Goal: Transaction & Acquisition: Download file/media

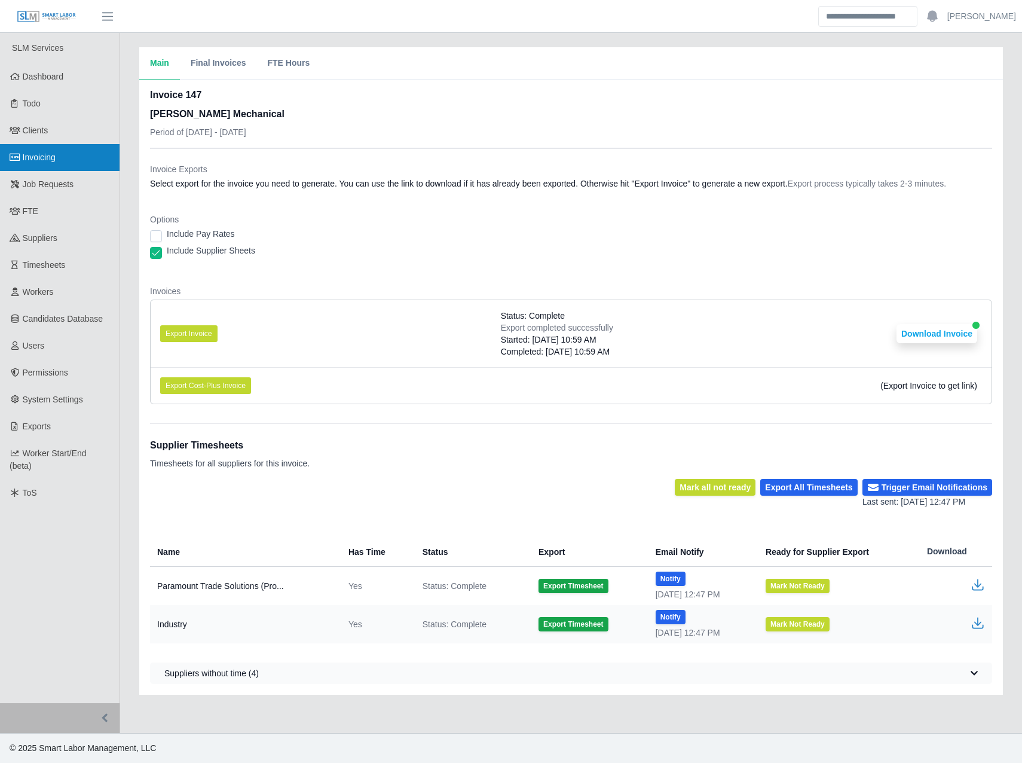
click at [56, 152] on span "Invoicing" at bounding box center [39, 157] width 33 height 10
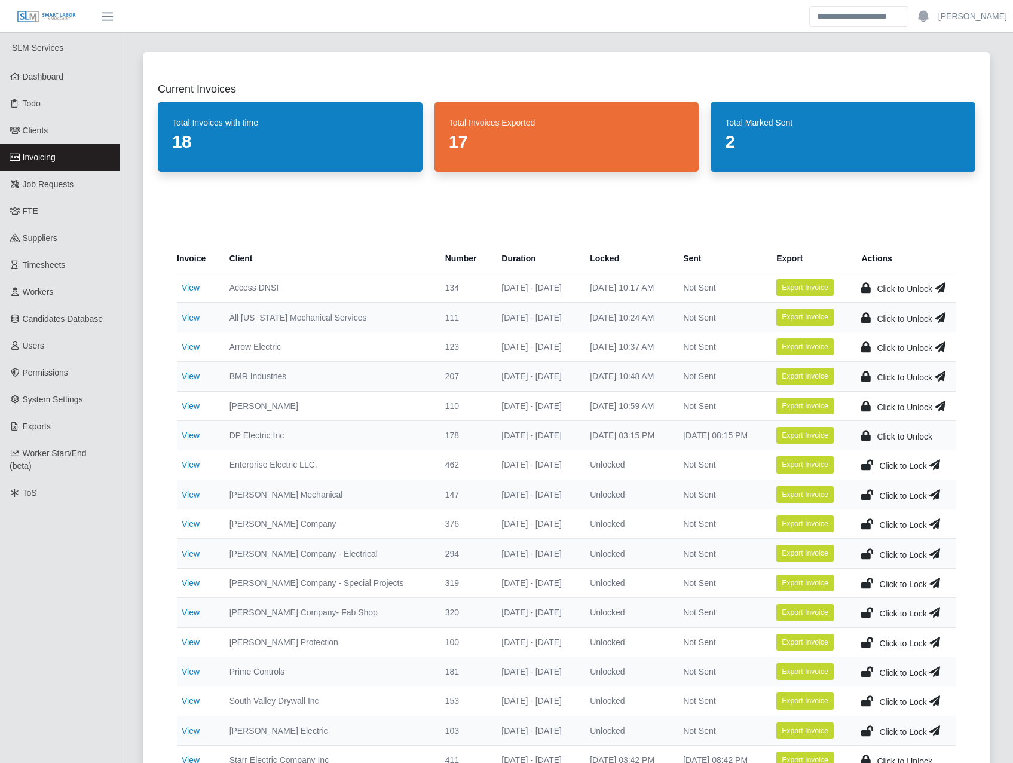
click at [866, 492] on icon at bounding box center [867, 494] width 12 height 17
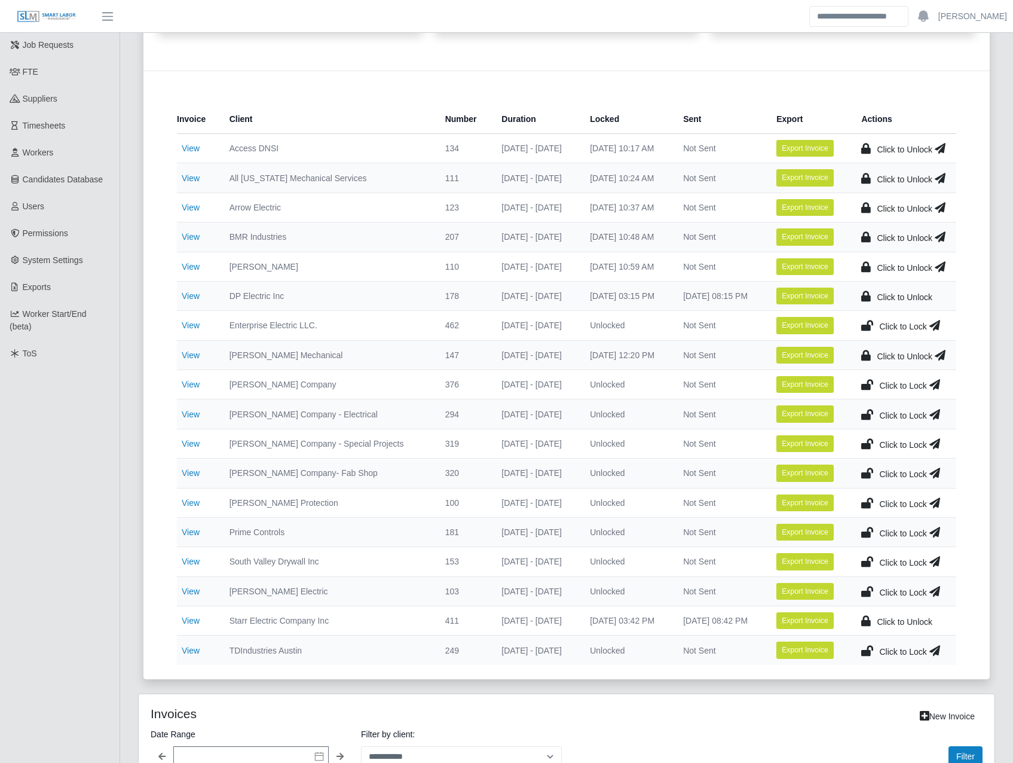
scroll to position [418, 0]
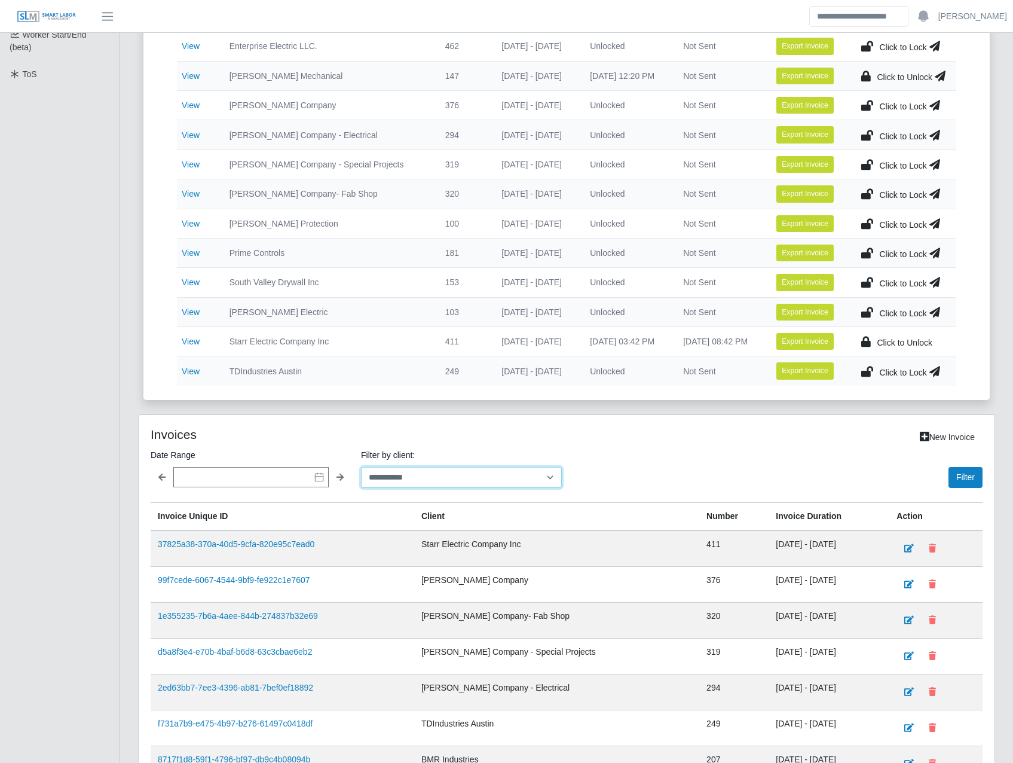
click at [467, 475] on select "**********" at bounding box center [461, 477] width 201 height 21
click at [361, 467] on select "**********" at bounding box center [461, 477] width 201 height 21
click at [967, 473] on button "Filter" at bounding box center [965, 477] width 34 height 21
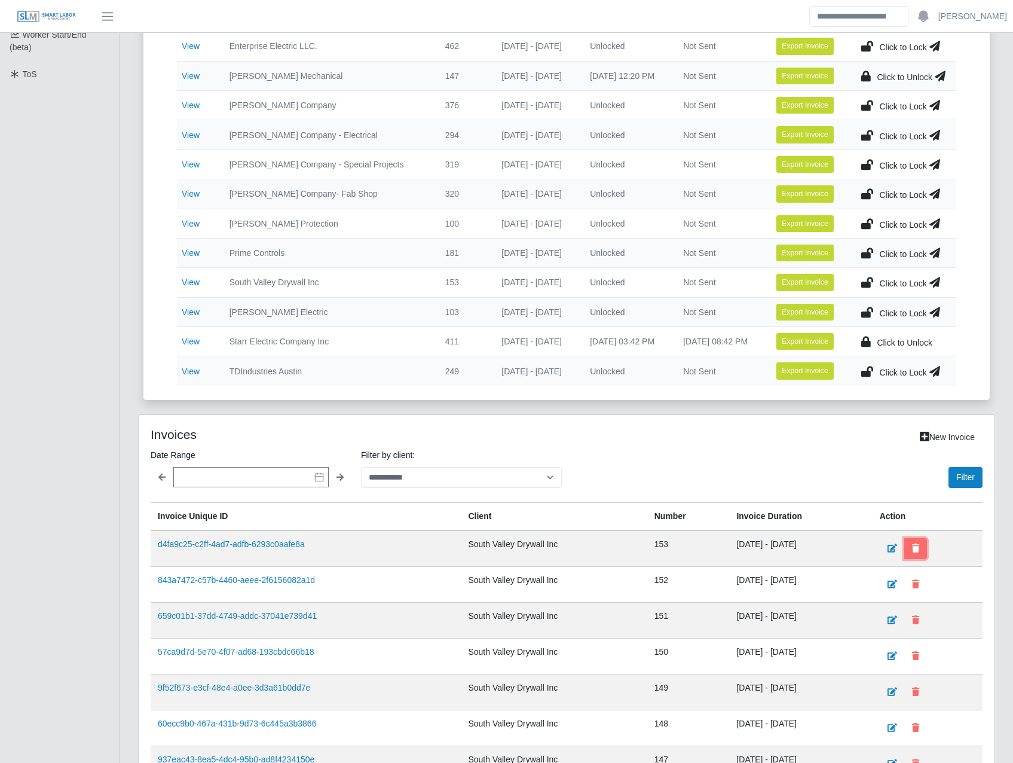
click at [924, 543] on button at bounding box center [915, 548] width 23 height 21
click at [445, 479] on select "**********" at bounding box center [461, 477] width 201 height 21
select select "**********"
click at [361, 467] on select "**********" at bounding box center [461, 477] width 201 height 21
click at [970, 473] on button "Filter" at bounding box center [965, 477] width 34 height 21
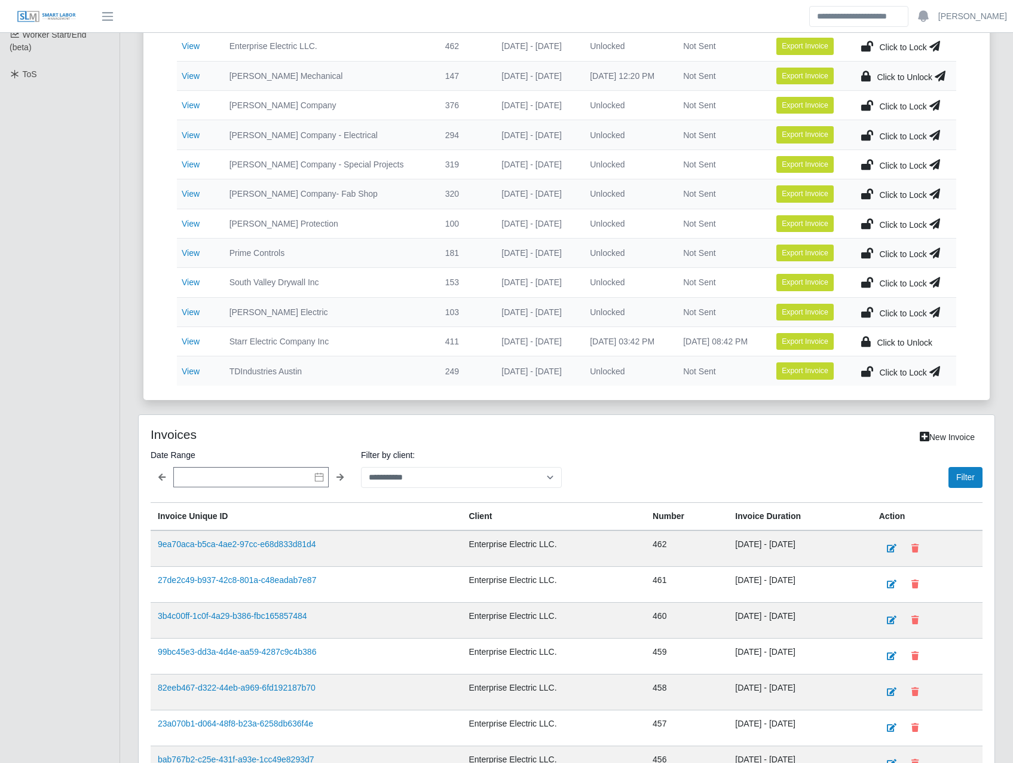
scroll to position [139, 0]
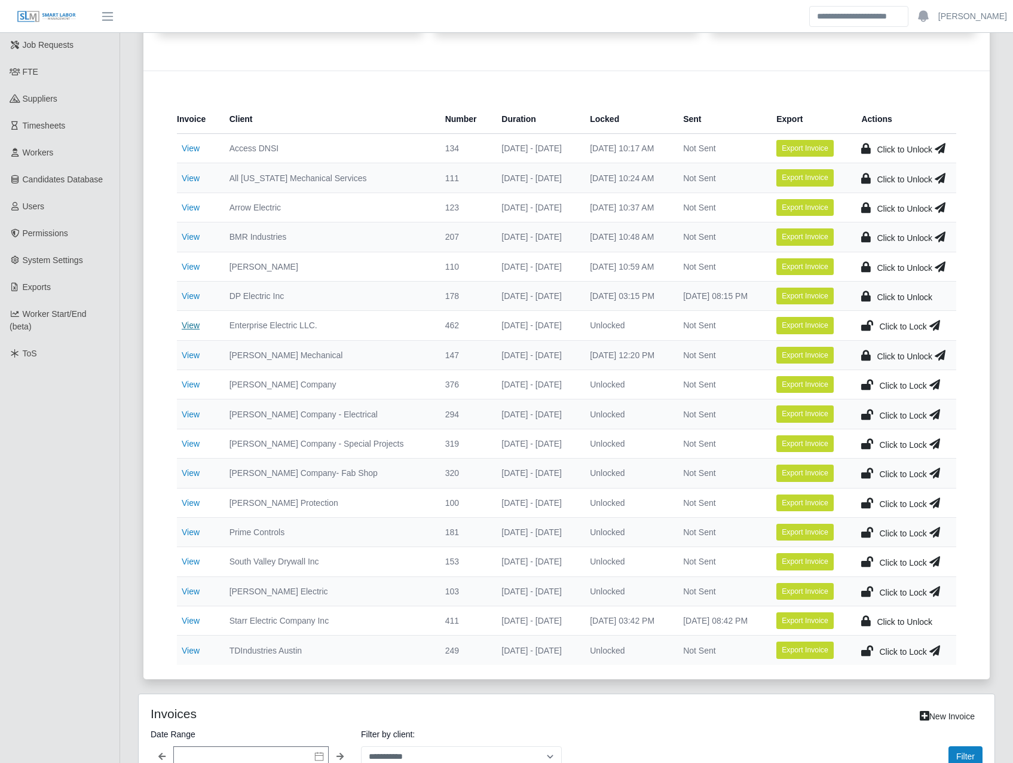
click at [183, 320] on link "View" at bounding box center [191, 325] width 18 height 10
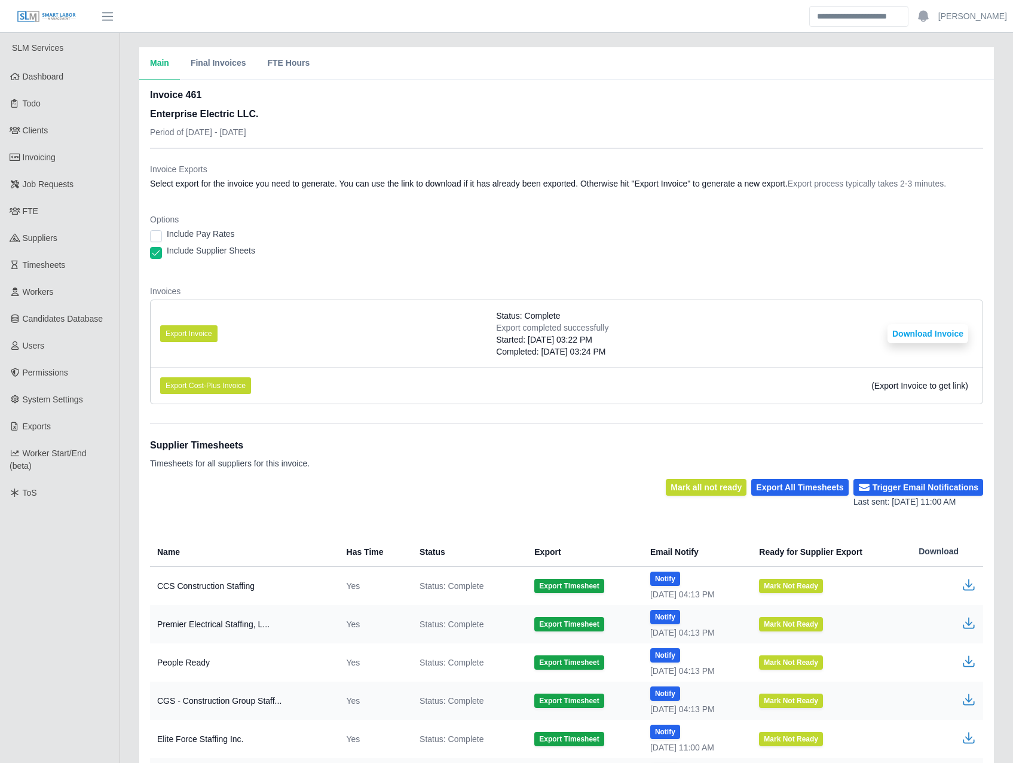
click at [226, 344] on li "Export Invoice Status: Complete Export completed successfully Started: 10/08/20…" at bounding box center [567, 333] width 832 height 67
click at [212, 336] on button "Export Invoice" at bounding box center [188, 333] width 57 height 17
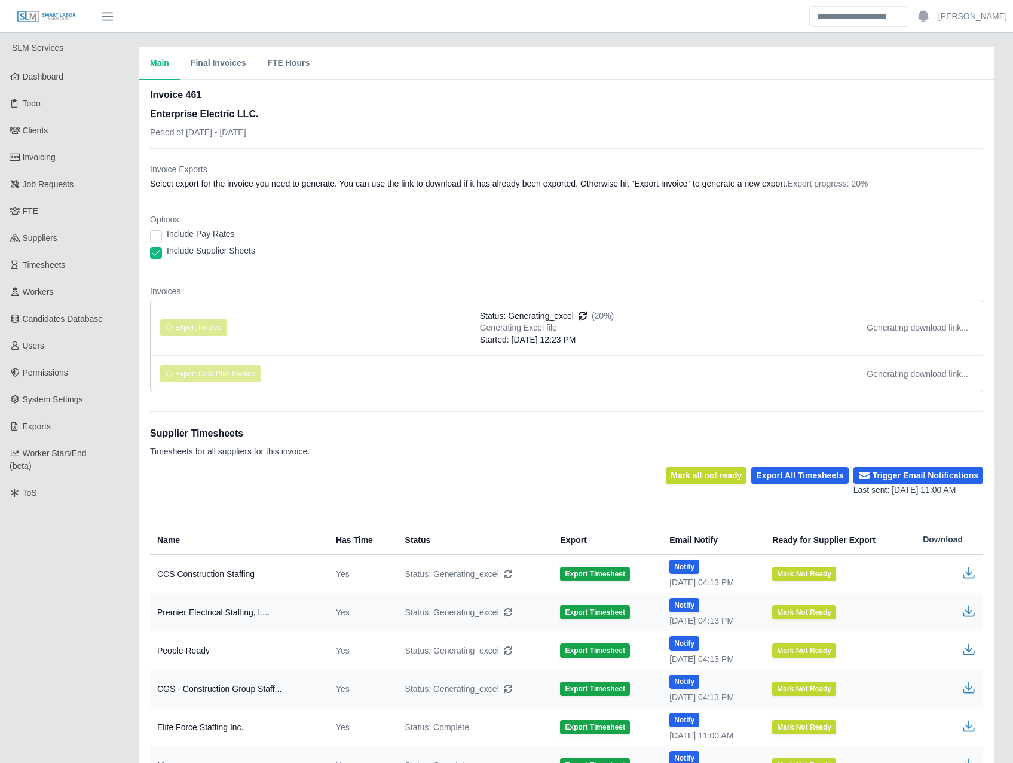
click at [375, 154] on div "Invoice Exports Select export for the invoice you need to generate. You can use…" at bounding box center [566, 275] width 833 height 253
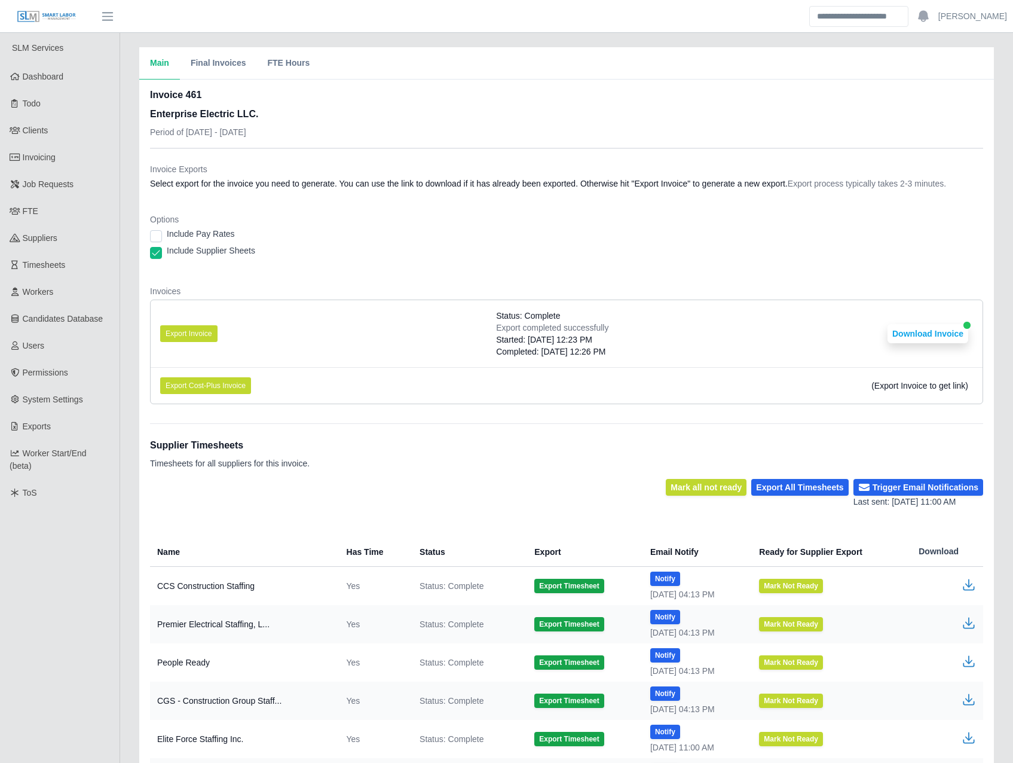
click at [746, 330] on li "Export Invoice Status: Complete Export completed successfully Started: 10/15/20…" at bounding box center [567, 333] width 832 height 67
click at [927, 333] on button "Download Invoice" at bounding box center [927, 333] width 81 height 19
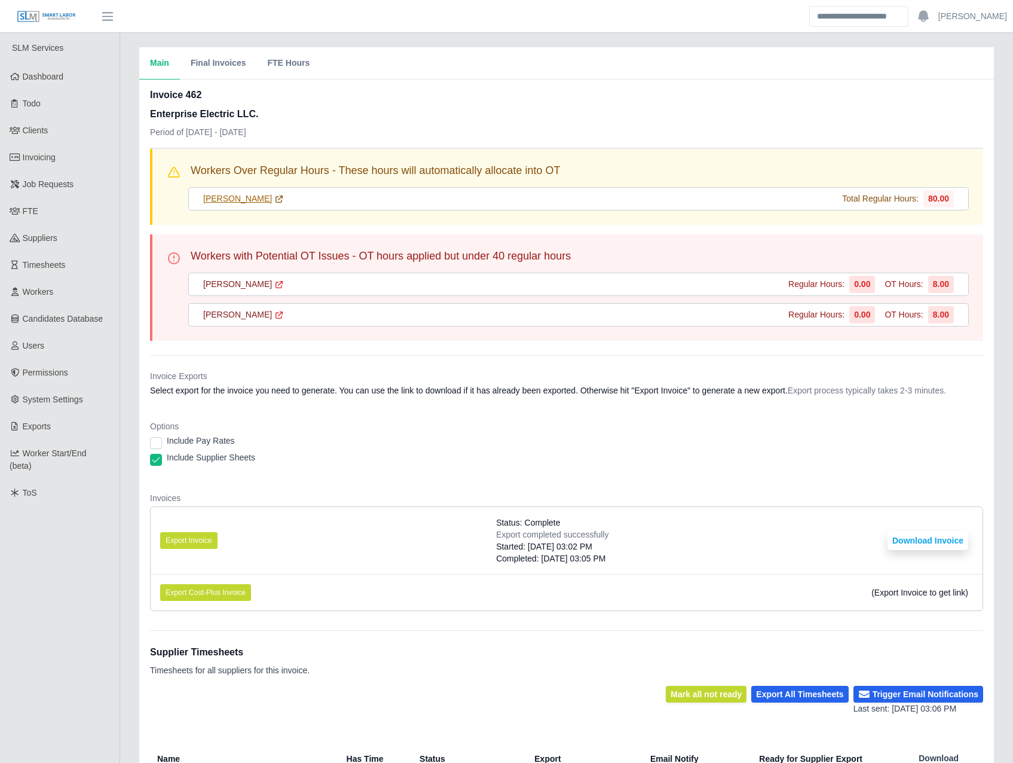
click at [238, 200] on link "Alvaro Pena" at bounding box center [243, 198] width 81 height 13
click at [386, 15] on header "Josh Account Settings Logout" at bounding box center [506, 16] width 1013 height 33
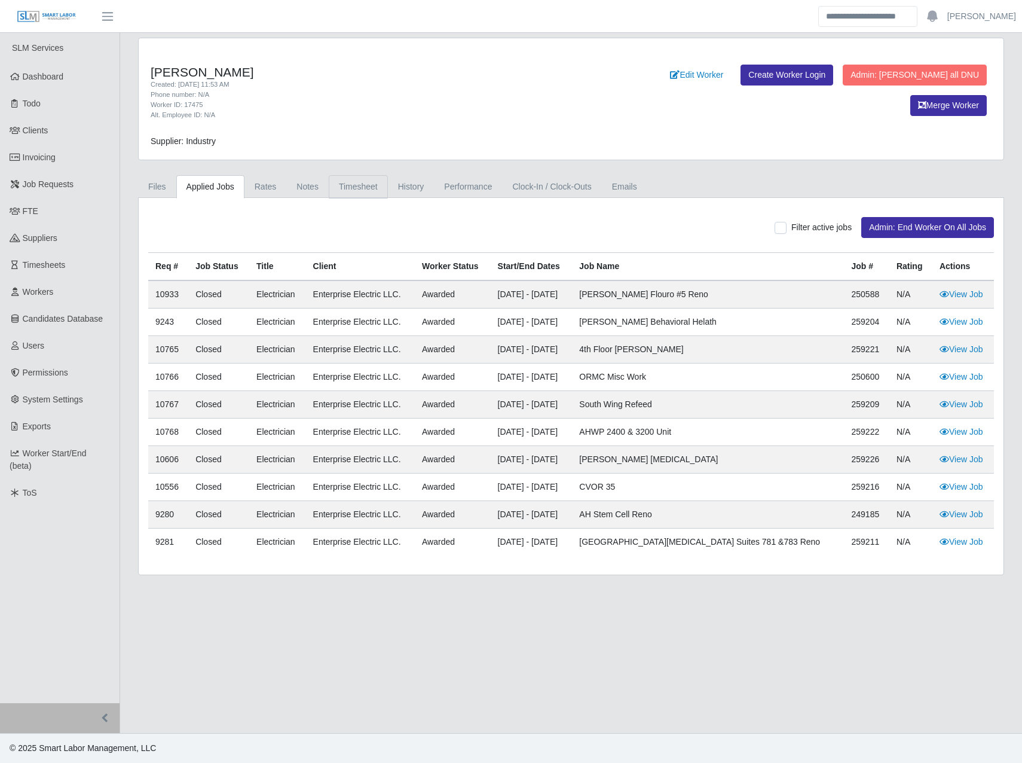
click at [353, 179] on link "Timesheet" at bounding box center [358, 186] width 59 height 23
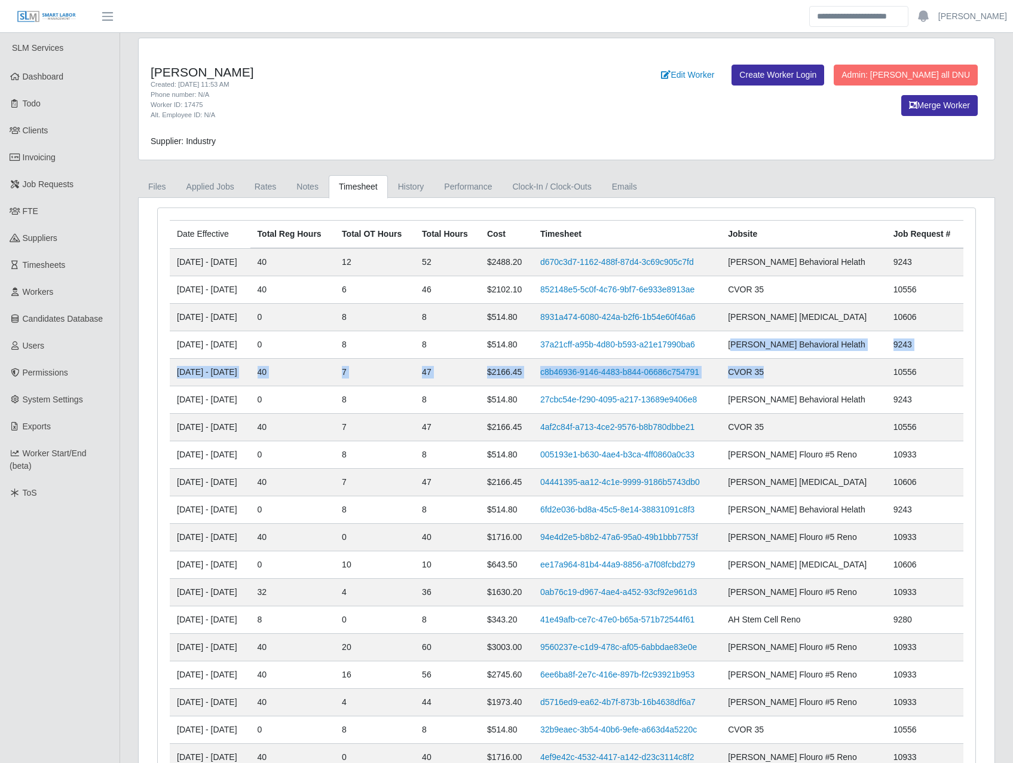
drag, startPoint x: 838, startPoint y: 370, endPoint x: 786, endPoint y: 338, distance: 60.7
click at [786, 338] on tbody "[DATE] - [DATE] 40 12 52 $2488.20 d670c3d7-1162-488f-87d4-3c69c905c7fd [PERSON_…" at bounding box center [567, 536] width 794 height 577
click at [417, 191] on link "History" at bounding box center [411, 186] width 47 height 23
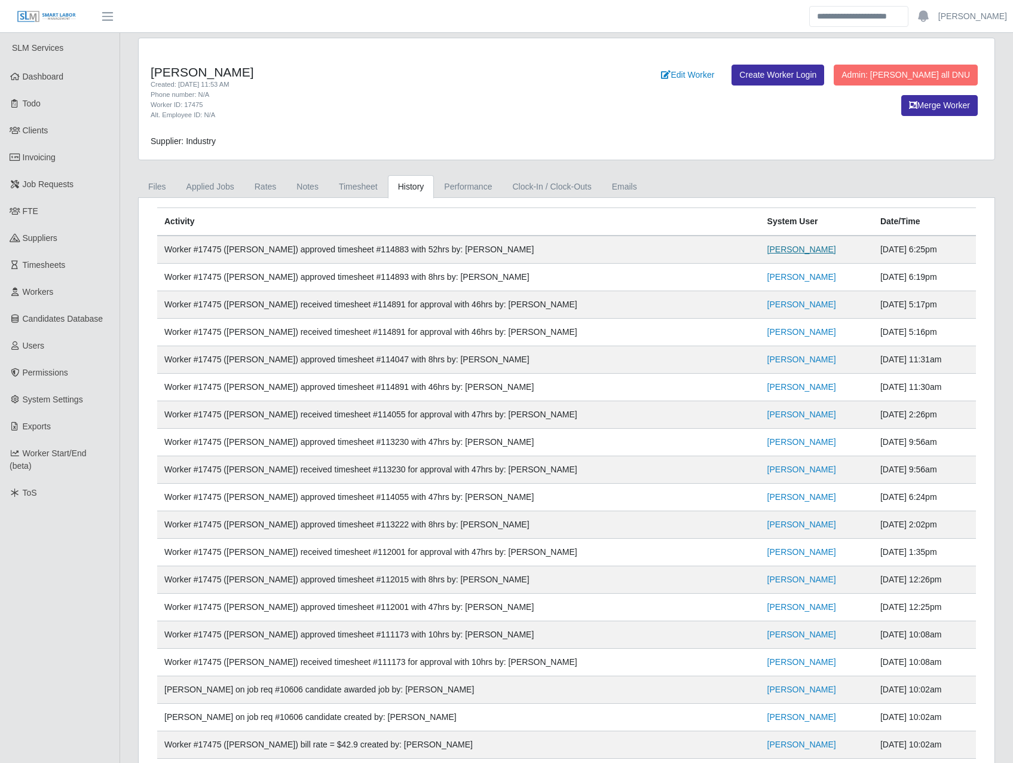
click at [767, 249] on link "[PERSON_NAME]" at bounding box center [801, 249] width 69 height 10
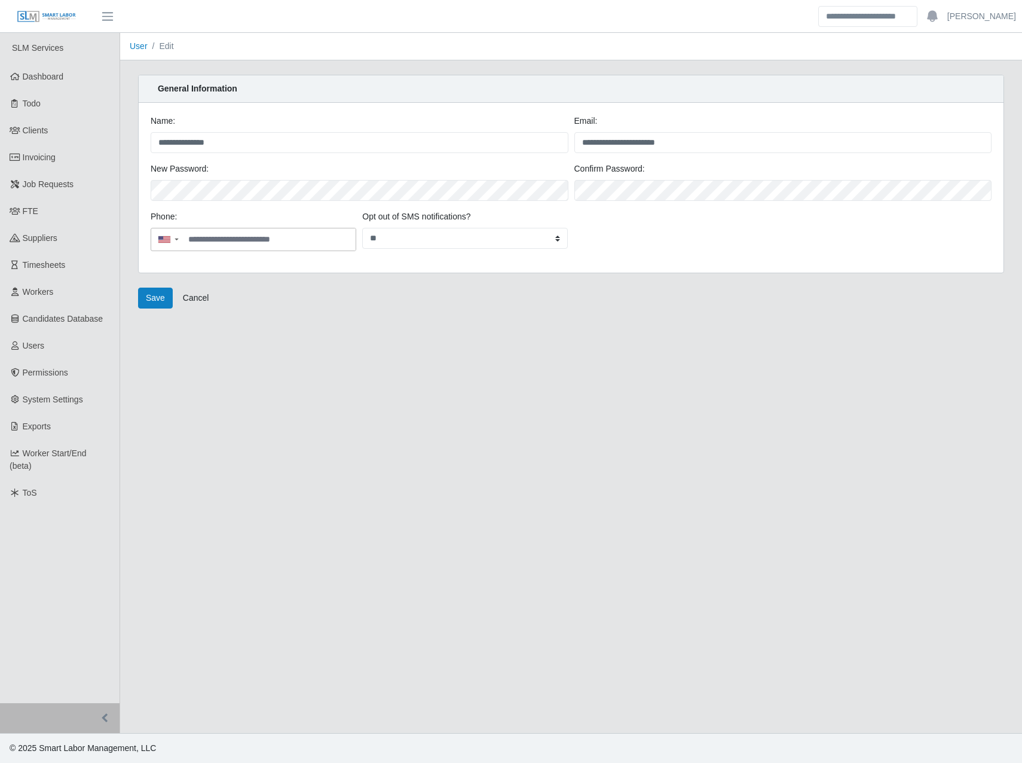
click at [581, 399] on main "**********" at bounding box center [571, 383] width 902 height 700
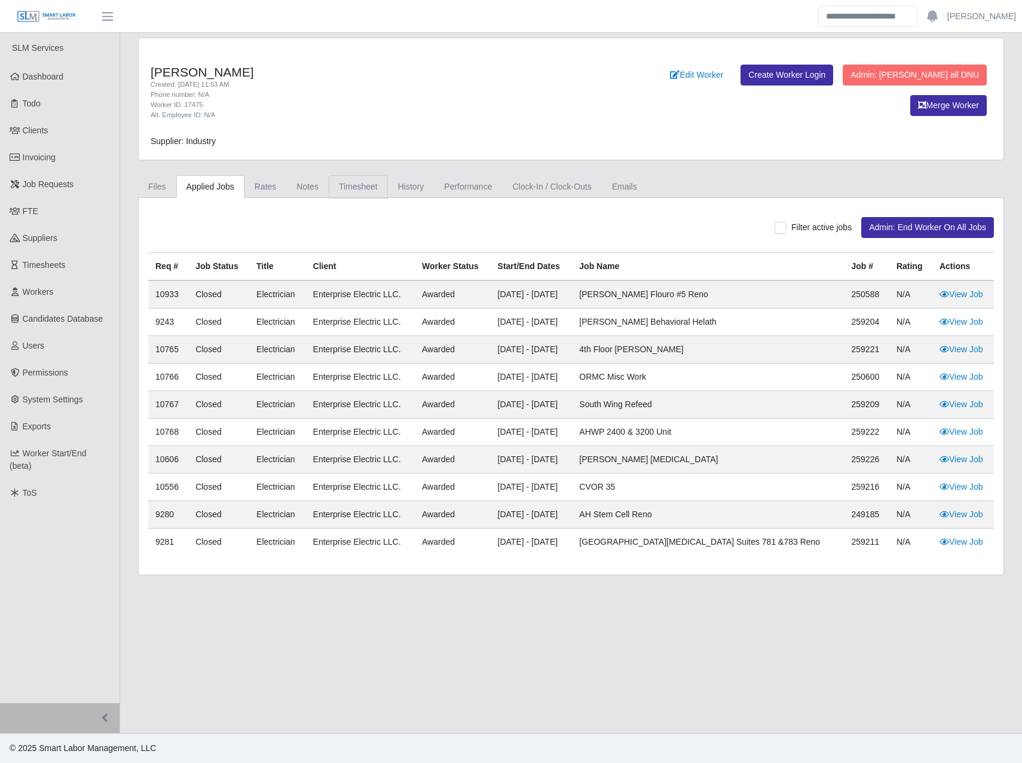
click at [333, 186] on link "Timesheet" at bounding box center [358, 186] width 59 height 23
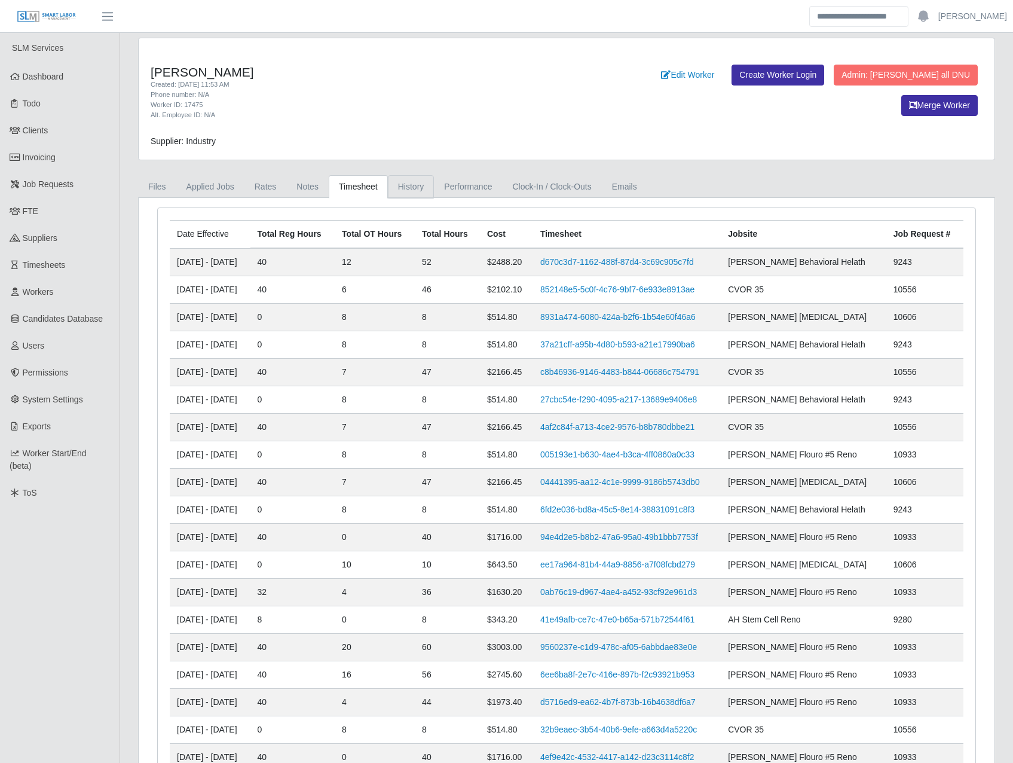
click at [397, 183] on link "History" at bounding box center [411, 186] width 47 height 23
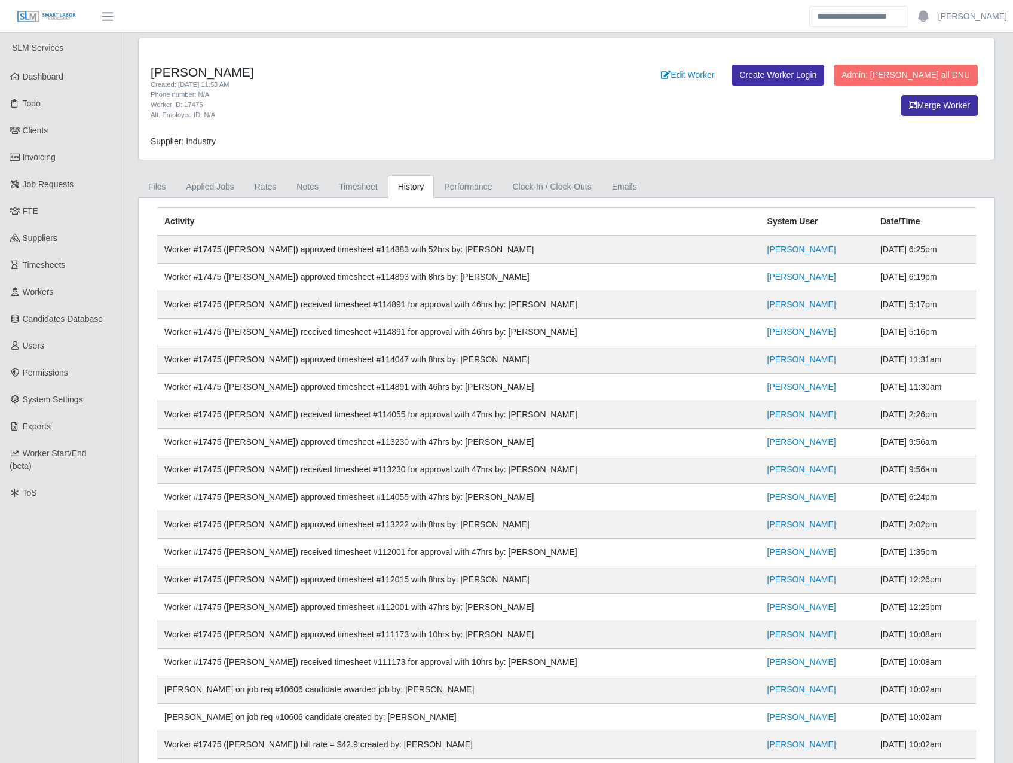
drag, startPoint x: 923, startPoint y: 277, endPoint x: 847, endPoint y: 249, distance: 81.5
click at [347, 185] on link "Timesheet" at bounding box center [358, 186] width 59 height 23
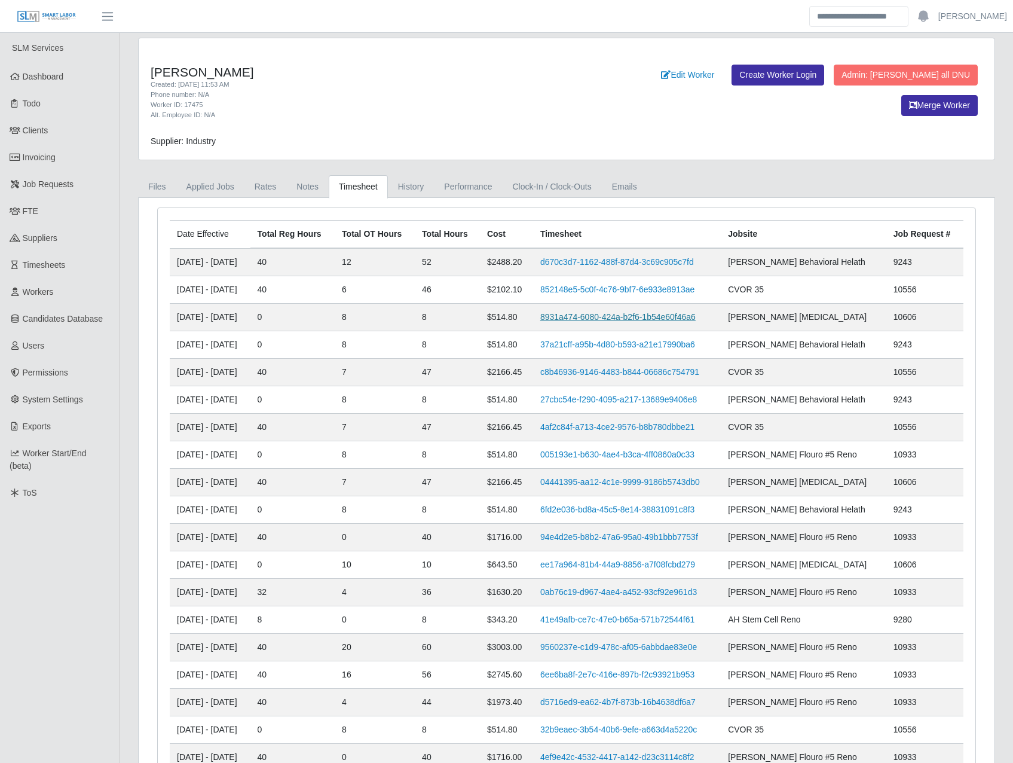
click at [611, 313] on link "8931a474-6080-424a-b2f6-1b54e60f46a6" at bounding box center [617, 317] width 155 height 10
click at [617, 291] on link "852148e5-5c0f-4c76-9bf7-6e933e8913ae" at bounding box center [617, 289] width 154 height 10
click at [620, 264] on link "d670c3d7-1162-488f-87d4-3c69c905c7fd" at bounding box center [617, 262] width 154 height 10
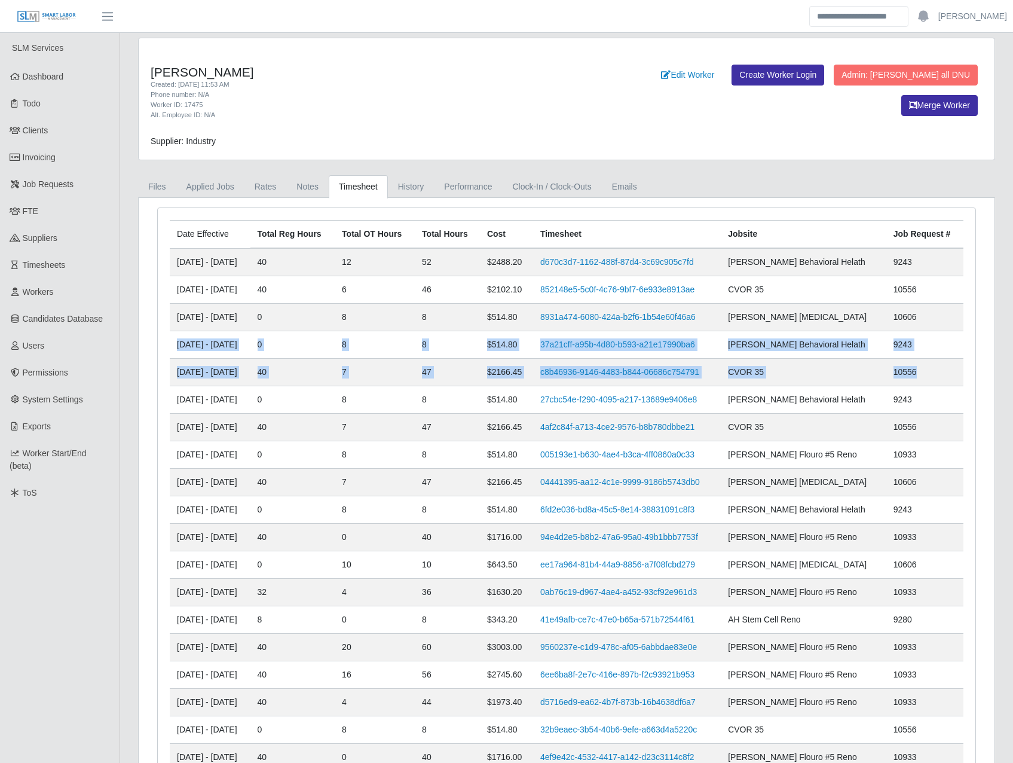
drag, startPoint x: 920, startPoint y: 373, endPoint x: 177, endPoint y: 346, distance: 742.7
click at [177, 346] on tbody "10/04/2025 - 10/10/2025 40 12 52 $2488.20 d670c3d7-1162-488f-87d4-3c69c905c7fd …" at bounding box center [567, 536] width 794 height 577
click at [344, 185] on link "Timesheet" at bounding box center [358, 186] width 59 height 23
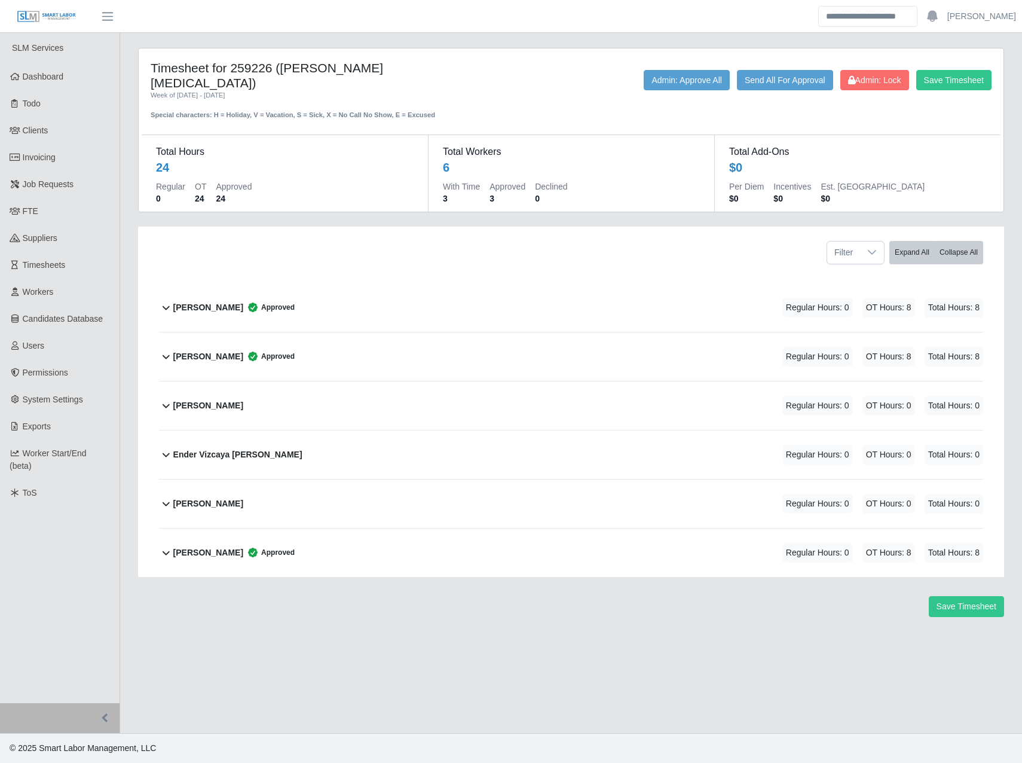
click at [218, 301] on b "[PERSON_NAME]" at bounding box center [208, 307] width 70 height 13
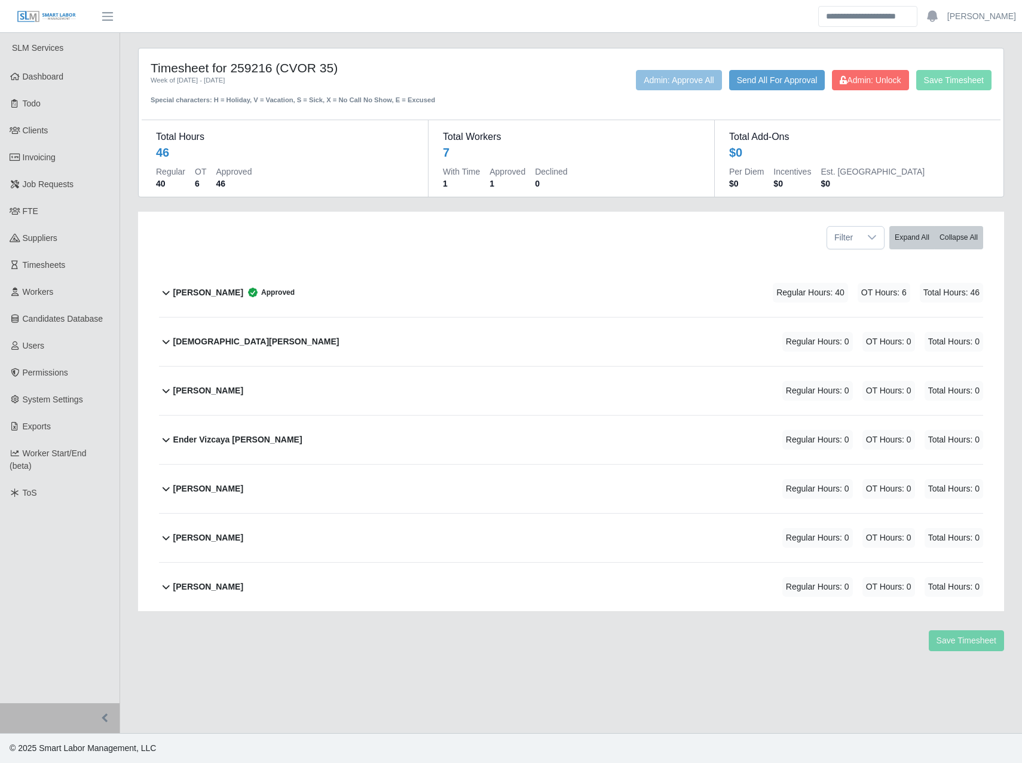
click at [186, 292] on b "[PERSON_NAME]" at bounding box center [208, 292] width 70 height 13
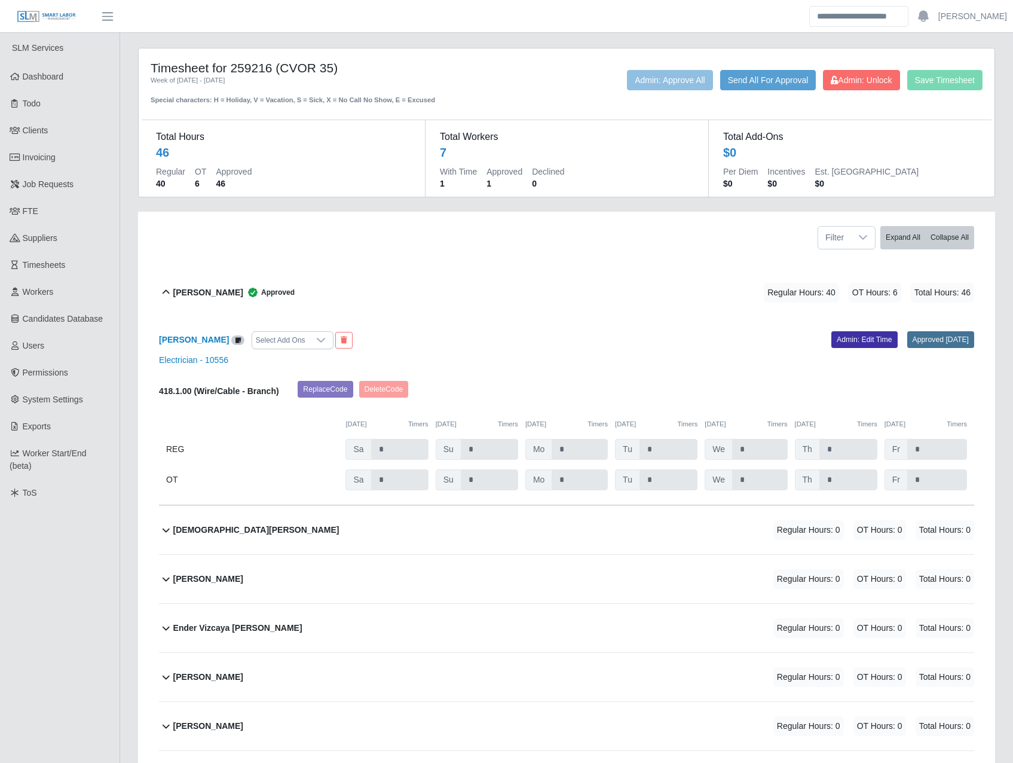
click at [955, 338] on link "Approved 10/07/2025" at bounding box center [940, 339] width 67 height 17
click at [933, 344] on link "Approved 10/07/2025" at bounding box center [940, 339] width 67 height 17
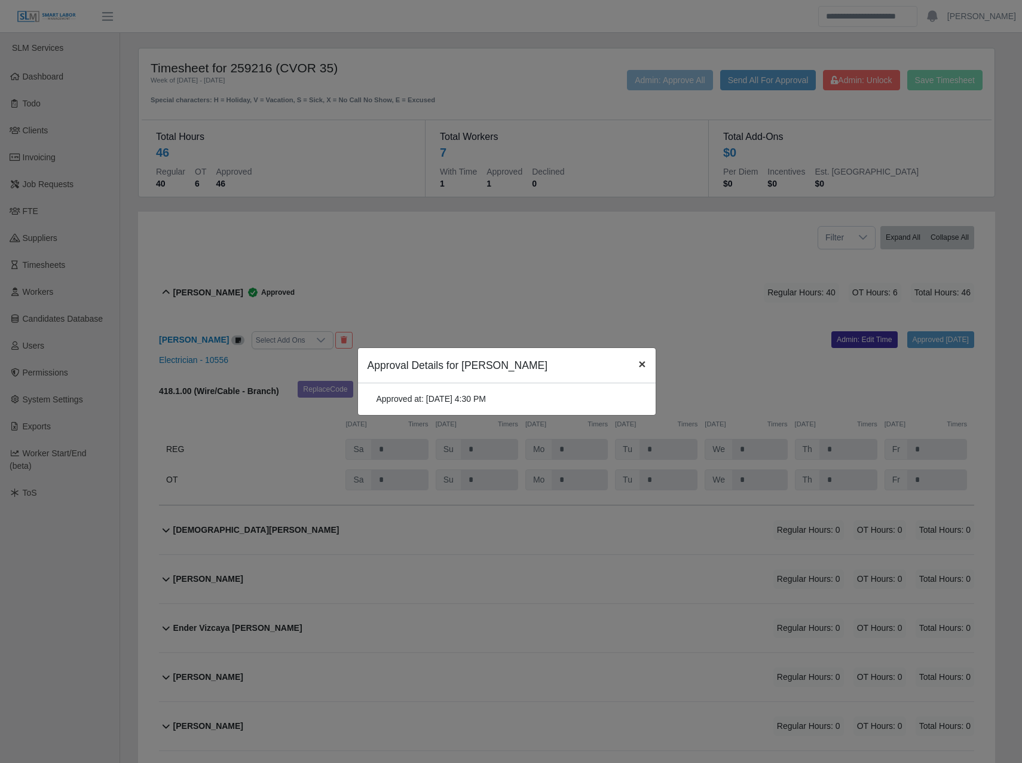
click at [635, 368] on button "×" at bounding box center [642, 364] width 26 height 32
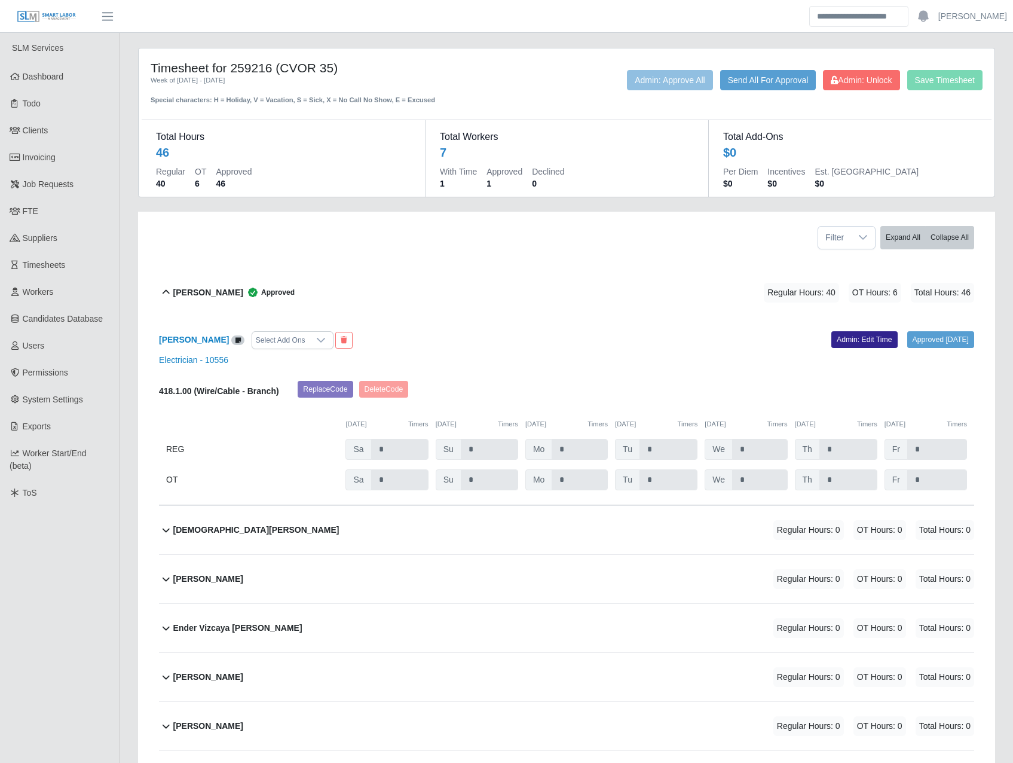
click at [845, 336] on link "Admin: Edit Time" at bounding box center [864, 339] width 66 height 17
click at [248, 290] on div at bounding box center [253, 292] width 10 height 10
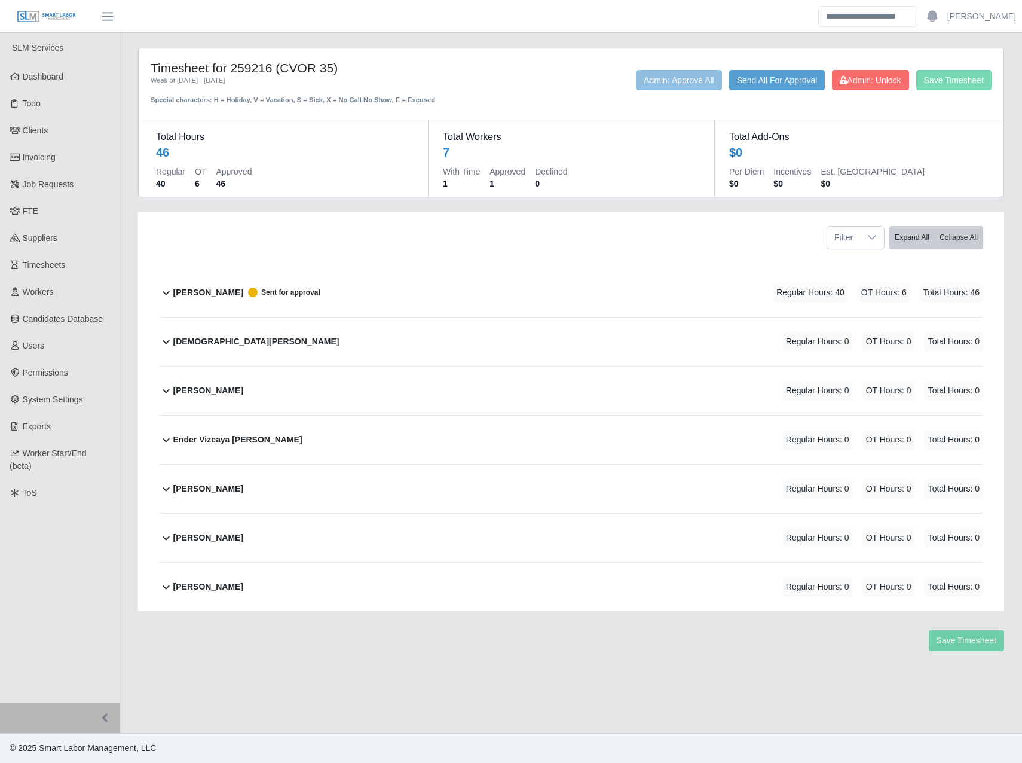
click at [243, 289] on span "Sent for approval" at bounding box center [281, 292] width 77 height 10
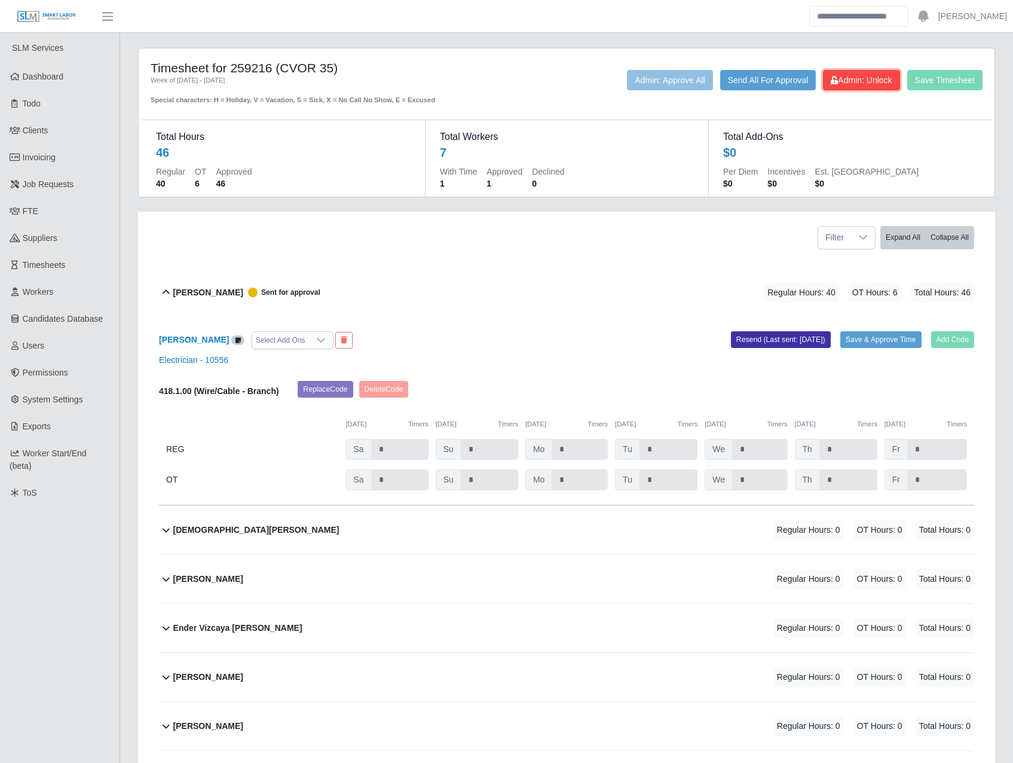
click at [841, 76] on span "Admin: Unlock" at bounding box center [861, 80] width 61 height 10
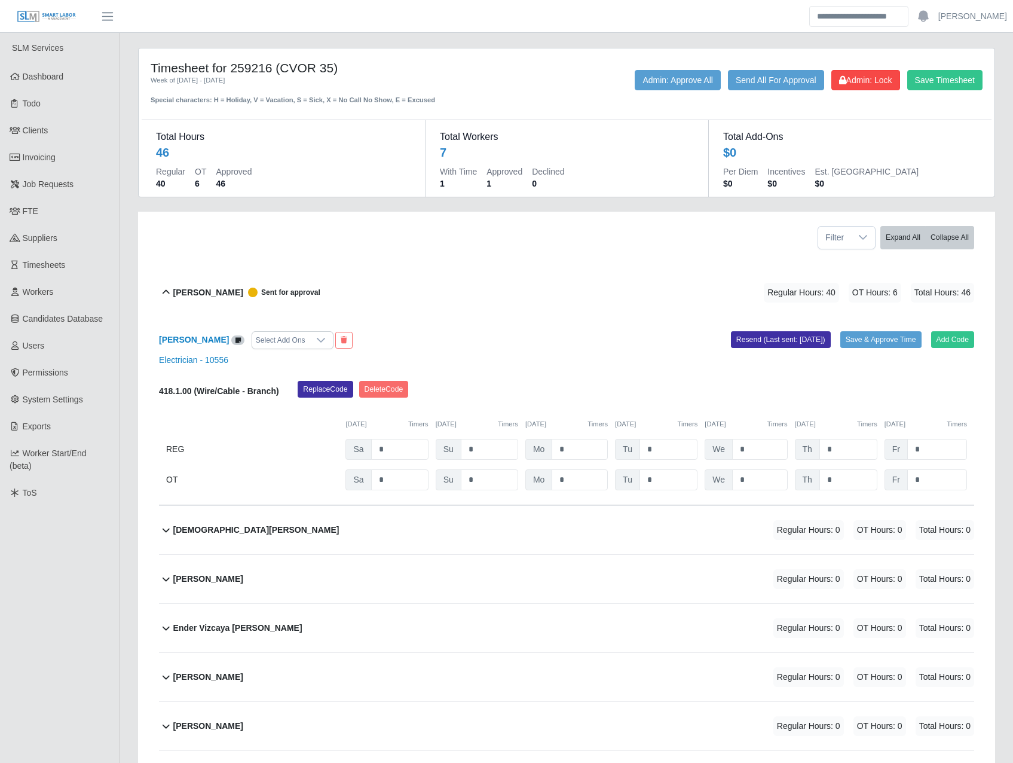
click at [399, 373] on div "Alvaro Pena Select Add Ons Add Code Save & Approve Time Resend (Last sent: 10/1…" at bounding box center [566, 411] width 815 height 188
click at [399, 388] on button "Delete Code" at bounding box center [384, 389] width 50 height 17
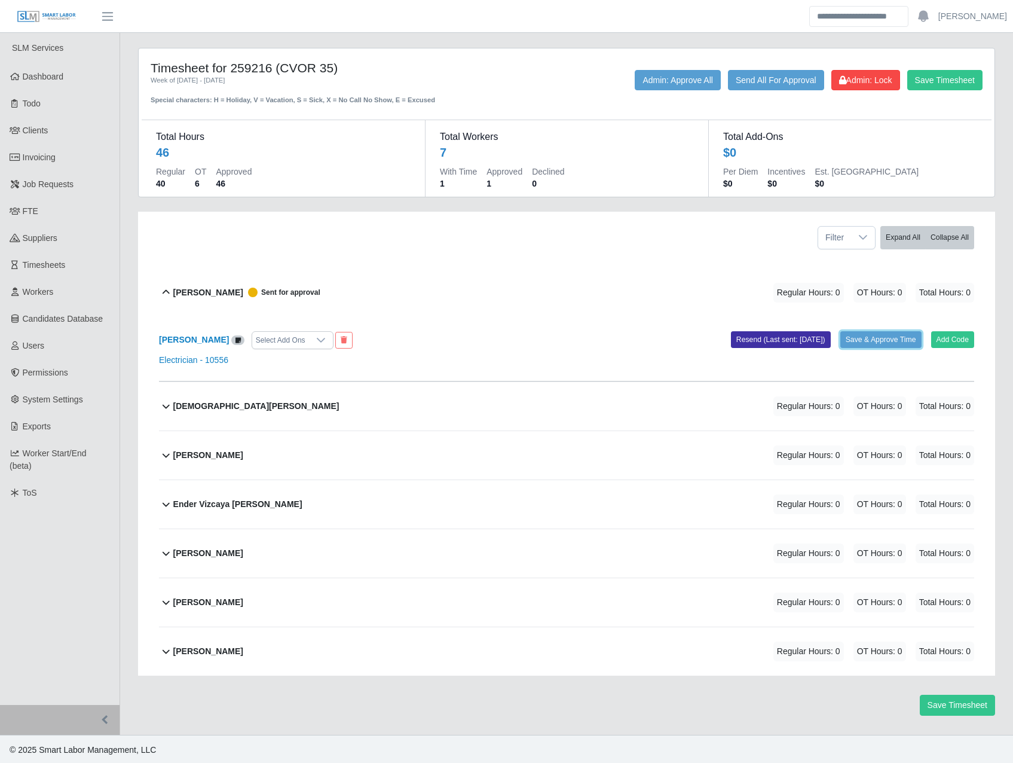
drag, startPoint x: 888, startPoint y: 332, endPoint x: 575, endPoint y: 55, distance: 417.8
click at [889, 332] on button "Save & Approve Time" at bounding box center [880, 339] width 81 height 17
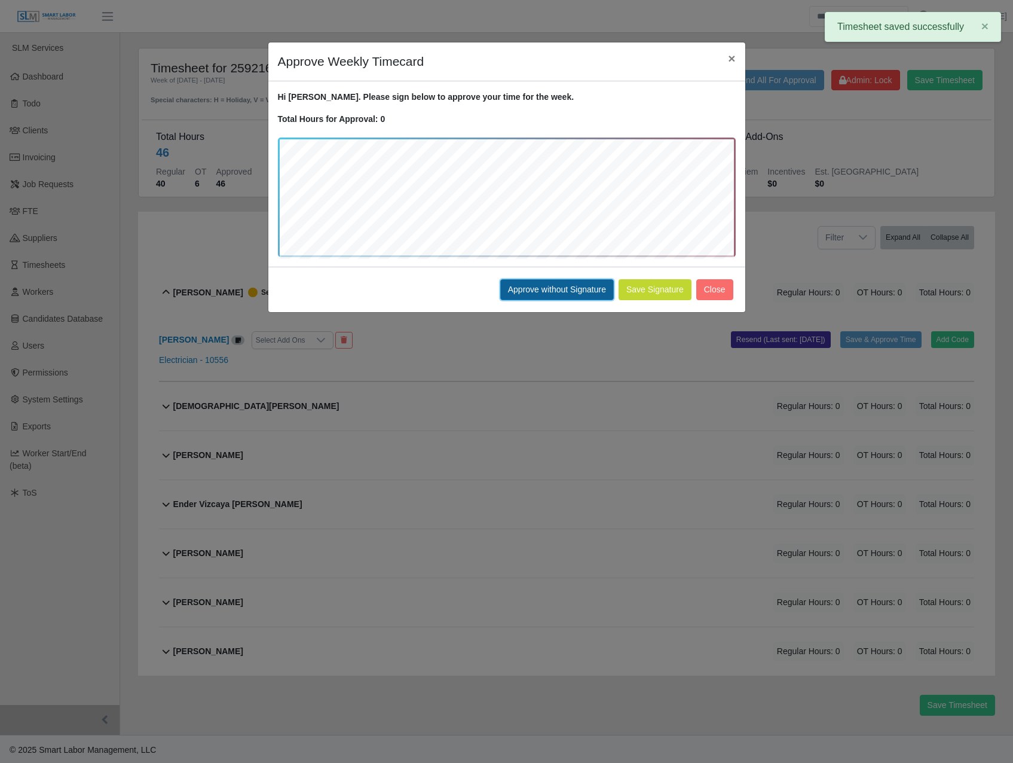
click at [534, 290] on button "Approve without Signature" at bounding box center [557, 289] width 114 height 21
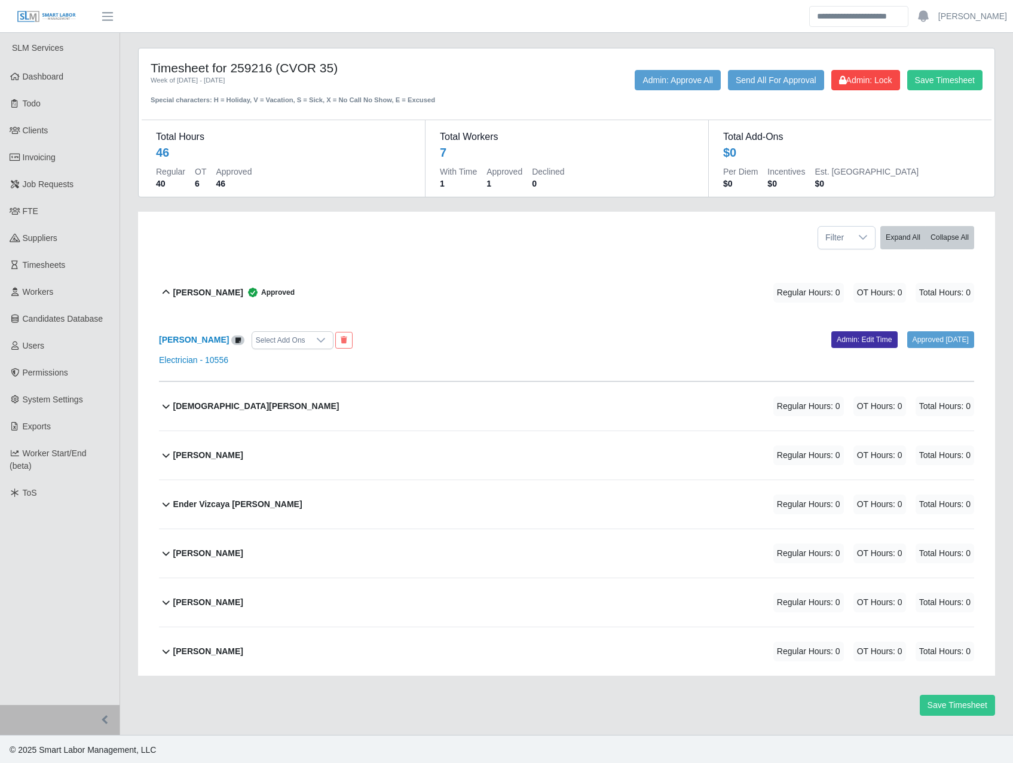
click at [235, 341] on icon at bounding box center [237, 340] width 5 height 7
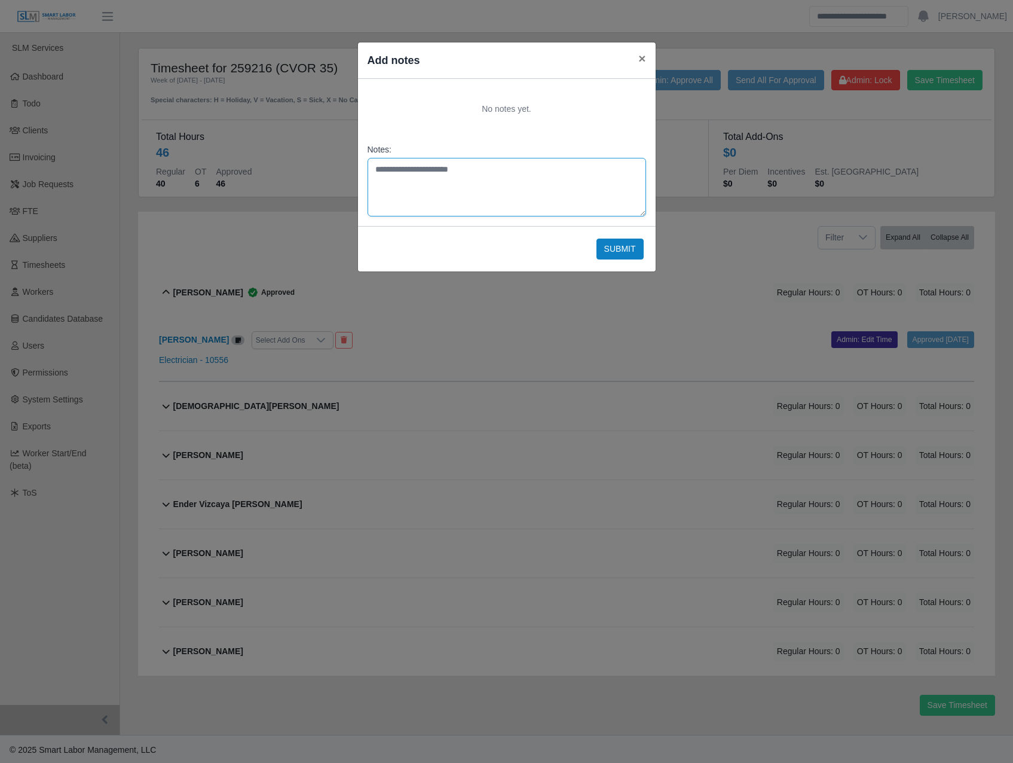
click at [393, 191] on textarea "Notes:" at bounding box center [507, 187] width 278 height 59
type textarea "*"
click at [644, 58] on span "×" at bounding box center [641, 58] width 7 height 14
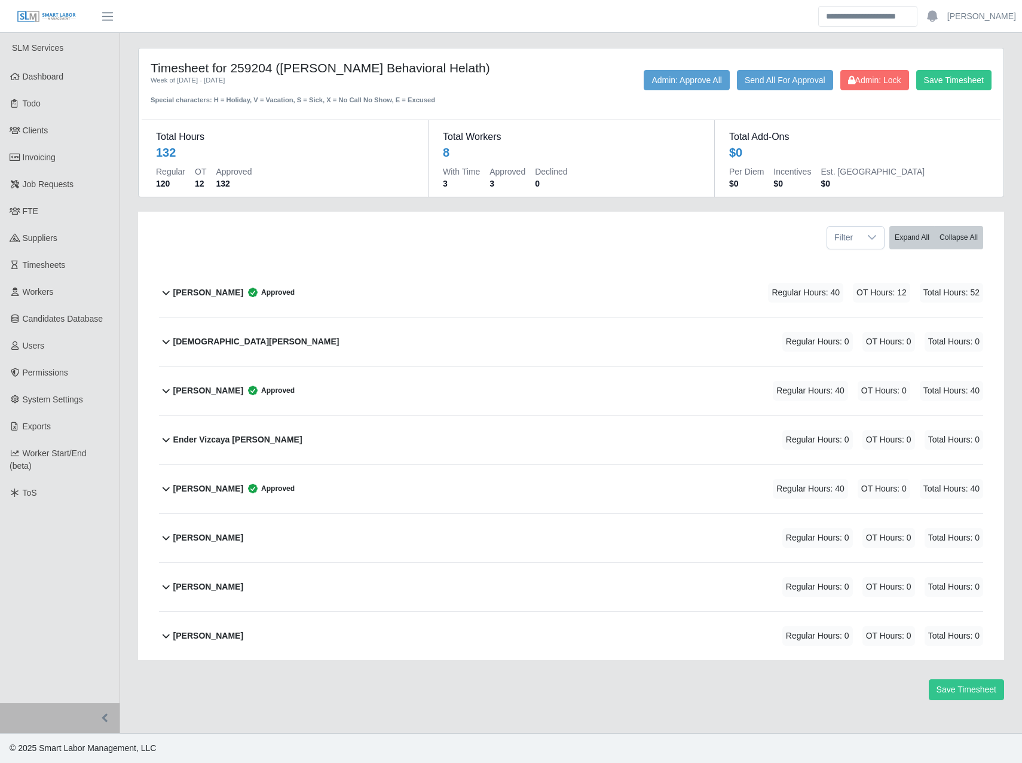
click at [202, 296] on b "Alvaro Pena" at bounding box center [208, 292] width 70 height 13
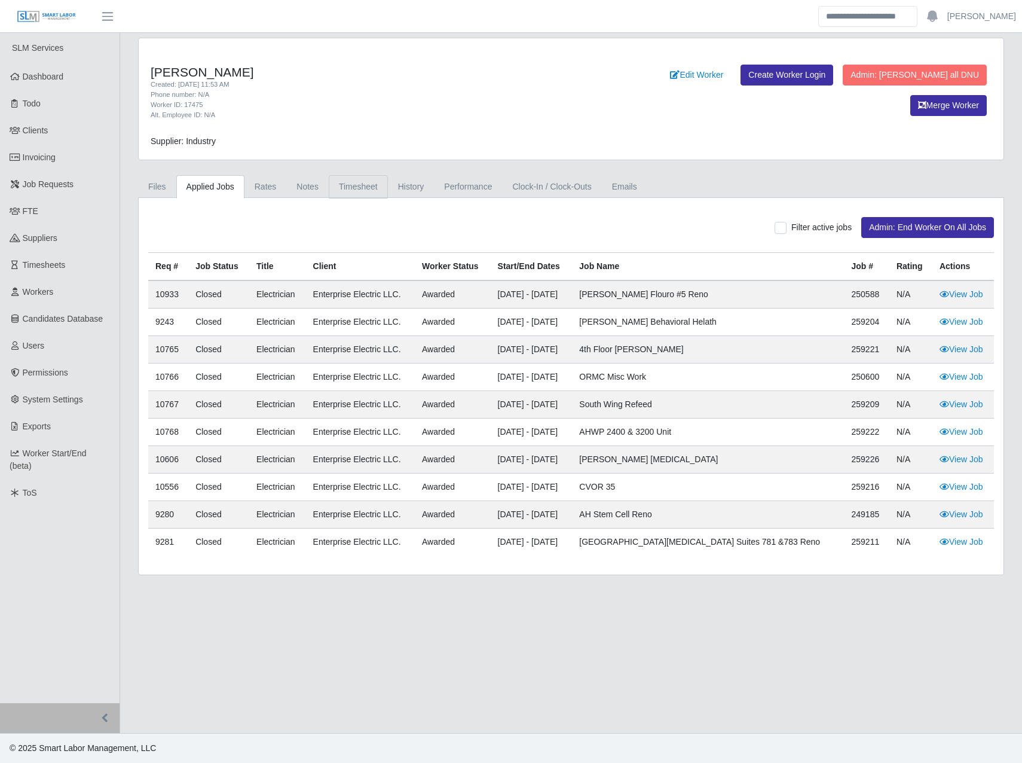
click at [360, 194] on link "Timesheet" at bounding box center [358, 186] width 59 height 23
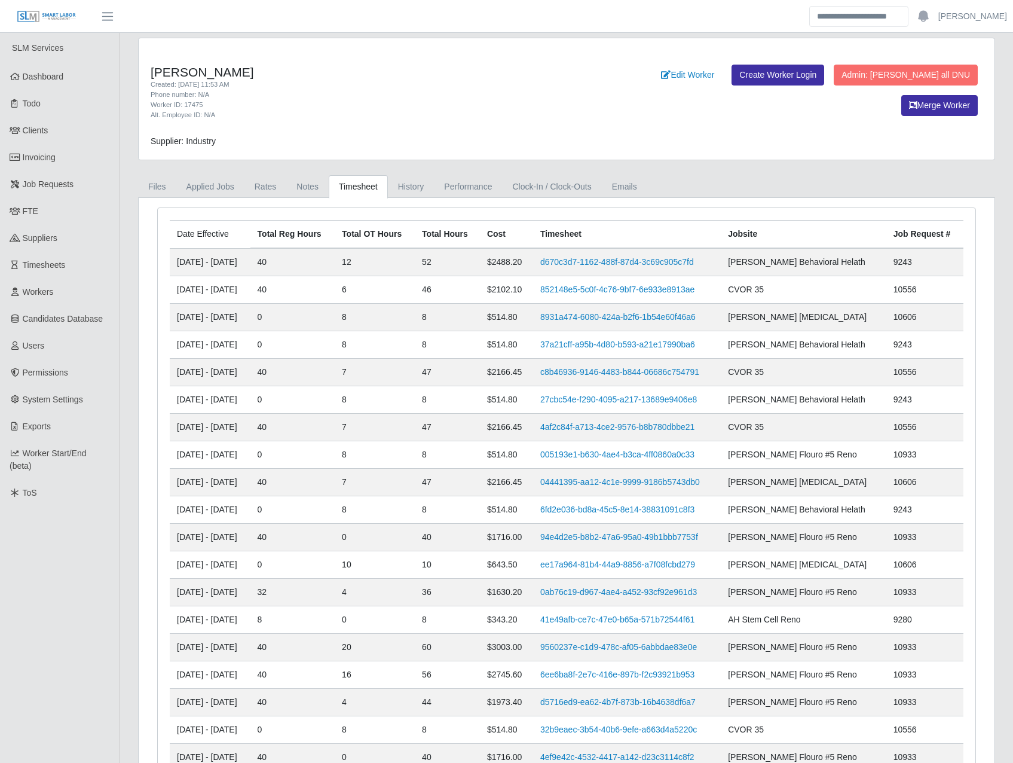
click at [379, 309] on td "8" at bounding box center [375, 317] width 80 height 27
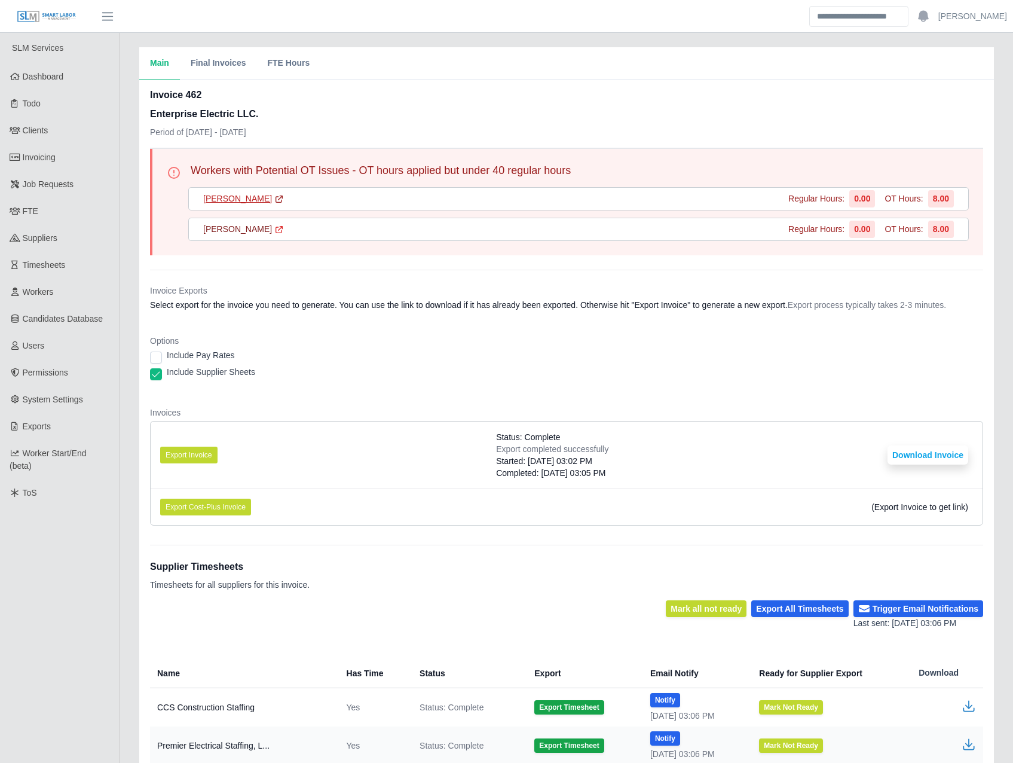
click at [237, 204] on link "[PERSON_NAME]" at bounding box center [243, 198] width 81 height 13
click at [247, 228] on link "[PERSON_NAME]" at bounding box center [243, 229] width 81 height 13
click at [103, 381] on link "Permissions" at bounding box center [60, 372] width 120 height 27
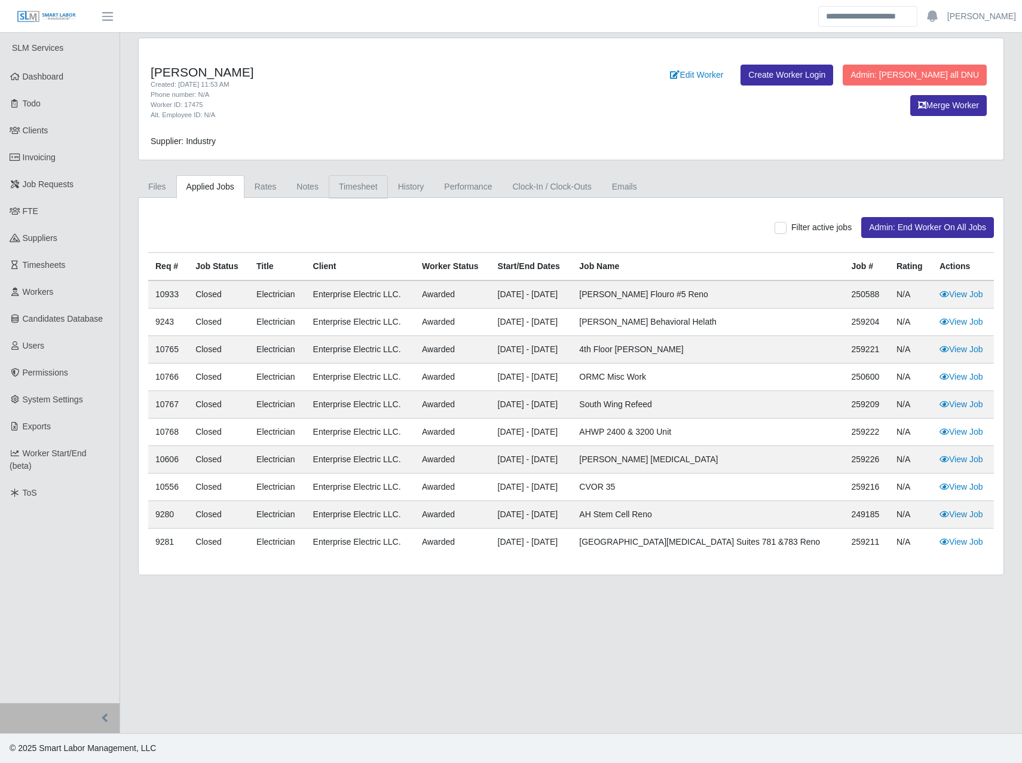
click at [356, 179] on link "Timesheet" at bounding box center [358, 186] width 59 height 23
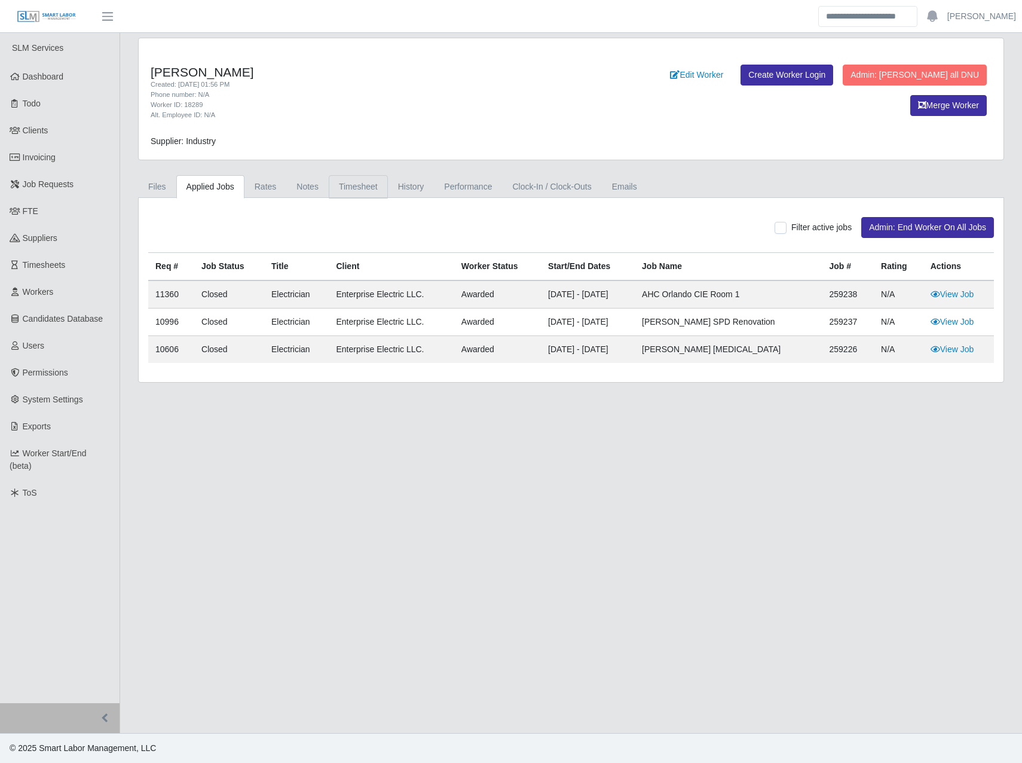
click at [339, 191] on link "Timesheet" at bounding box center [358, 186] width 59 height 23
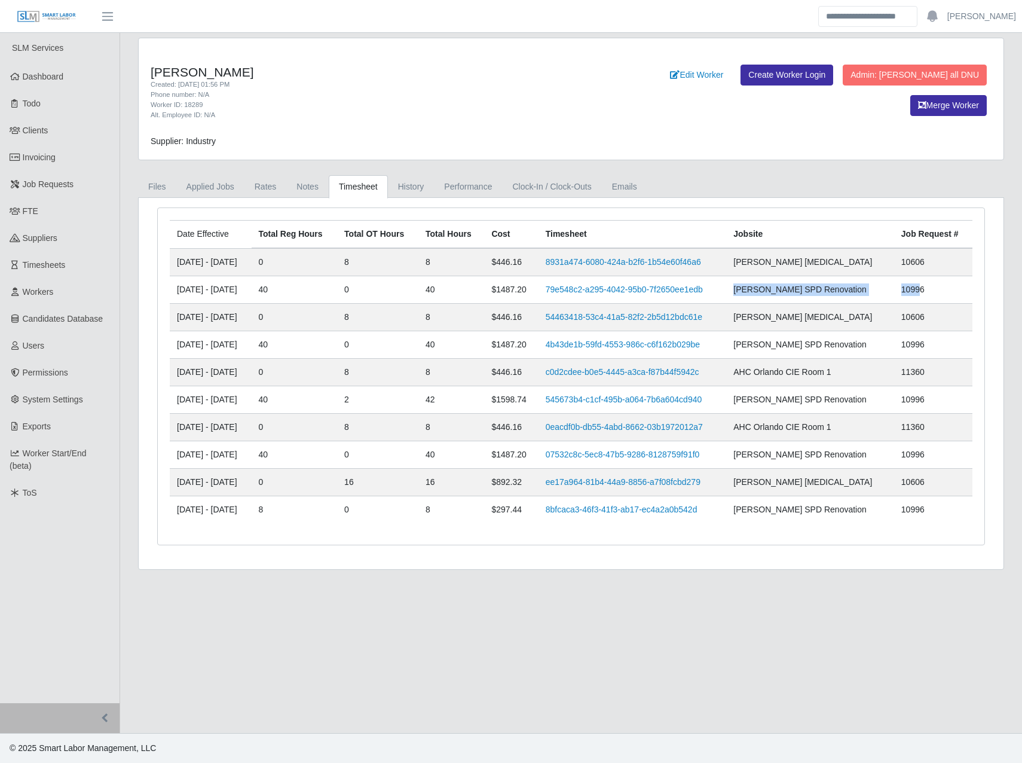
drag, startPoint x: 922, startPoint y: 290, endPoint x: 755, endPoint y: 286, distance: 166.8
click at [755, 286] on tr "[DATE] - [DATE] 40 0 40 $1487.20 79e548c2-a295-4042-95b0-7f2650ee1edb [PERSON_N…" at bounding box center [571, 289] width 803 height 27
click at [254, 178] on link "Rates" at bounding box center [265, 186] width 42 height 23
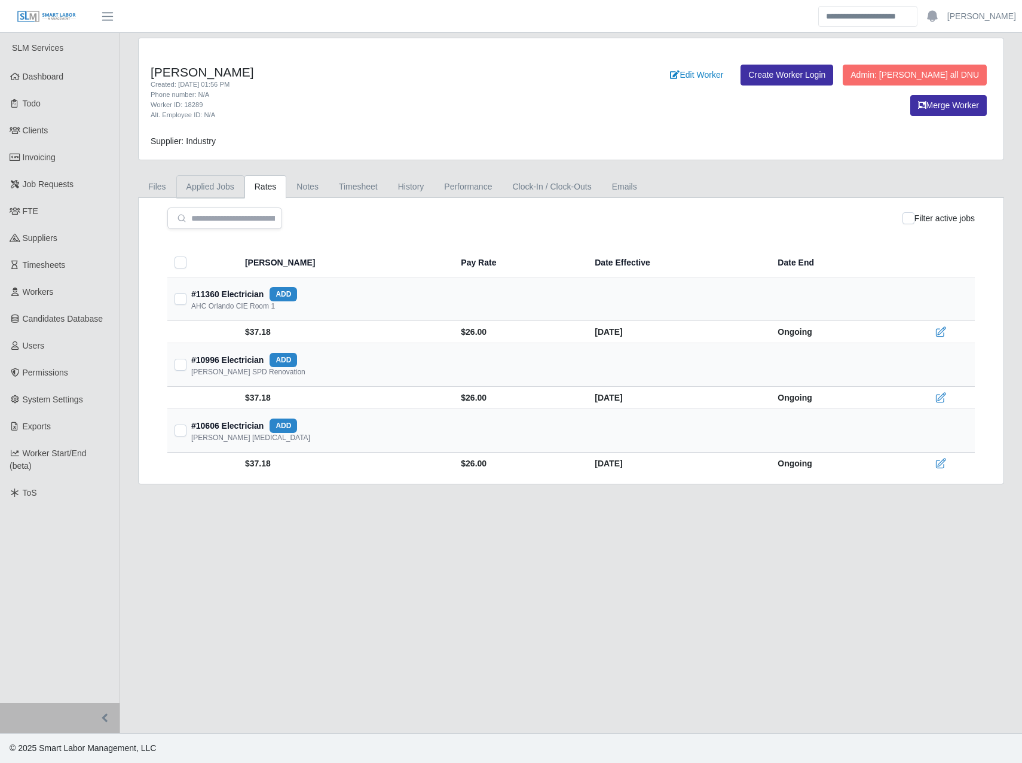
click at [231, 187] on link "Applied Jobs" at bounding box center [210, 186] width 68 height 23
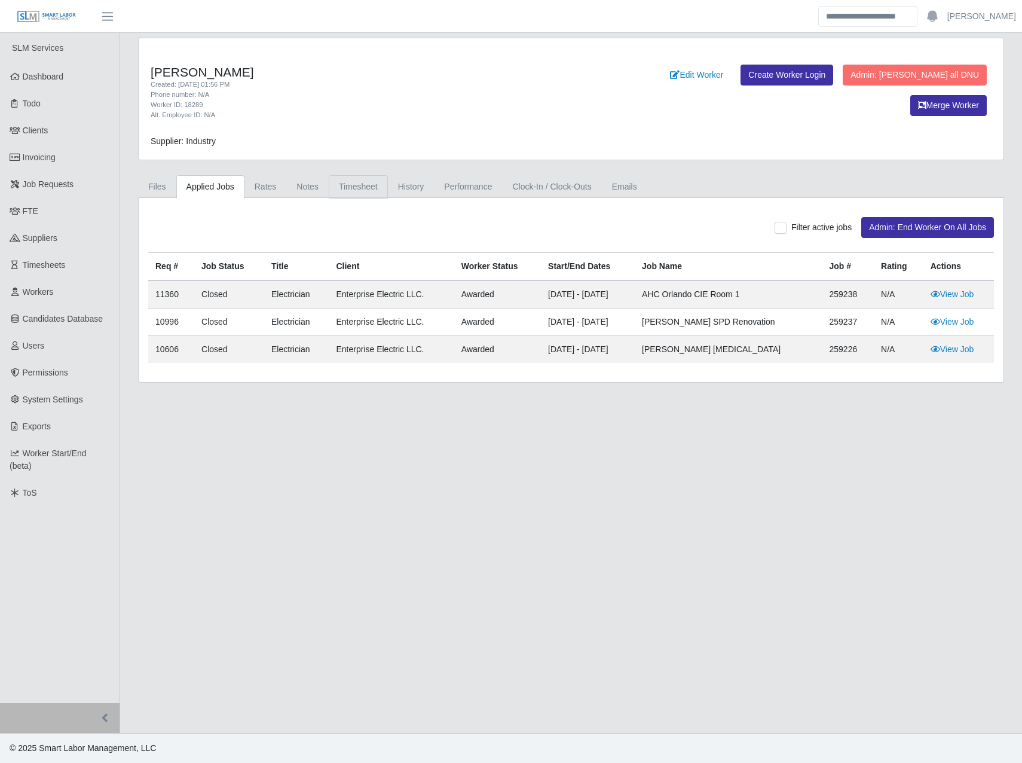
click at [382, 183] on link "Timesheet" at bounding box center [358, 186] width 59 height 23
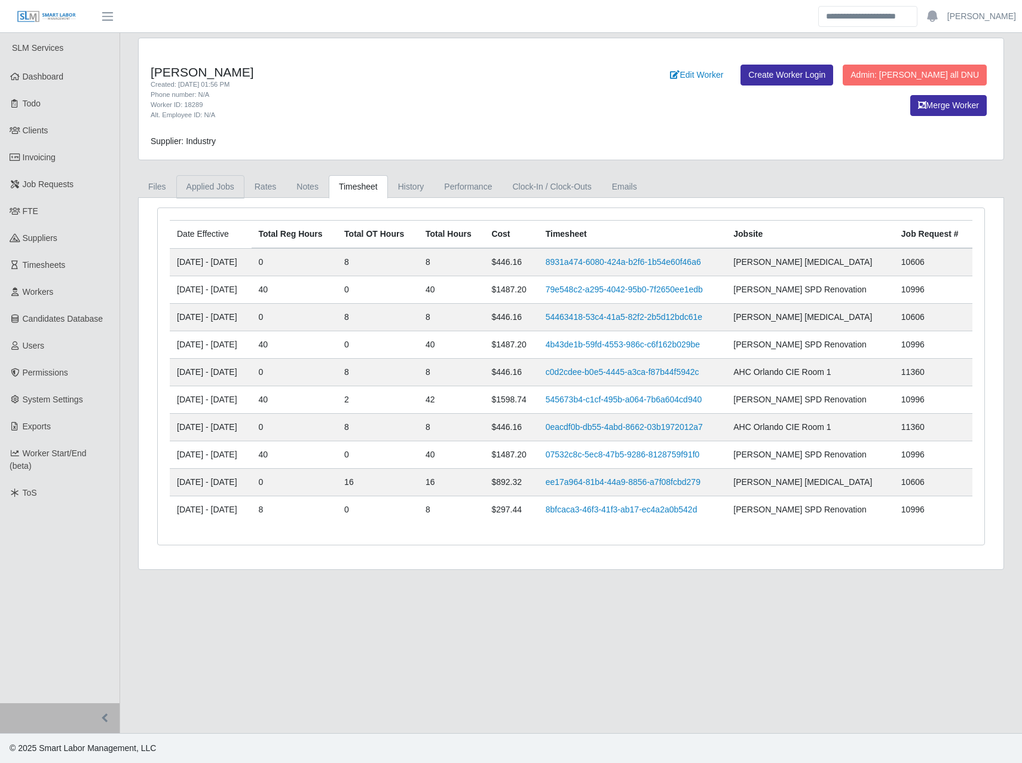
click at [226, 184] on link "Applied Jobs" at bounding box center [210, 186] width 68 height 23
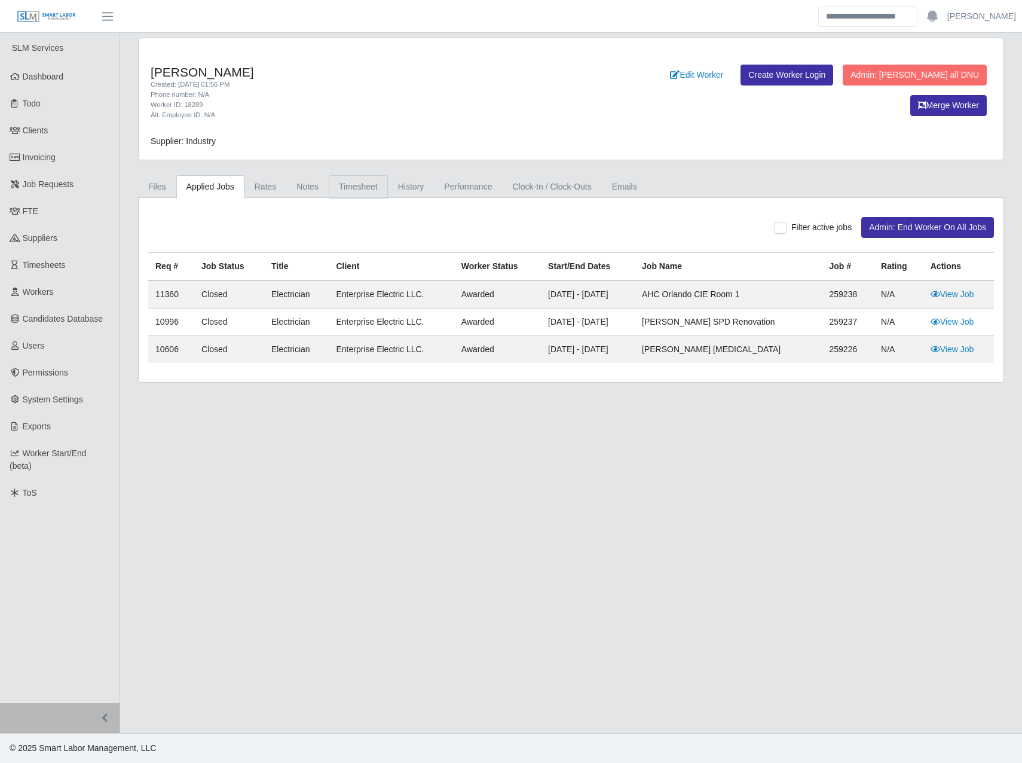
click at [360, 187] on link "Timesheet" at bounding box center [358, 186] width 59 height 23
click at [358, 187] on link "Timesheet" at bounding box center [358, 186] width 59 height 23
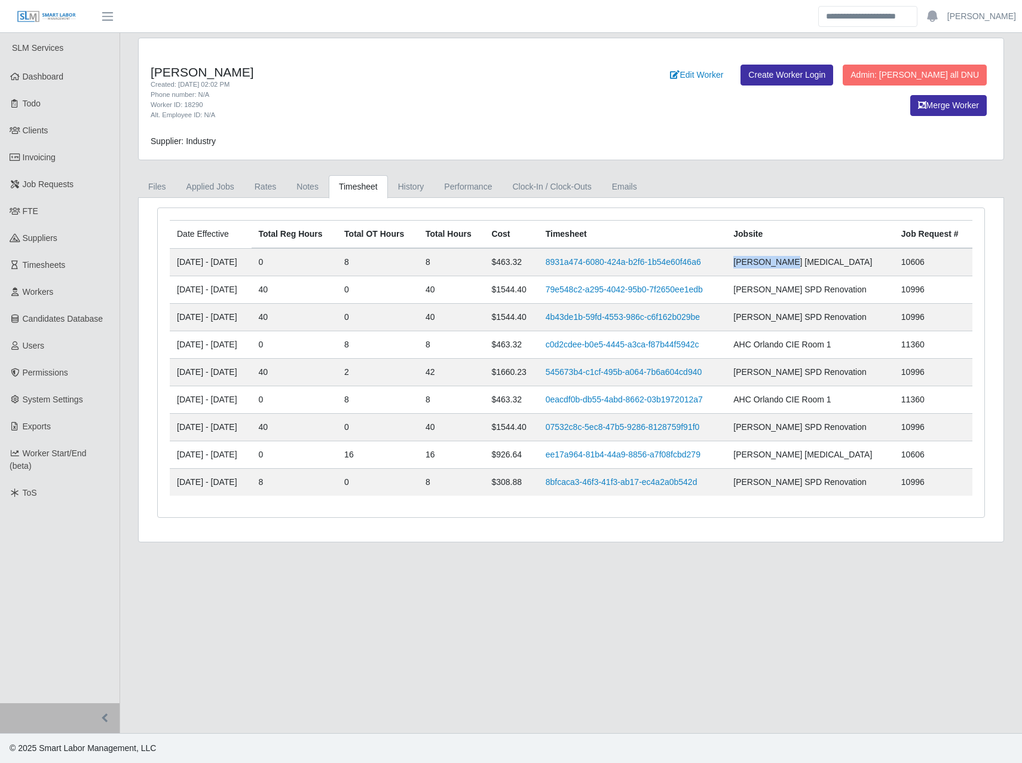
drag, startPoint x: 818, startPoint y: 261, endPoint x: 764, endPoint y: 261, distance: 53.8
click at [764, 261] on td "AHO Dialysis" at bounding box center [810, 262] width 168 height 28
copy span "AHO Dialysis"
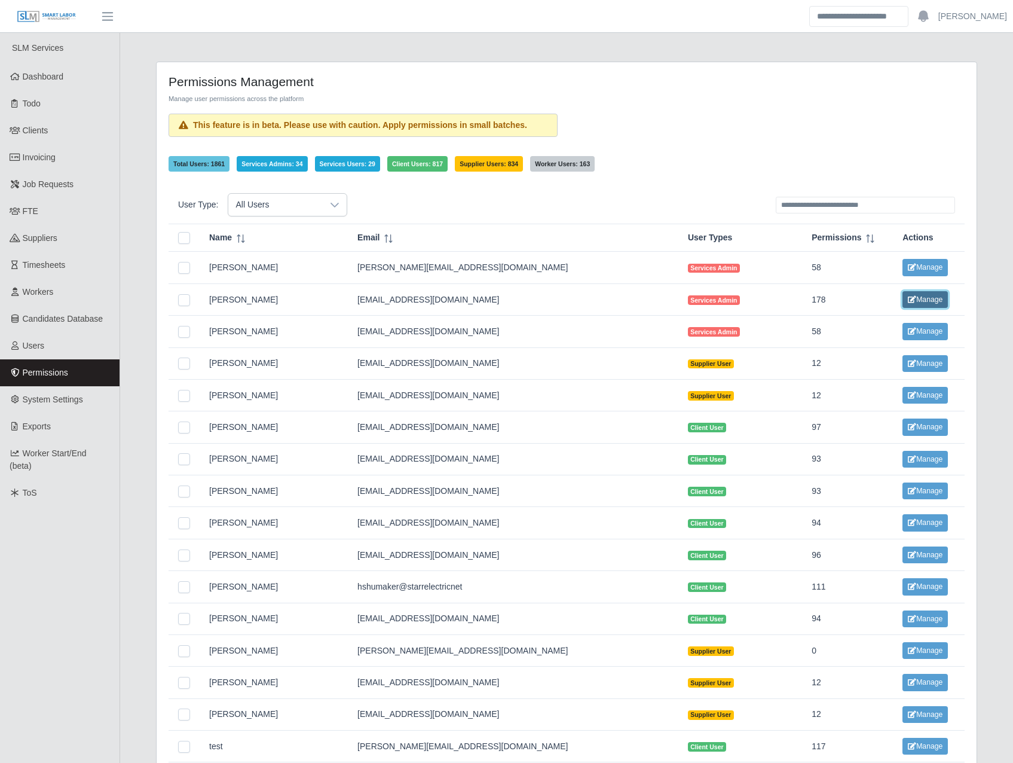
click at [902, 304] on button "Manage" at bounding box center [924, 299] width 45 height 17
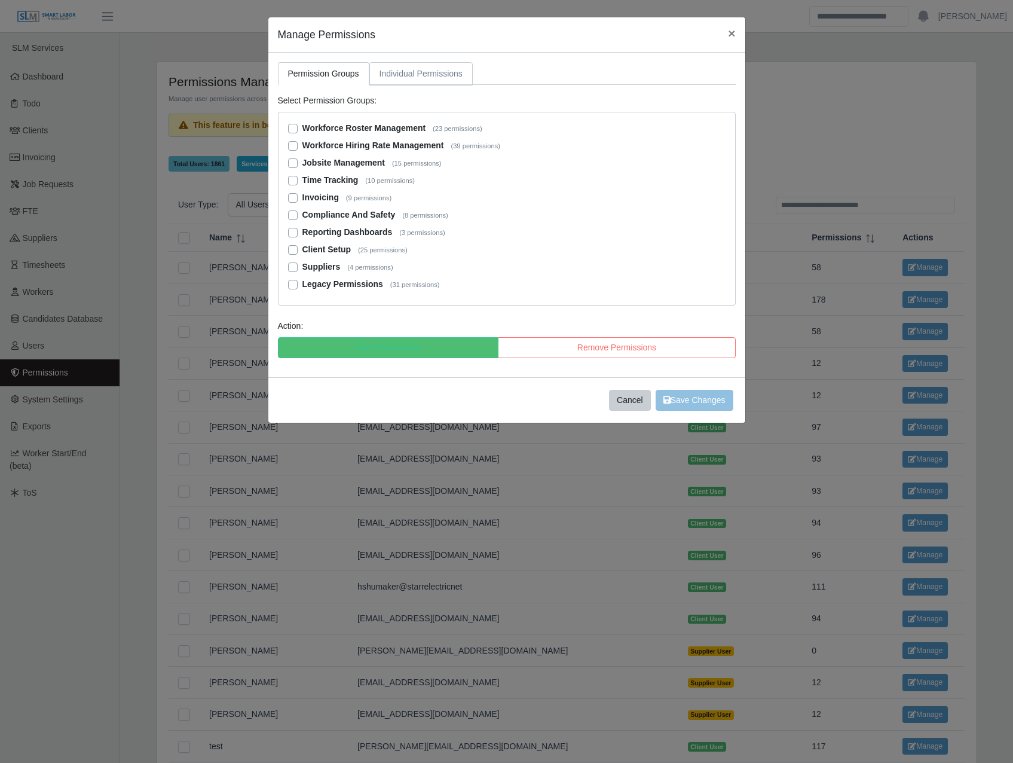
click at [396, 75] on link "Individual Permissions" at bounding box center [420, 73] width 103 height 23
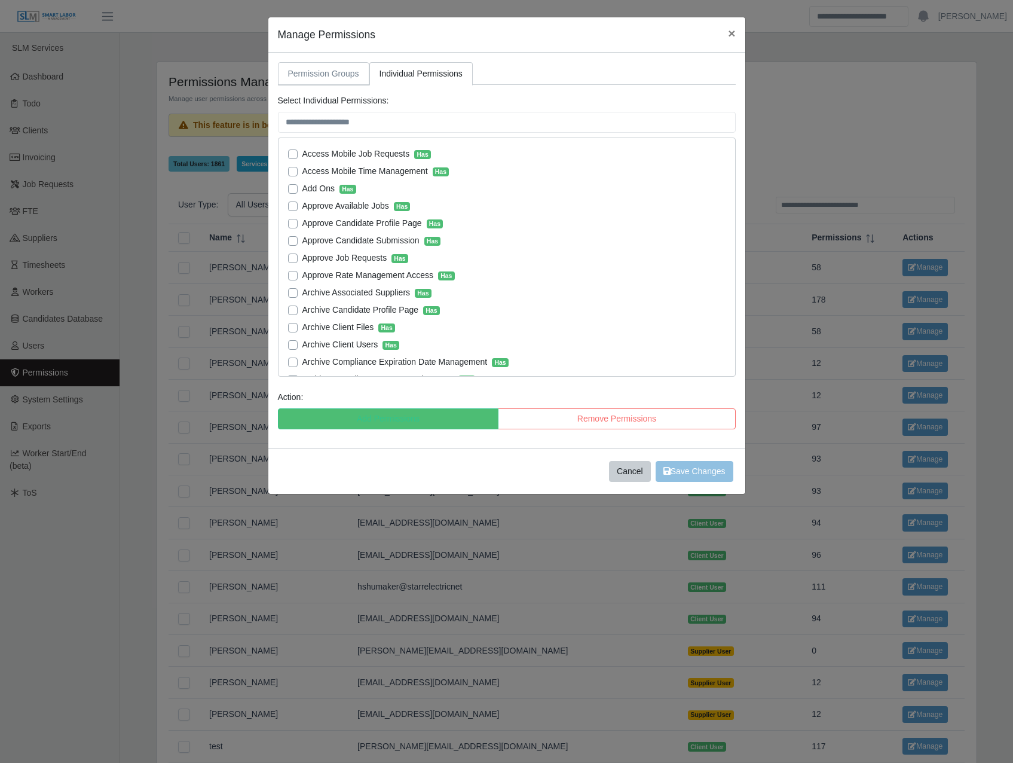
click at [327, 78] on link "Permission Groups" at bounding box center [323, 73] width 91 height 23
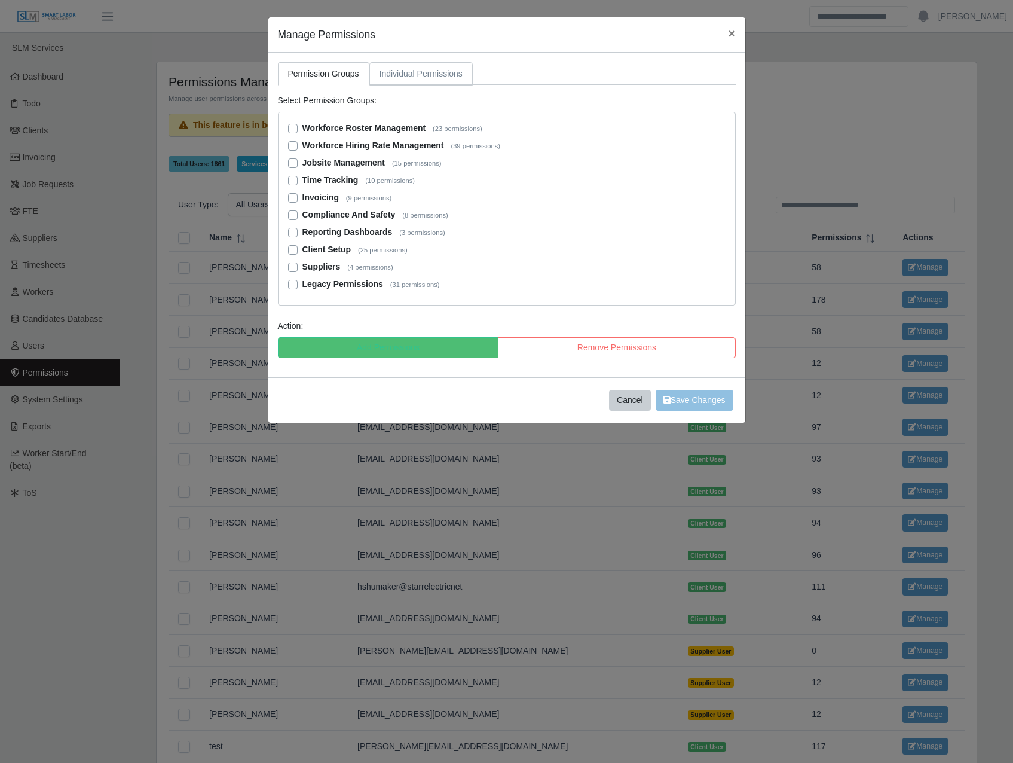
click at [390, 79] on link "Individual Permissions" at bounding box center [420, 73] width 103 height 23
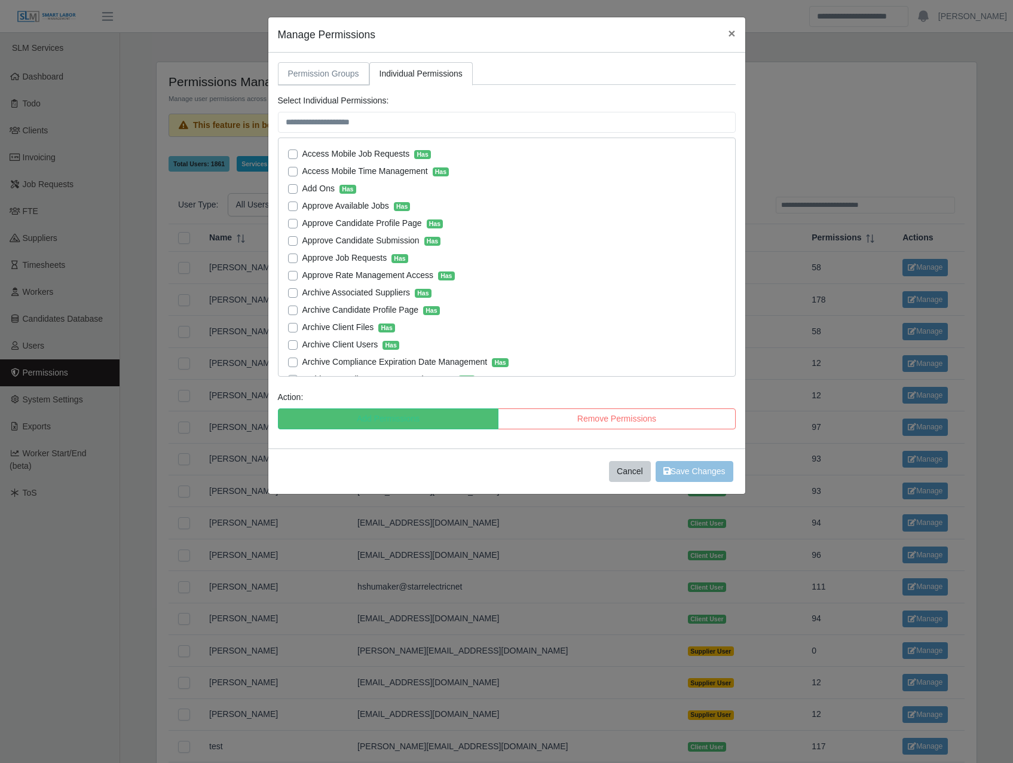
click at [332, 77] on link "Permission Groups" at bounding box center [323, 73] width 91 height 23
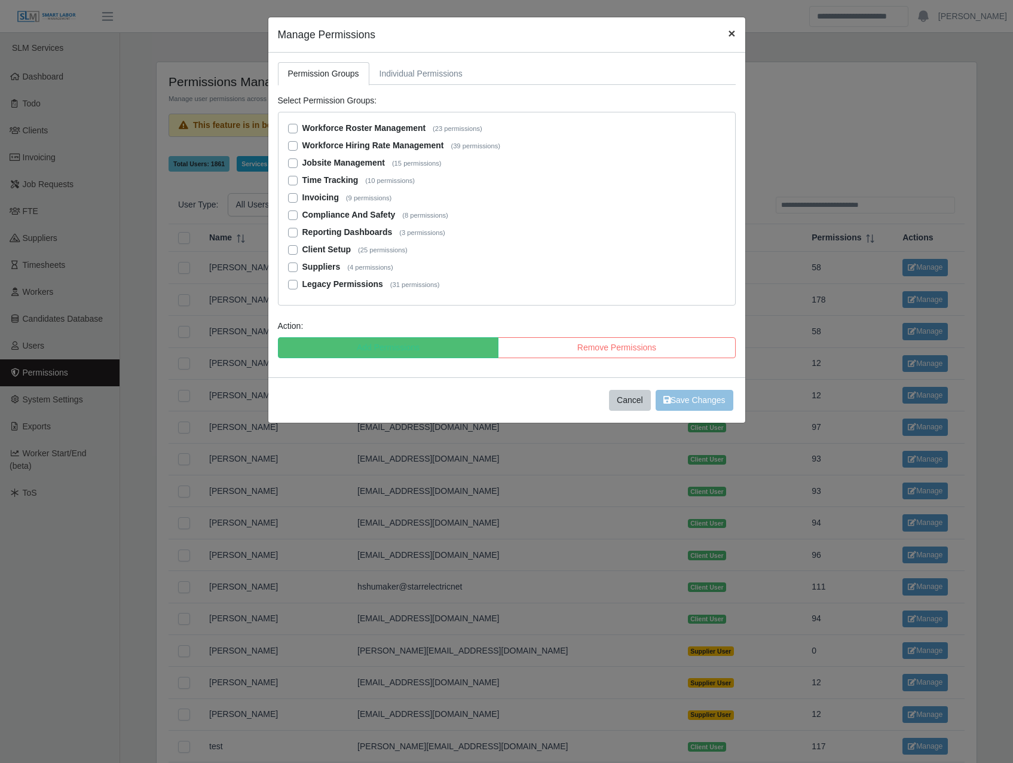
click at [728, 38] on span "×" at bounding box center [731, 33] width 7 height 14
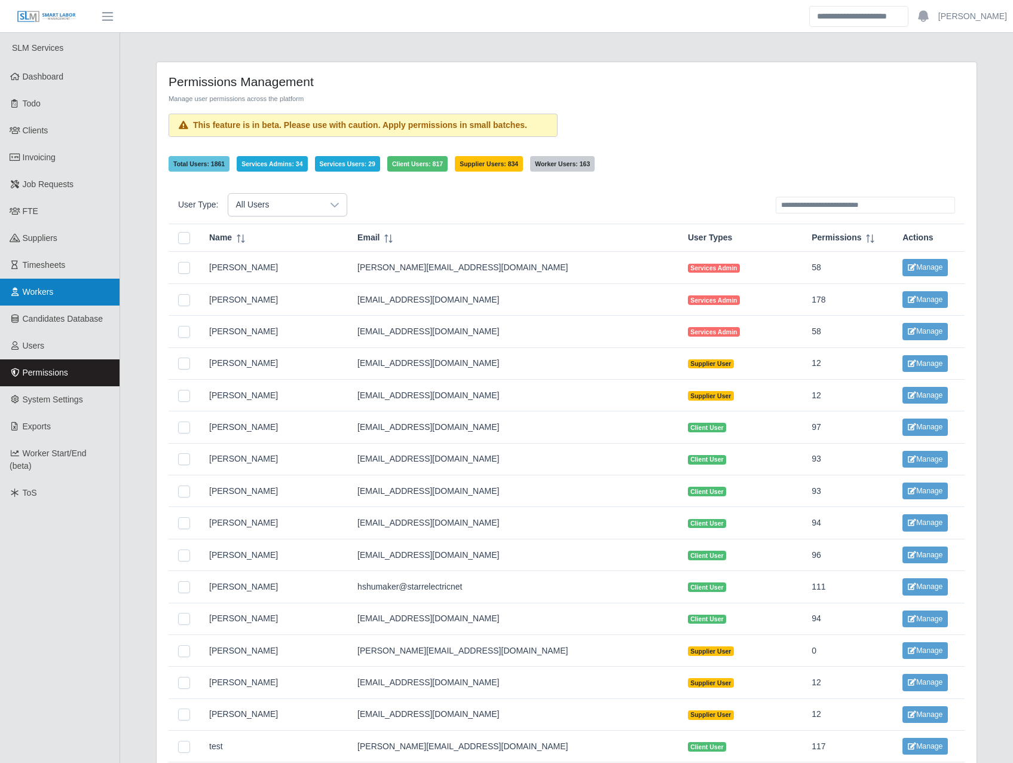
click at [47, 291] on span "Workers" at bounding box center [38, 292] width 31 height 10
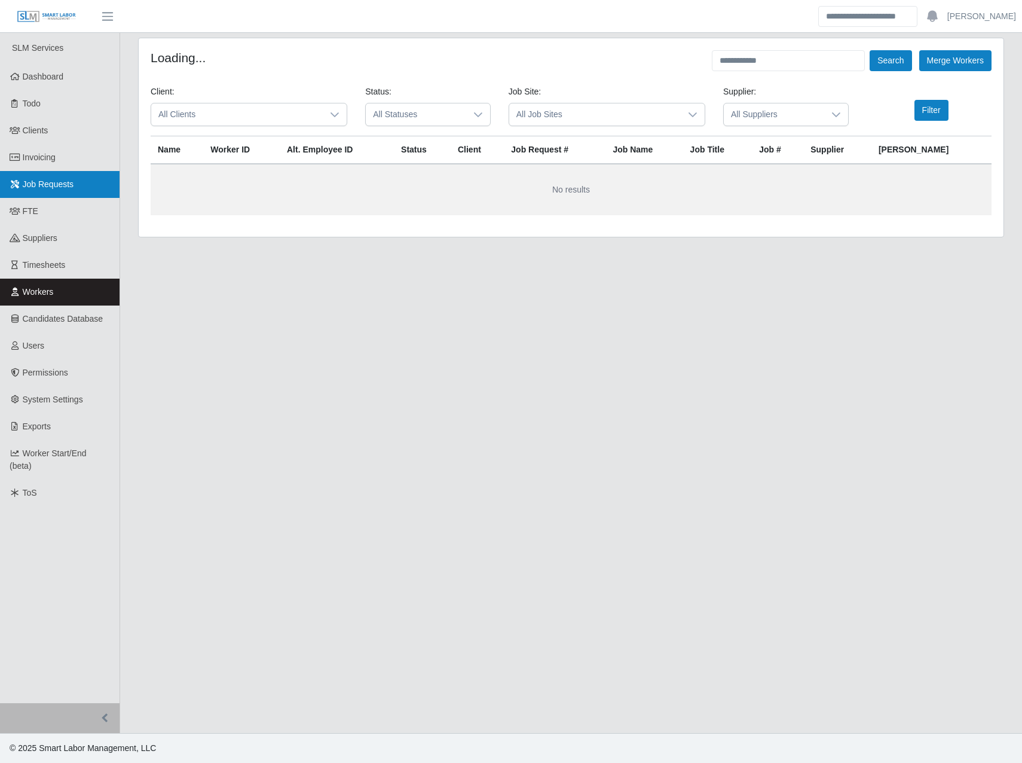
click at [33, 171] on link "Job Requests" at bounding box center [60, 184] width 120 height 27
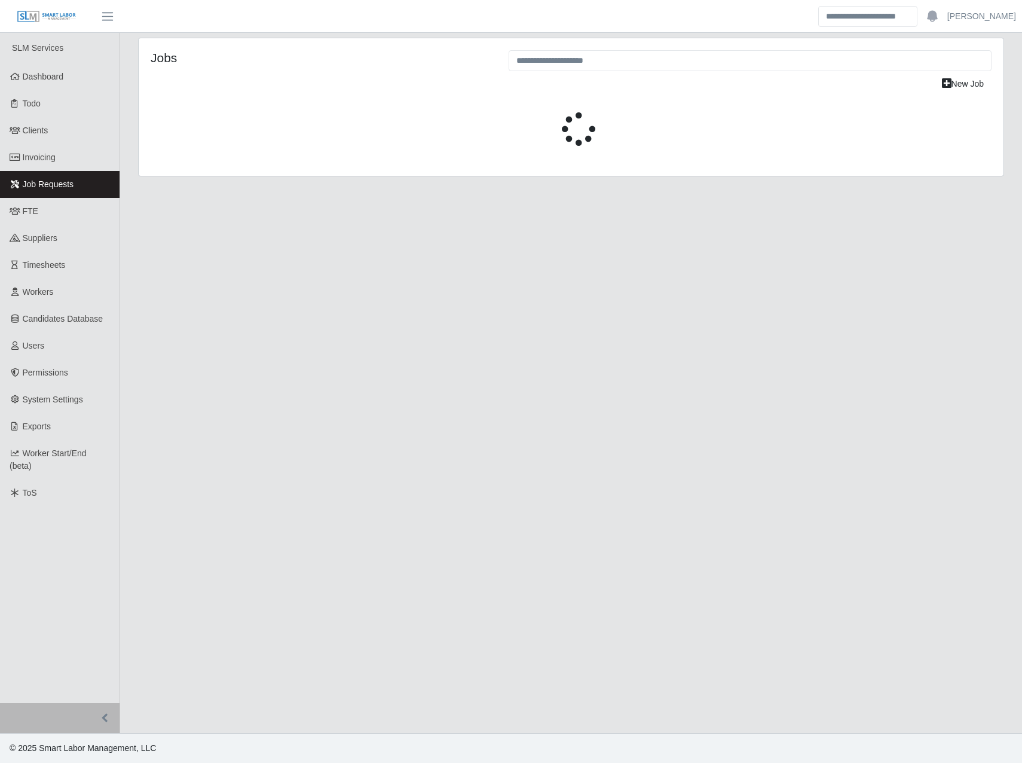
click at [36, 164] on link "Invoicing" at bounding box center [60, 157] width 120 height 27
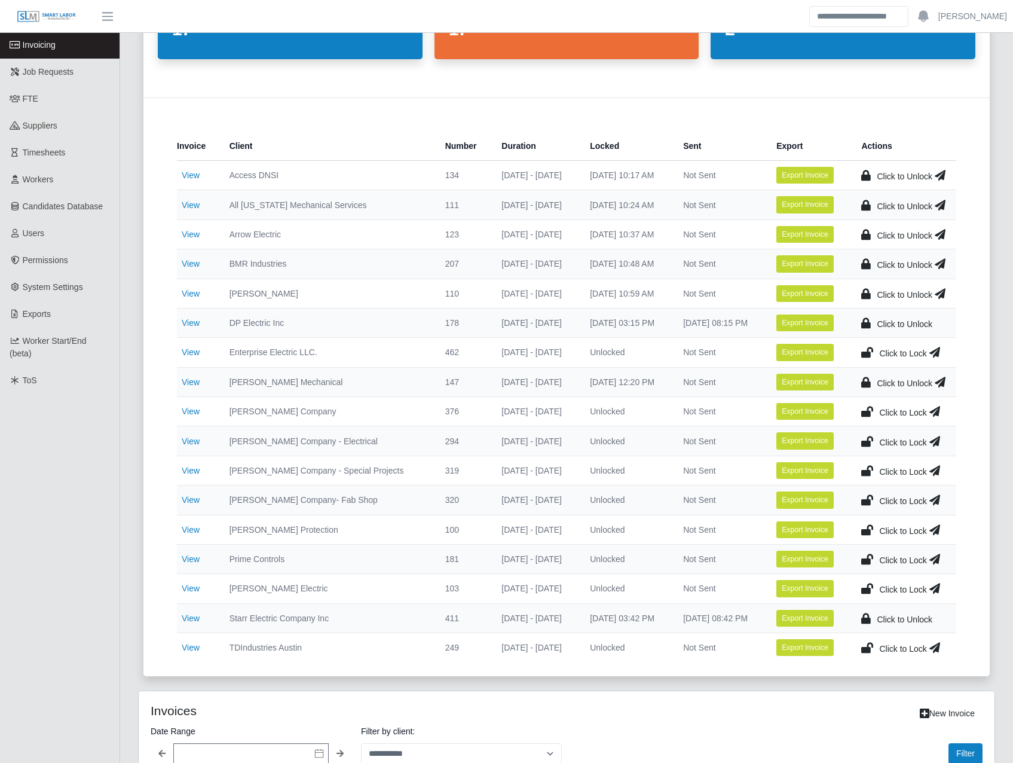
scroll to position [139, 0]
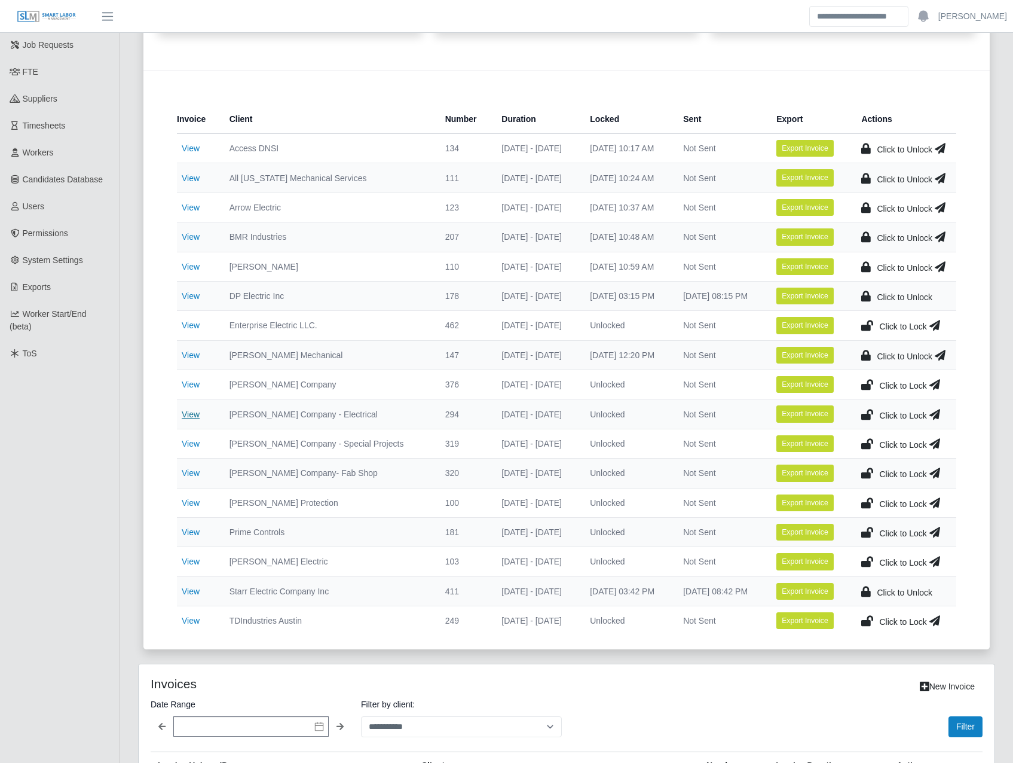
click at [184, 415] on link "View" at bounding box center [191, 414] width 18 height 10
click at [195, 445] on link "View" at bounding box center [191, 444] width 18 height 10
click at [194, 468] on link "View" at bounding box center [191, 473] width 18 height 10
click at [194, 503] on link "View" at bounding box center [191, 503] width 18 height 10
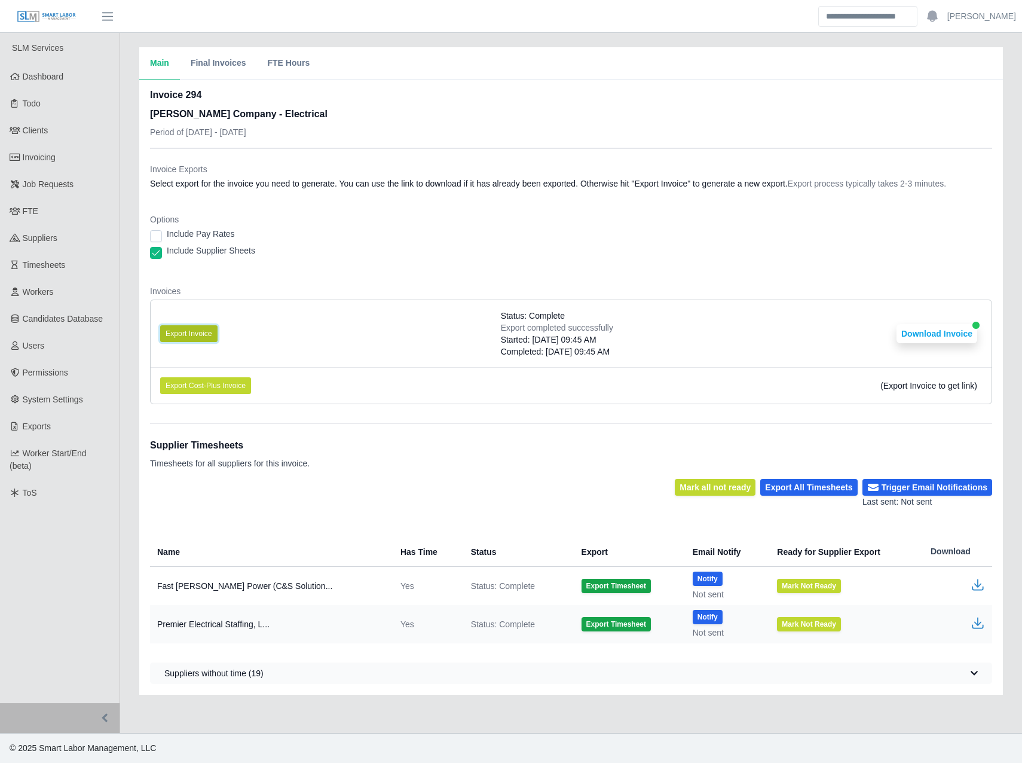
click at [195, 336] on button "Export Invoice" at bounding box center [188, 333] width 57 height 17
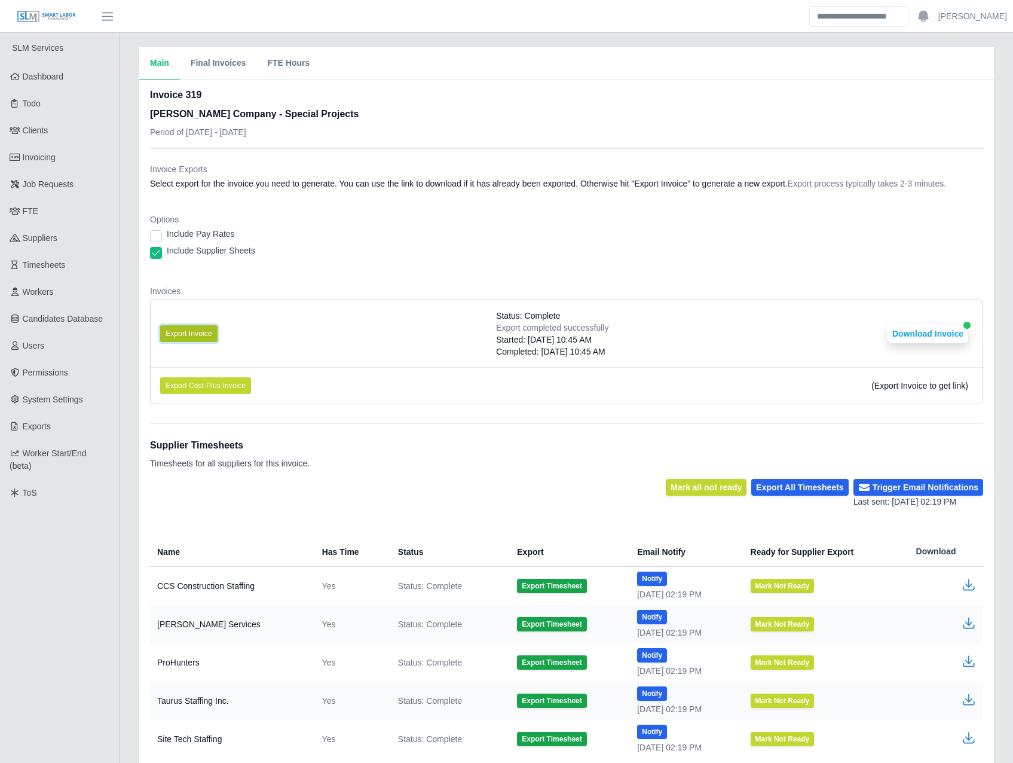
click at [195, 336] on button "Export Invoice" at bounding box center [188, 333] width 57 height 17
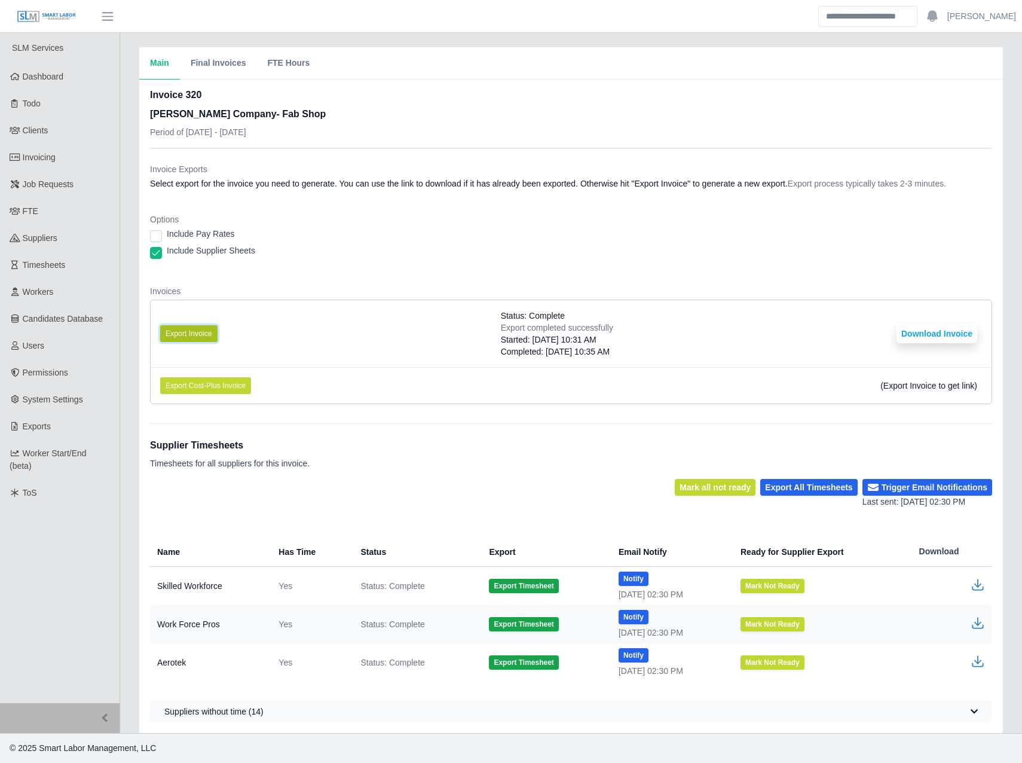
click at [195, 336] on button "Export Invoice" at bounding box center [188, 333] width 57 height 17
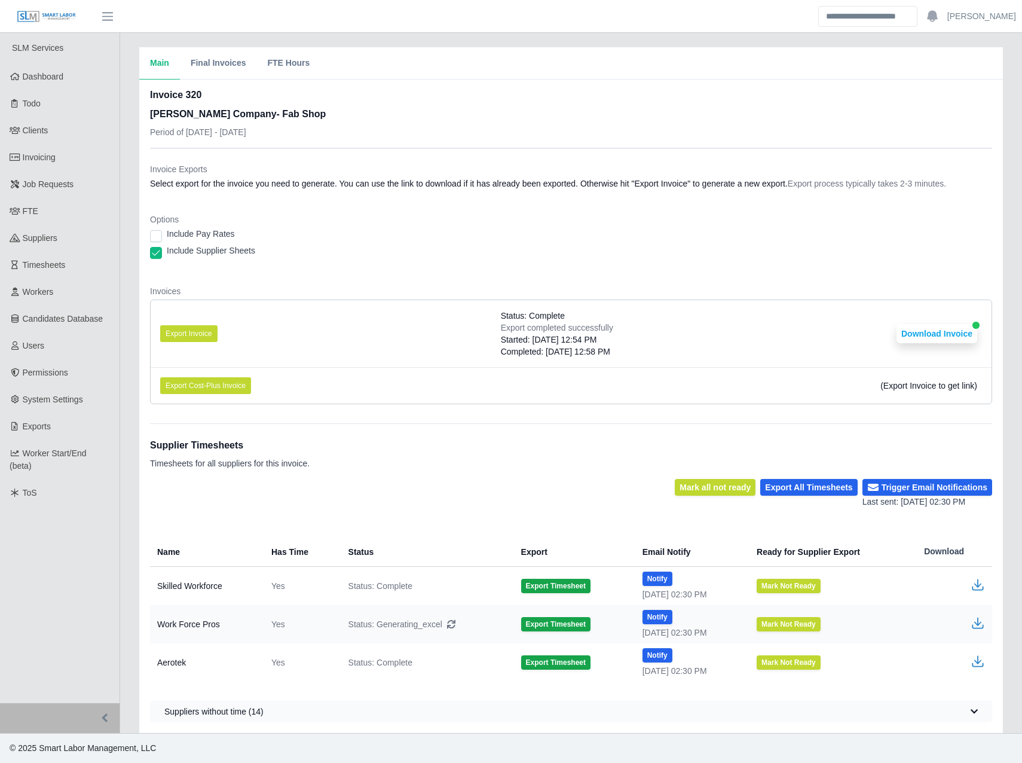
click at [568, 253] on div "Include Supplier Sheets" at bounding box center [571, 252] width 842 height 17
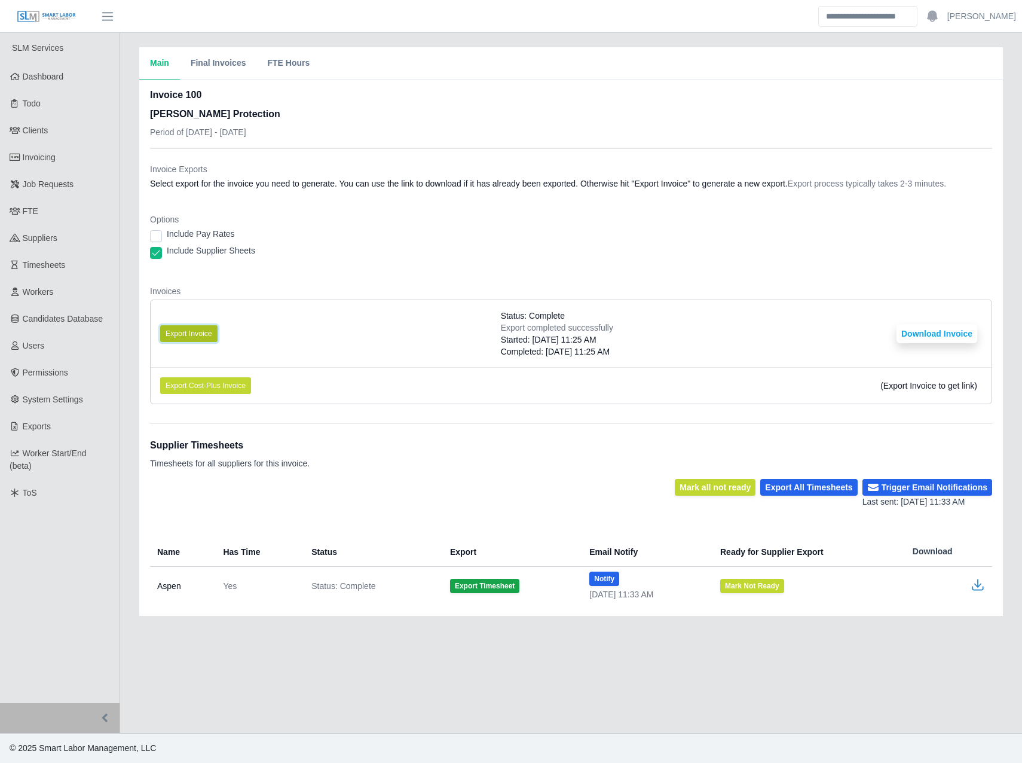
click at [195, 330] on button "Export Invoice" at bounding box center [188, 333] width 57 height 17
click at [536, 290] on dt "Invoices" at bounding box center [571, 291] width 842 height 12
click at [926, 341] on button "Download Invoice" at bounding box center [936, 333] width 81 height 19
click at [65, 157] on link "Invoicing" at bounding box center [60, 157] width 120 height 27
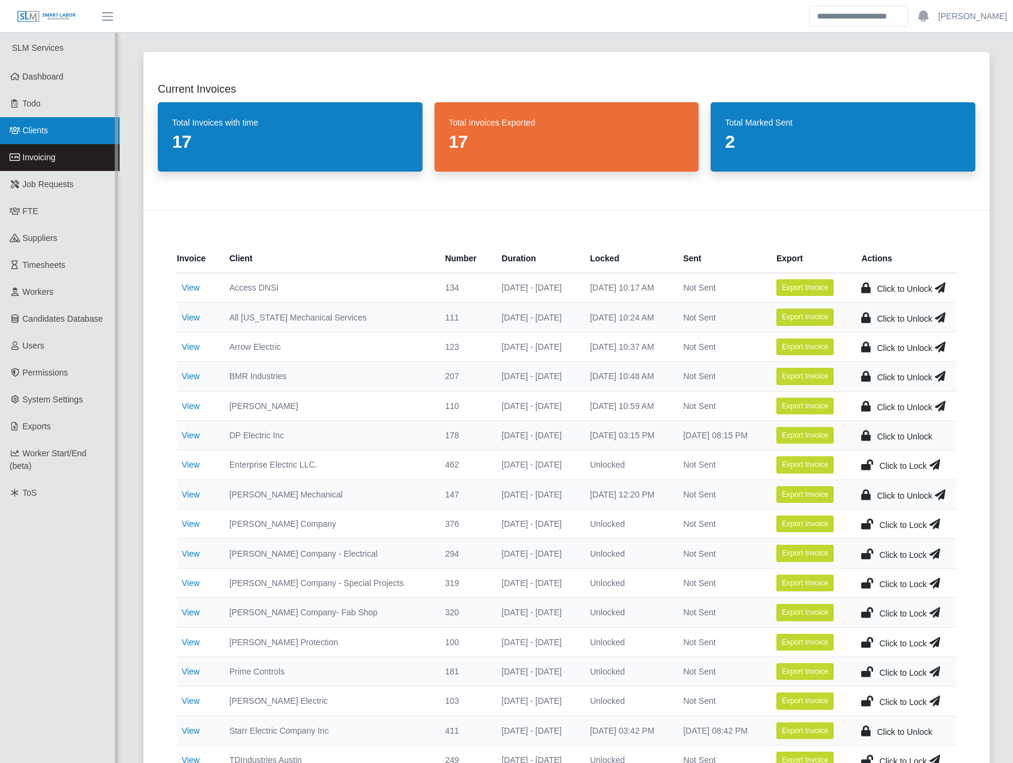
click at [52, 137] on link "Clients" at bounding box center [60, 130] width 120 height 27
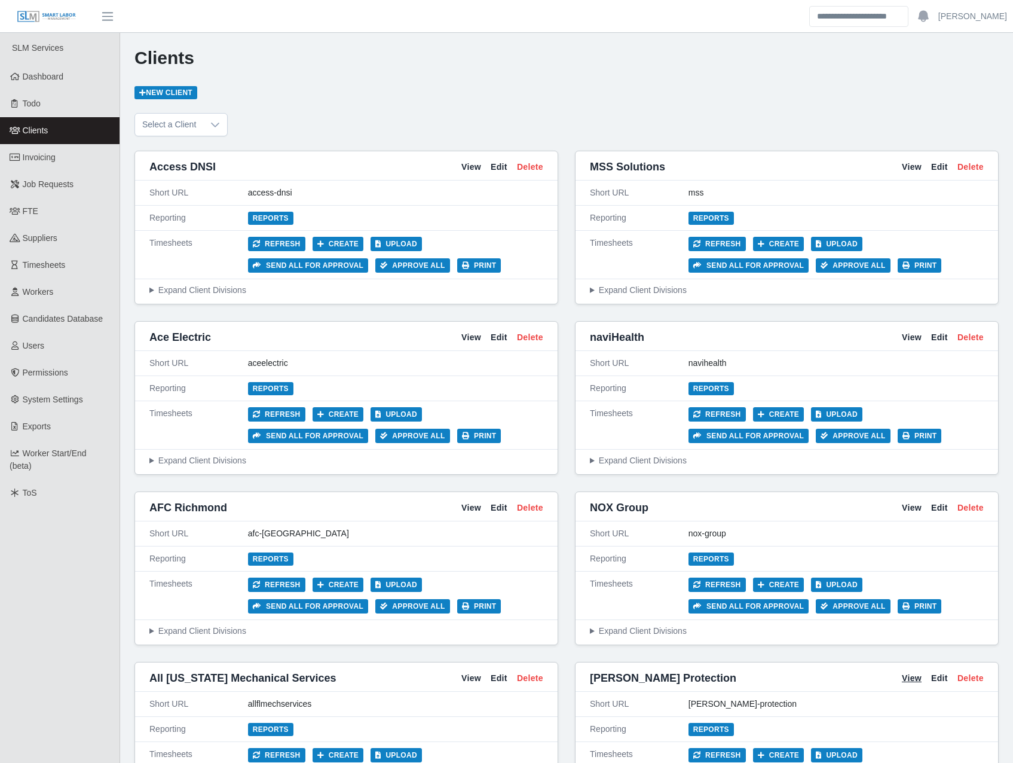
click at [916, 672] on link "View" at bounding box center [912, 678] width 20 height 13
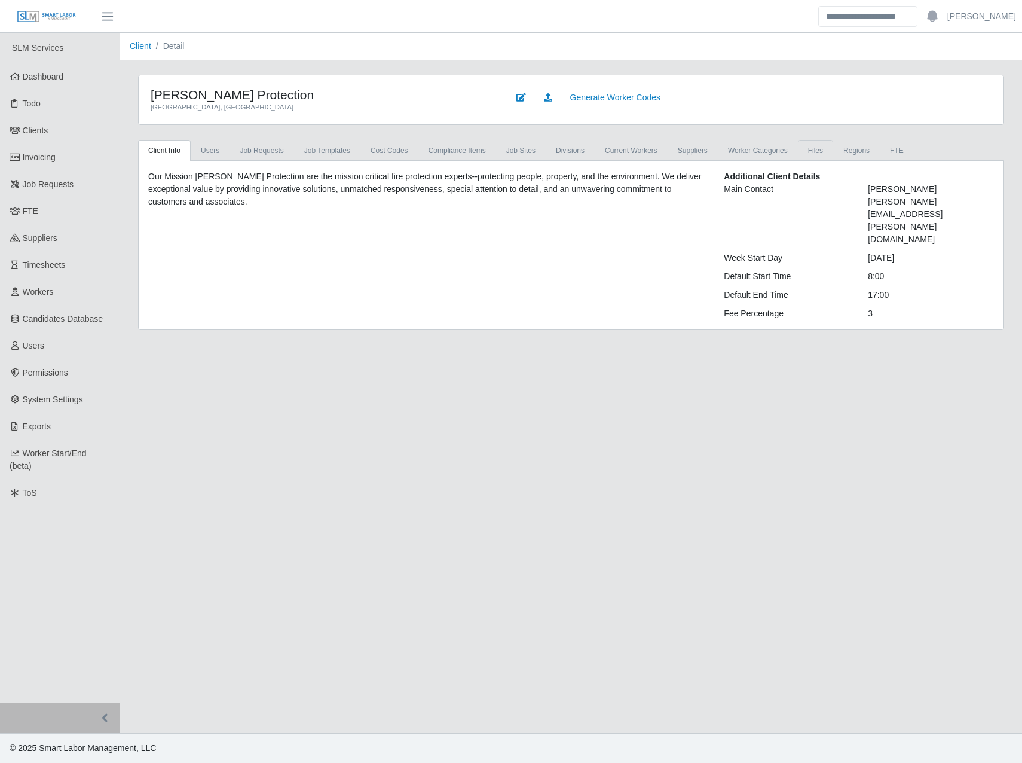
click at [813, 152] on link "Files" at bounding box center [815, 151] width 35 height 22
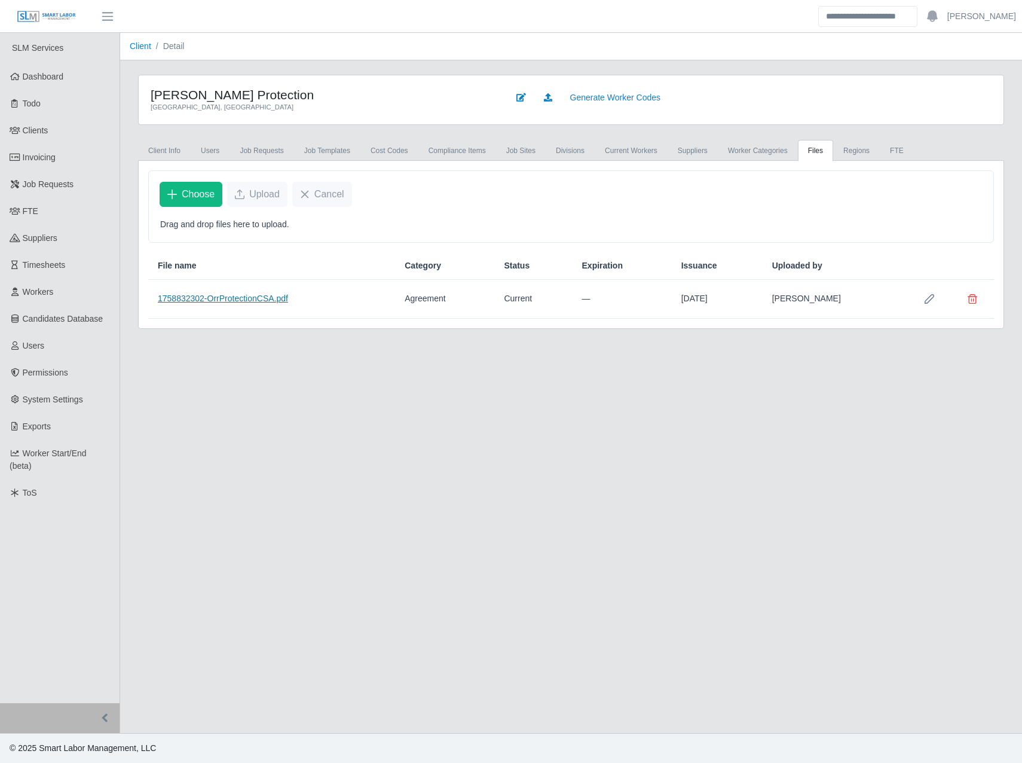
click at [212, 303] on link "1758832302-OrrProtectionCSA.pdf" at bounding box center [223, 298] width 130 height 10
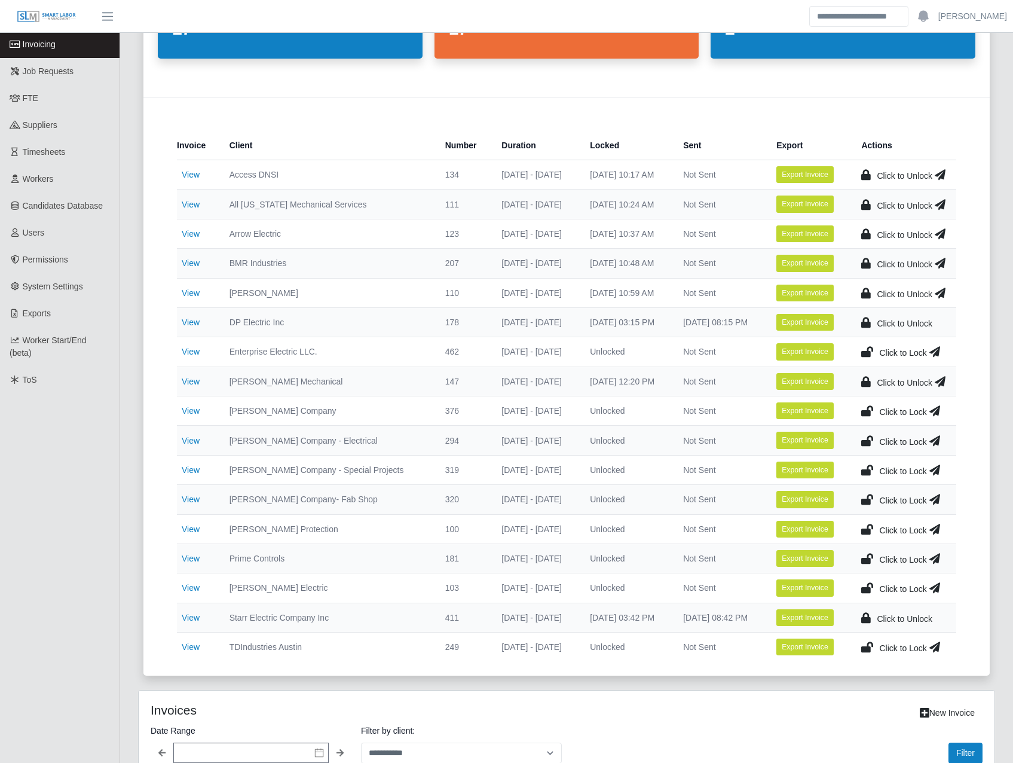
scroll to position [139, 0]
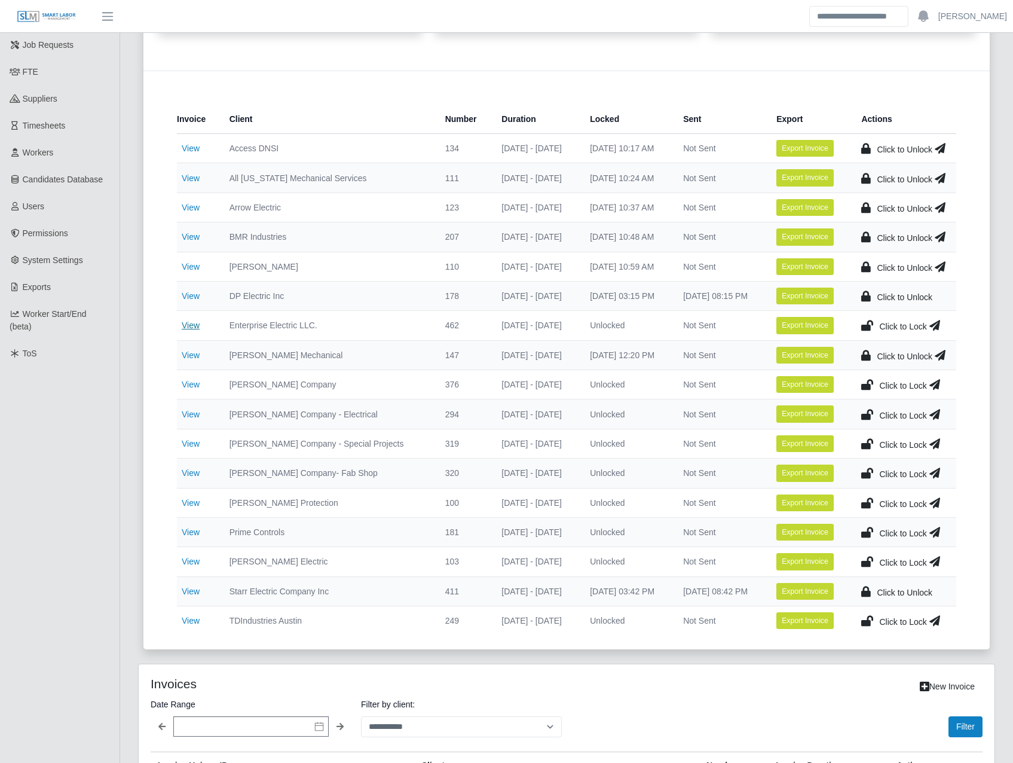
click at [195, 320] on link "View" at bounding box center [191, 325] width 18 height 10
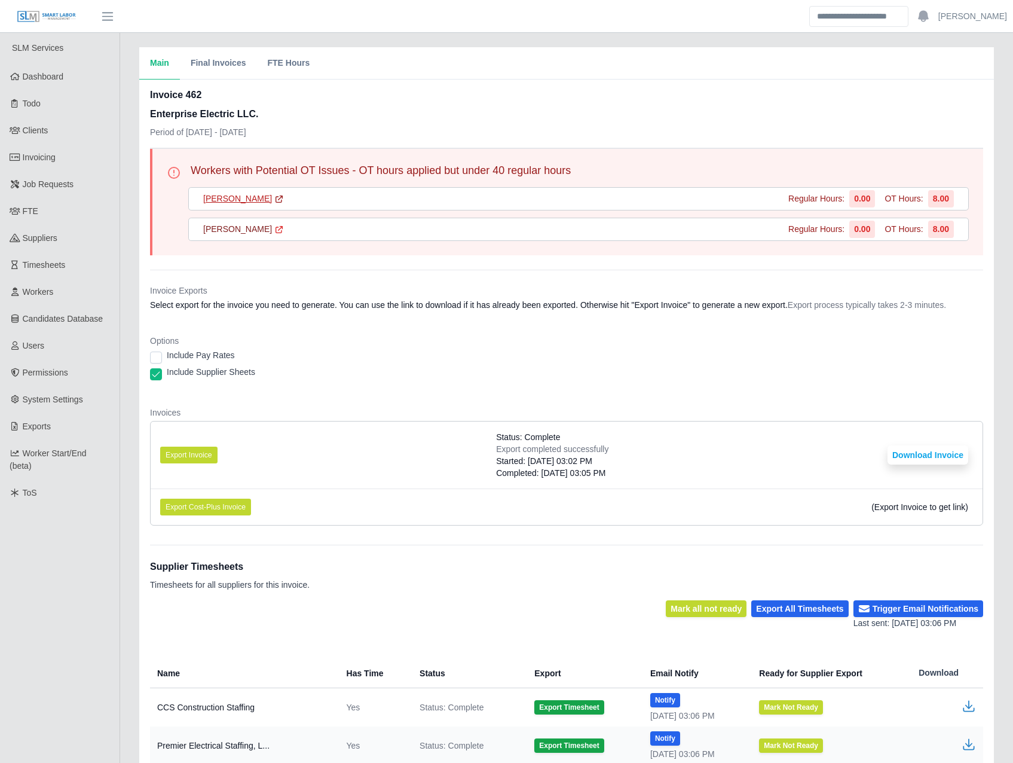
click at [211, 196] on link "[PERSON_NAME]" at bounding box center [243, 198] width 81 height 13
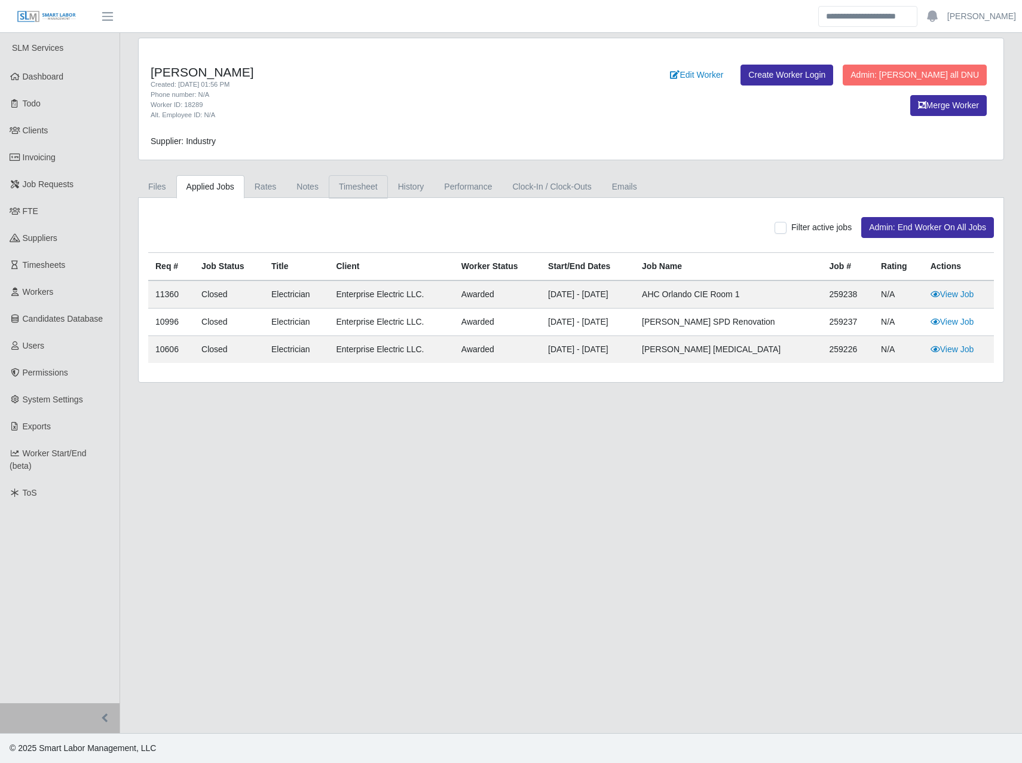
click at [376, 196] on link "Timesheet" at bounding box center [358, 186] width 59 height 23
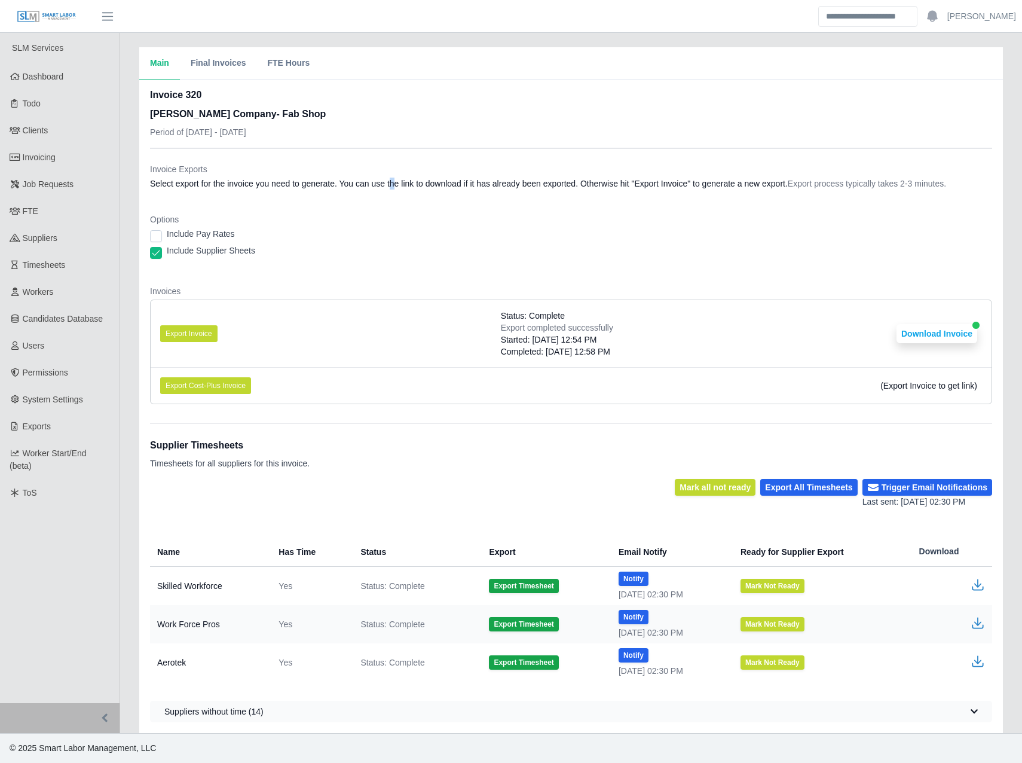
click at [350, 196] on dl "Invoice Exports Select export for the invoice you need to generate. You can use…" at bounding box center [571, 288] width 842 height 250
click at [946, 326] on button "Download Invoice" at bounding box center [936, 333] width 81 height 19
click at [572, 114] on div "Invoice 320 [PERSON_NAME] Company- Fab Shop Period of [DATE] - [DATE]" at bounding box center [571, 118] width 842 height 60
click at [932, 331] on button "Download Invoice" at bounding box center [936, 333] width 81 height 19
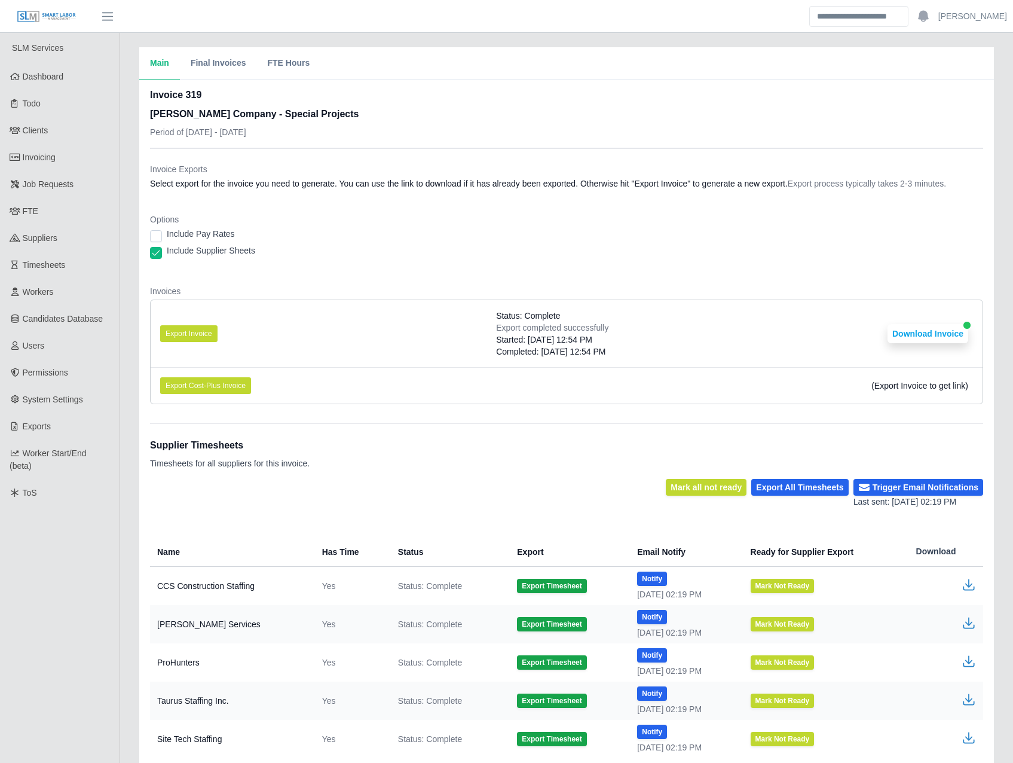
click at [462, 176] on div "Invoice Exports Select export for the invoice you need to generate. You can use…" at bounding box center [566, 178] width 833 height 31
click at [811, 314] on li "Export Invoice Status: Complete Export completed successfully Started: 10/15/20…" at bounding box center [567, 333] width 832 height 67
click at [935, 339] on button "Download Invoice" at bounding box center [927, 333] width 81 height 19
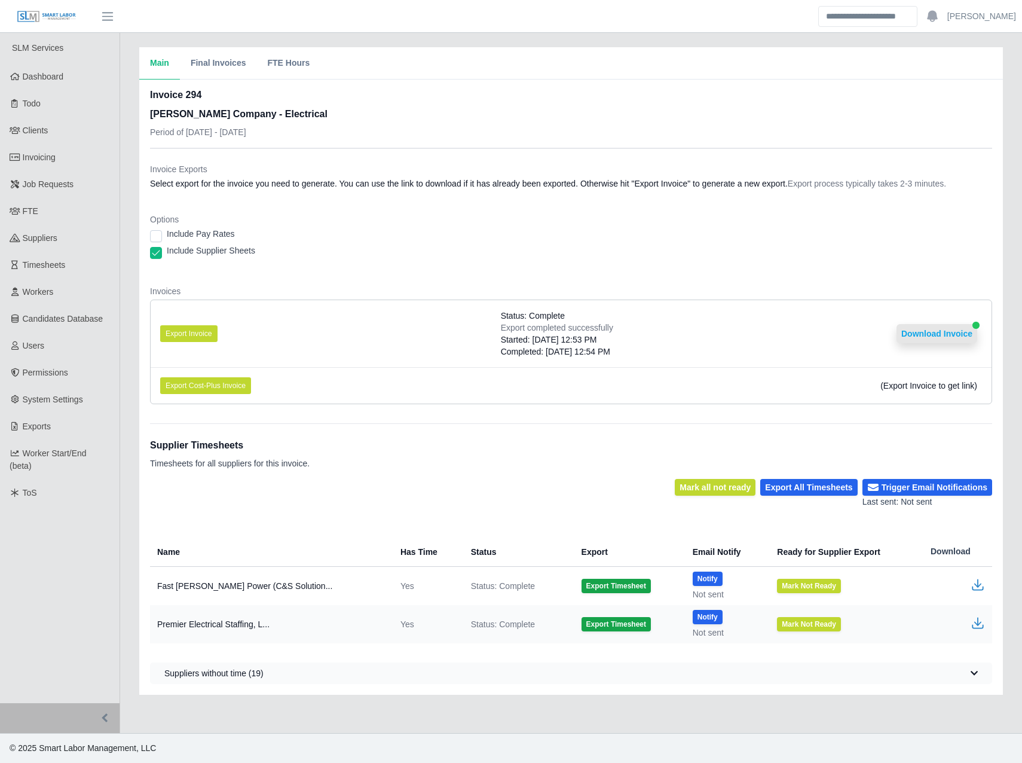
click at [941, 341] on button "Download Invoice" at bounding box center [936, 333] width 81 height 19
click at [654, 154] on div "Invoice Exports Select export for the invoice you need to generate. You can use…" at bounding box center [571, 281] width 842 height 265
click at [928, 344] on li "Export Invoice Status: Complete Export completed successfully Started: [DATE] 1…" at bounding box center [571, 333] width 841 height 67
click at [929, 338] on button "Download Invoice" at bounding box center [936, 333] width 81 height 19
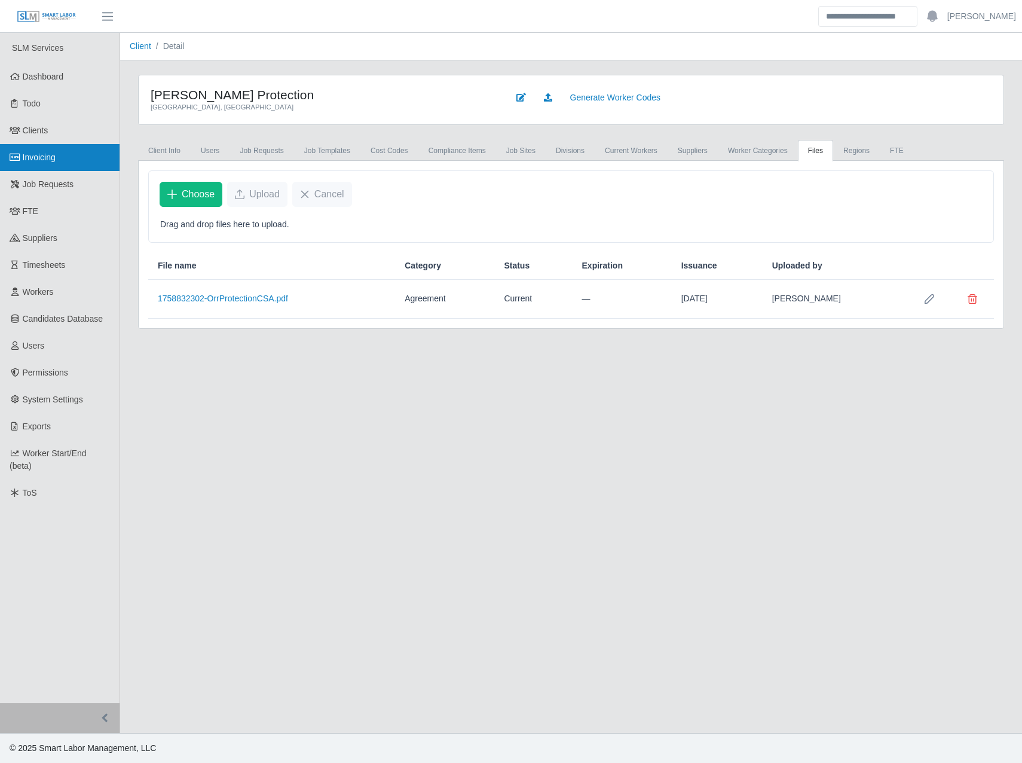
click at [44, 165] on link "Invoicing" at bounding box center [60, 157] width 120 height 27
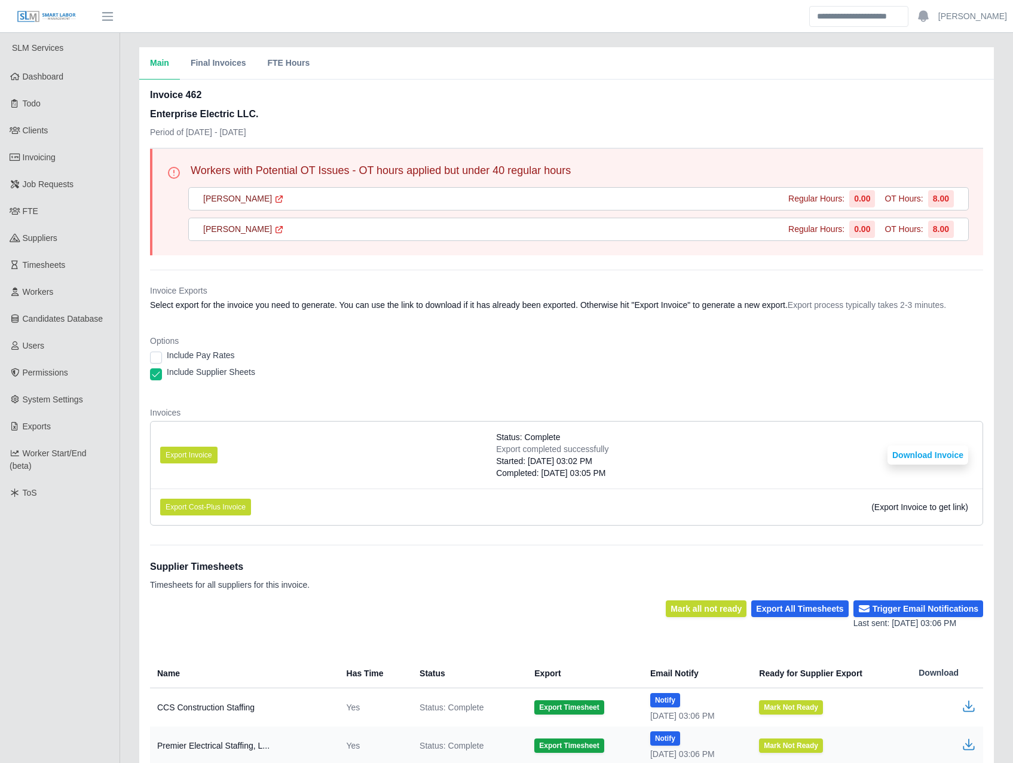
click at [394, 103] on div "Invoice 462 Enterprise Electric LLC. Period of 10/04/2025 - 10/10/2025" at bounding box center [566, 118] width 833 height 60
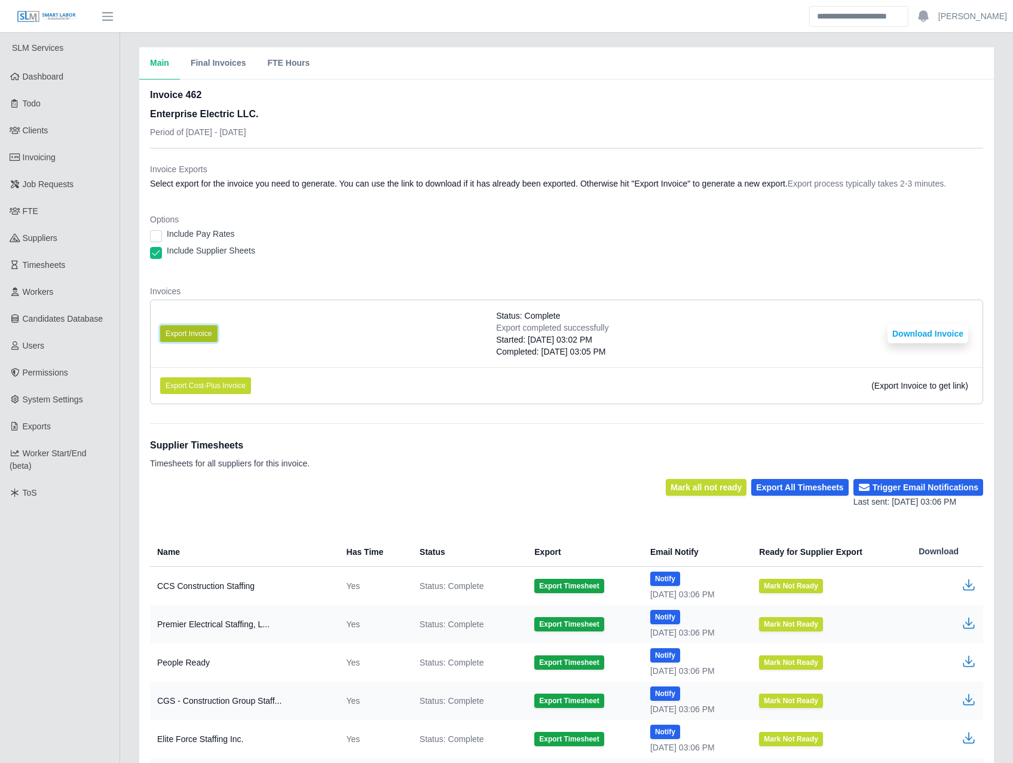
click at [198, 328] on button "Export Invoice" at bounding box center [188, 333] width 57 height 17
click at [535, 163] on div "Invoice Exports Select export for the invoice you need to generate. You can use…" at bounding box center [566, 281] width 833 height 265
click at [915, 332] on button "Download Invoice" at bounding box center [927, 333] width 81 height 19
click at [404, 247] on div "Include Supplier Sheets" at bounding box center [566, 252] width 833 height 17
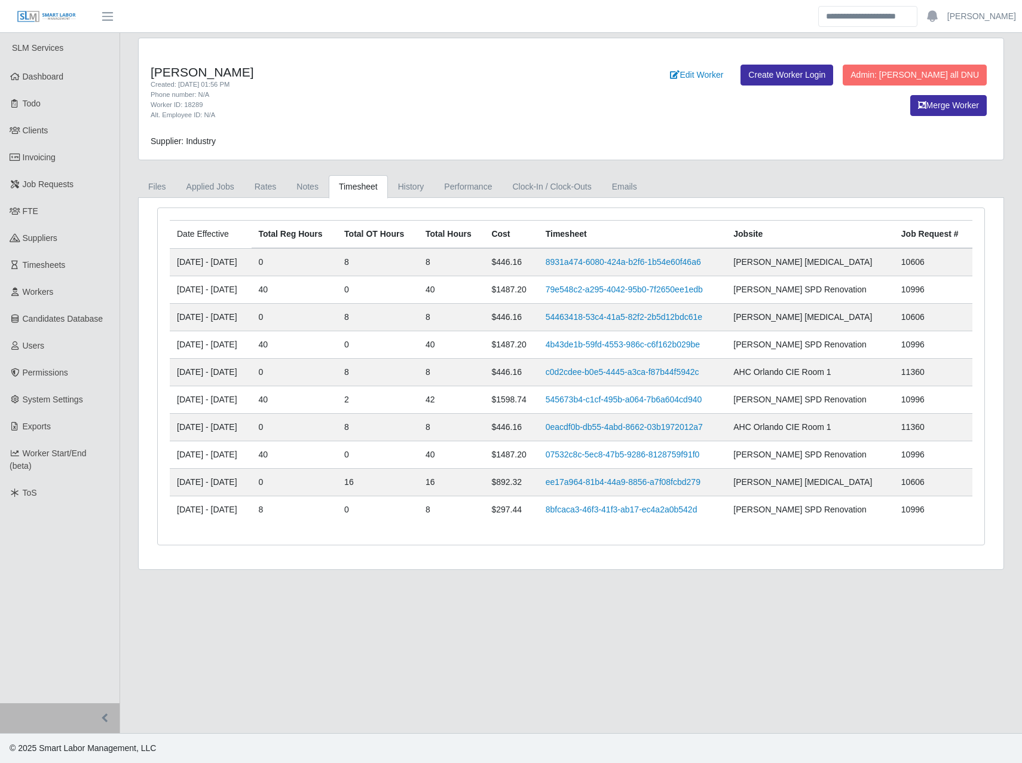
click at [393, 130] on div "[PERSON_NAME] Created: [DATE] 01:56 PM Phone number: N/A Worker ID: 18289 Alt. …" at bounding box center [571, 98] width 865 height 121
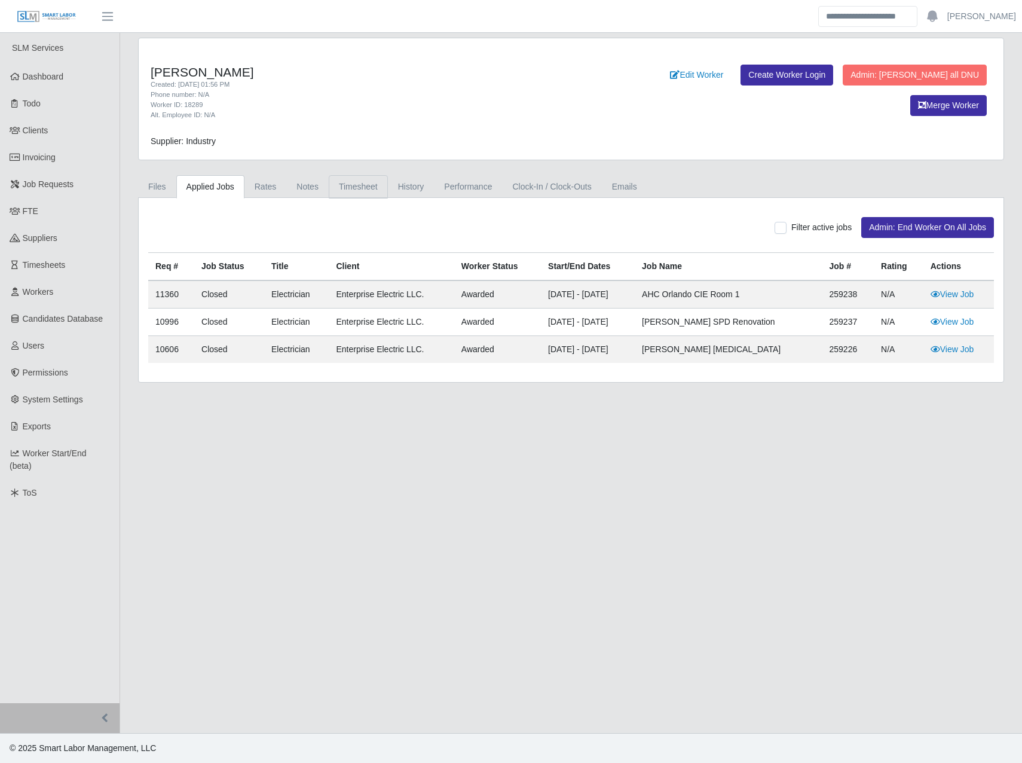
click at [333, 182] on link "Timesheet" at bounding box center [358, 186] width 59 height 23
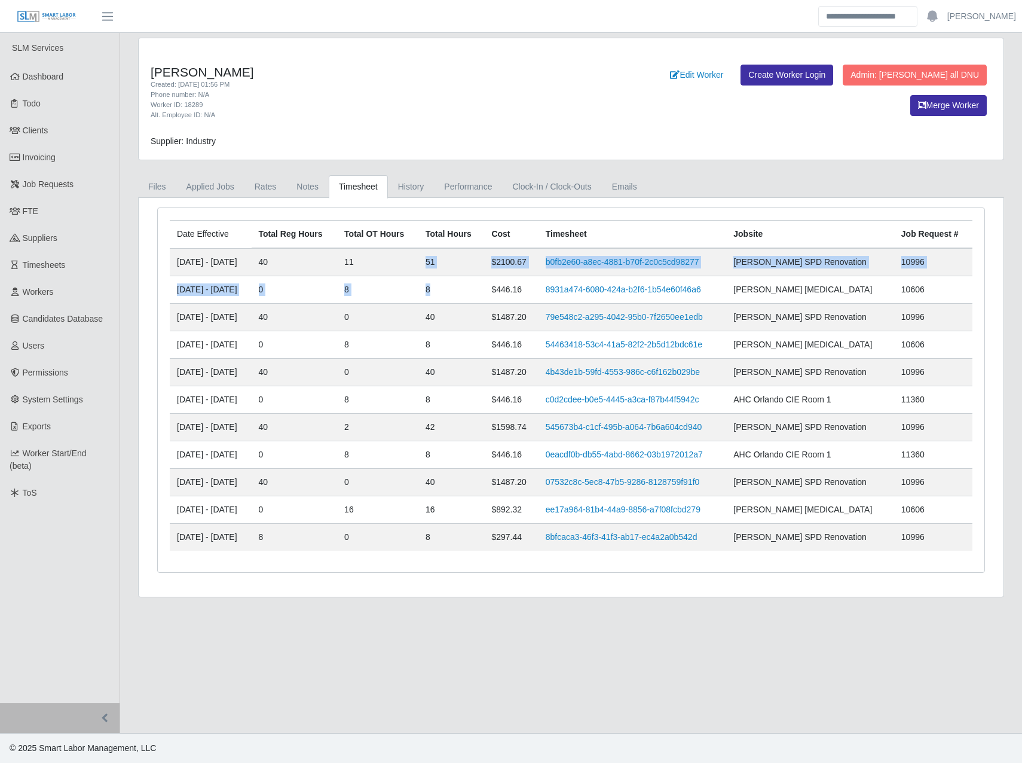
drag, startPoint x: 457, startPoint y: 288, endPoint x: 457, endPoint y: 265, distance: 23.3
click at [457, 265] on tbody "10/04/2025 - 10/10/2025 40 11 51 $2100.67 b0fb2e60-a8ec-4881-b70f-2c0c5cd98277 …" at bounding box center [571, 399] width 803 height 302
drag, startPoint x: 457, startPoint y: 265, endPoint x: 470, endPoint y: 304, distance: 41.0
click at [470, 304] on td "40" at bounding box center [451, 317] width 66 height 27
click at [648, 265] on link "b0fb2e60-a8ec-4881-b70f-2c0c5cd98277" at bounding box center [623, 262] width 154 height 10
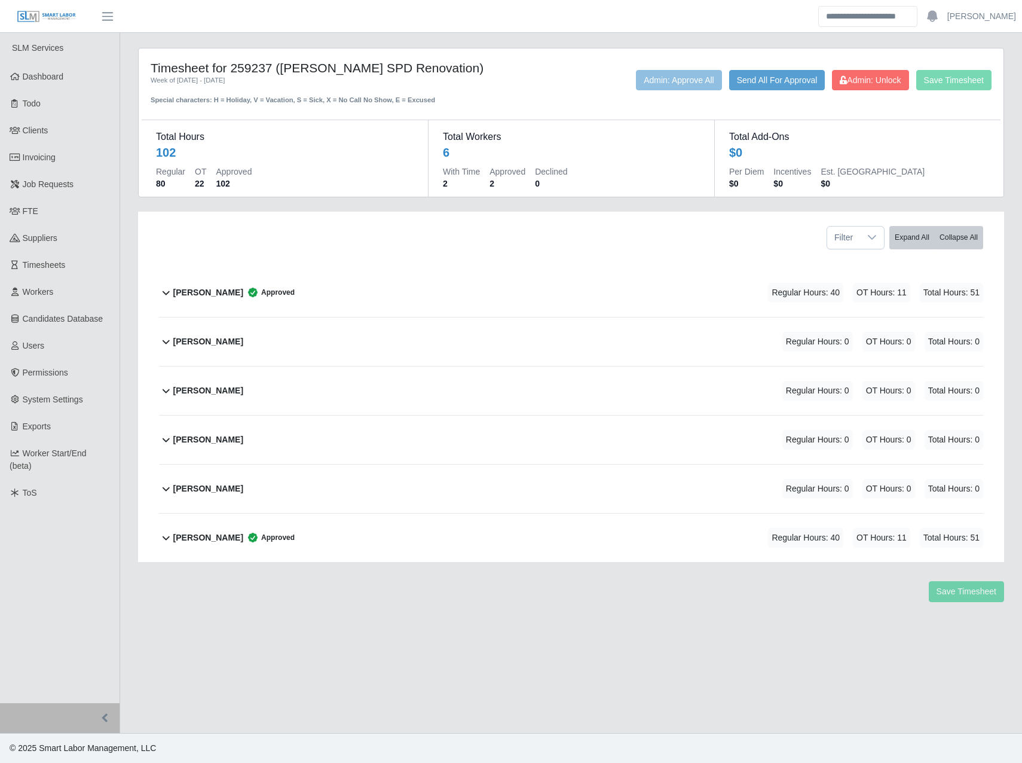
click at [267, 299] on div "Daniel Agredo-Moran Approved" at bounding box center [233, 293] width 121 height 20
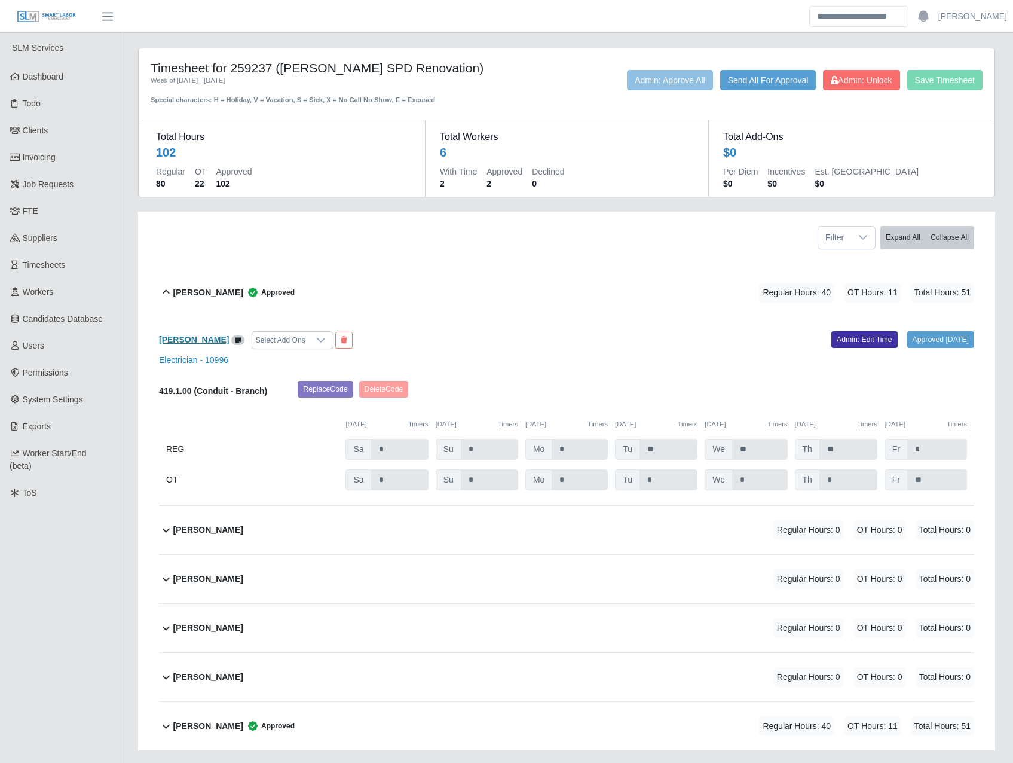
click at [211, 343] on b "Daniel Agredo-Moran" at bounding box center [194, 340] width 70 height 10
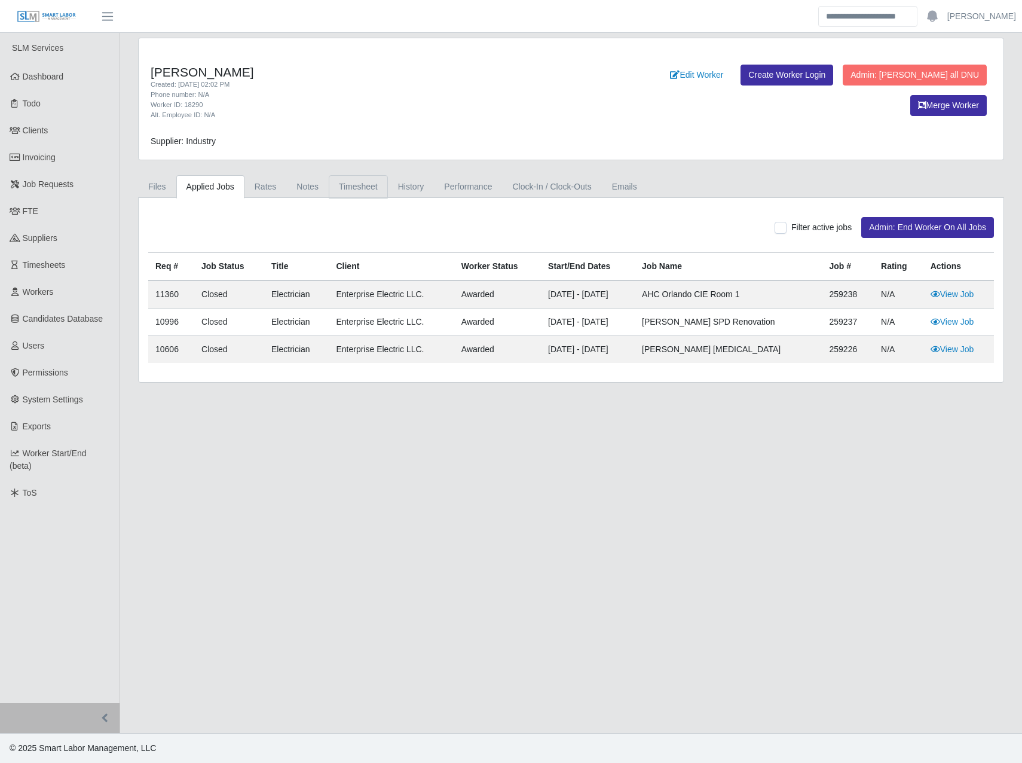
click at [344, 181] on link "Timesheet" at bounding box center [358, 186] width 59 height 23
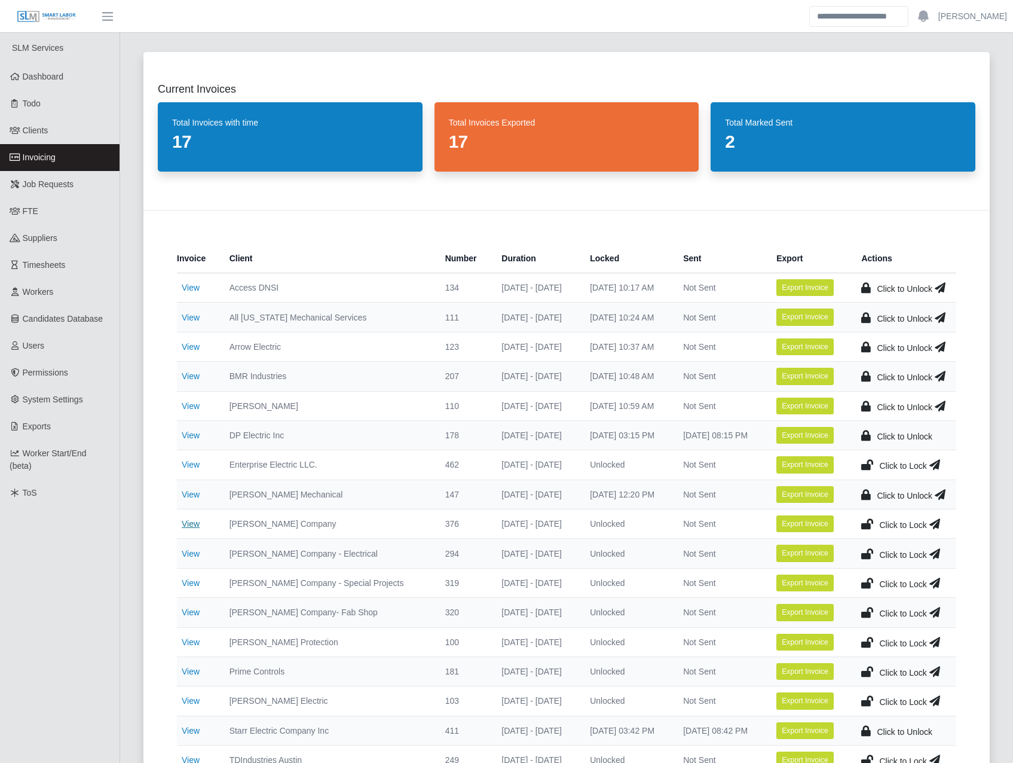
click at [192, 525] on link "View" at bounding box center [191, 524] width 18 height 10
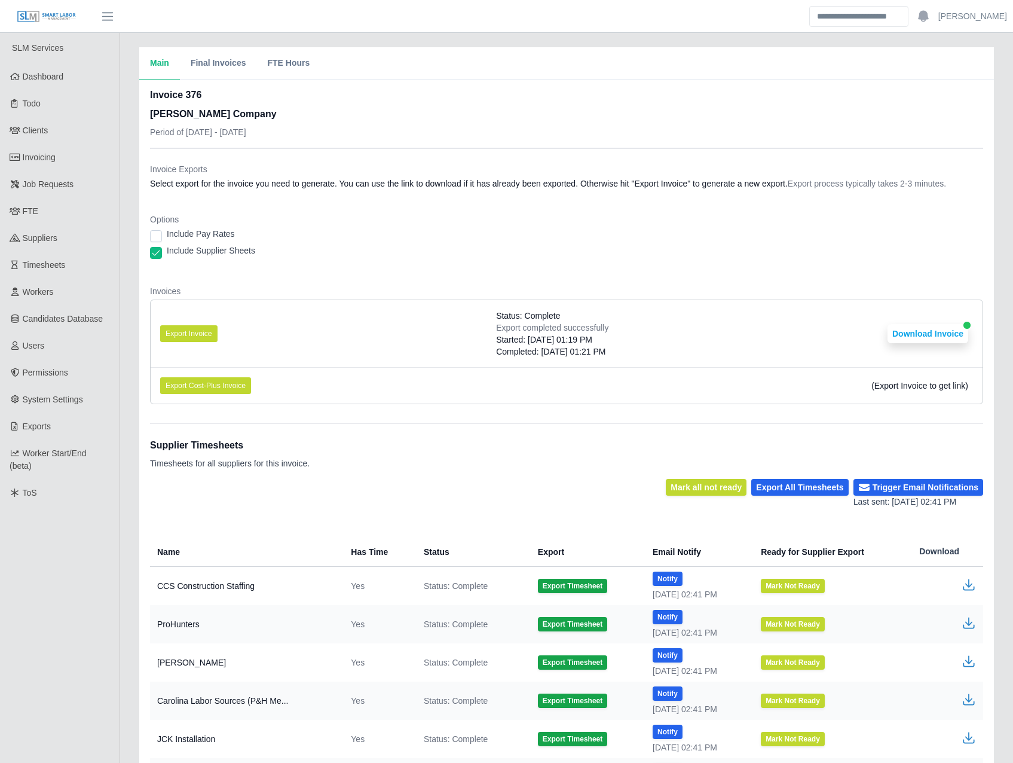
click at [483, 243] on div "Include Pay Rates" at bounding box center [566, 236] width 833 height 17
click at [209, 340] on button "Export Invoice" at bounding box center [188, 333] width 57 height 17
click at [378, 255] on div "Include Supplier Sheets" at bounding box center [566, 252] width 833 height 17
click at [922, 327] on button "Download Invoice" at bounding box center [927, 333] width 81 height 19
click at [60, 163] on link "Invoicing" at bounding box center [60, 157] width 120 height 27
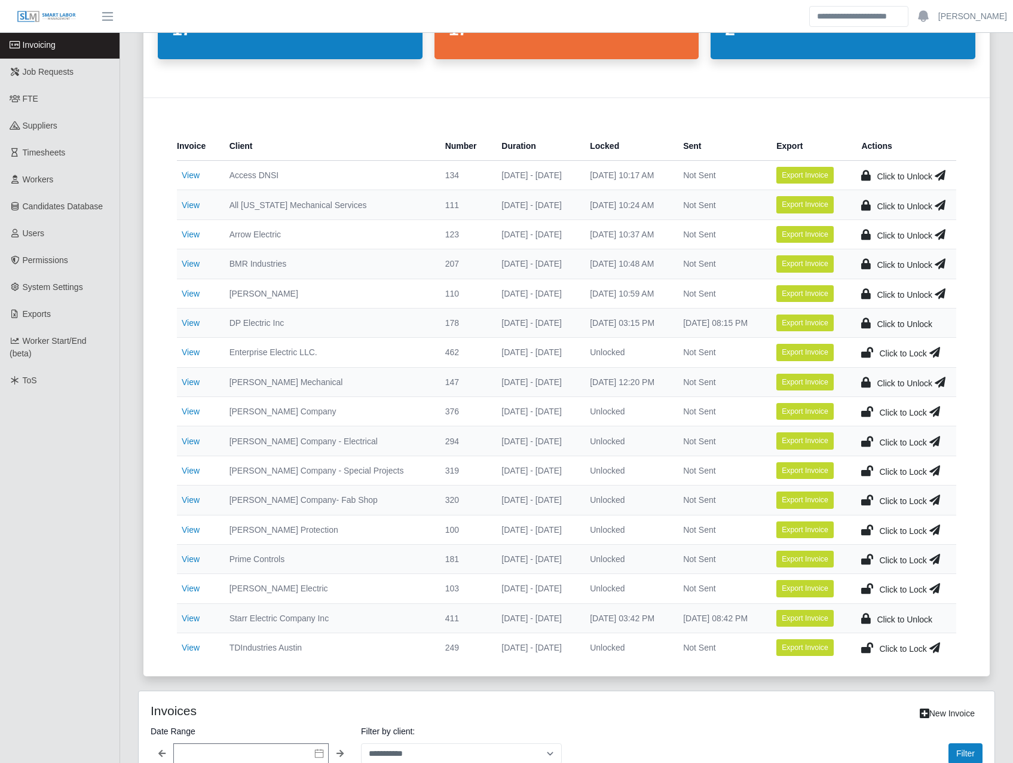
scroll to position [139, 0]
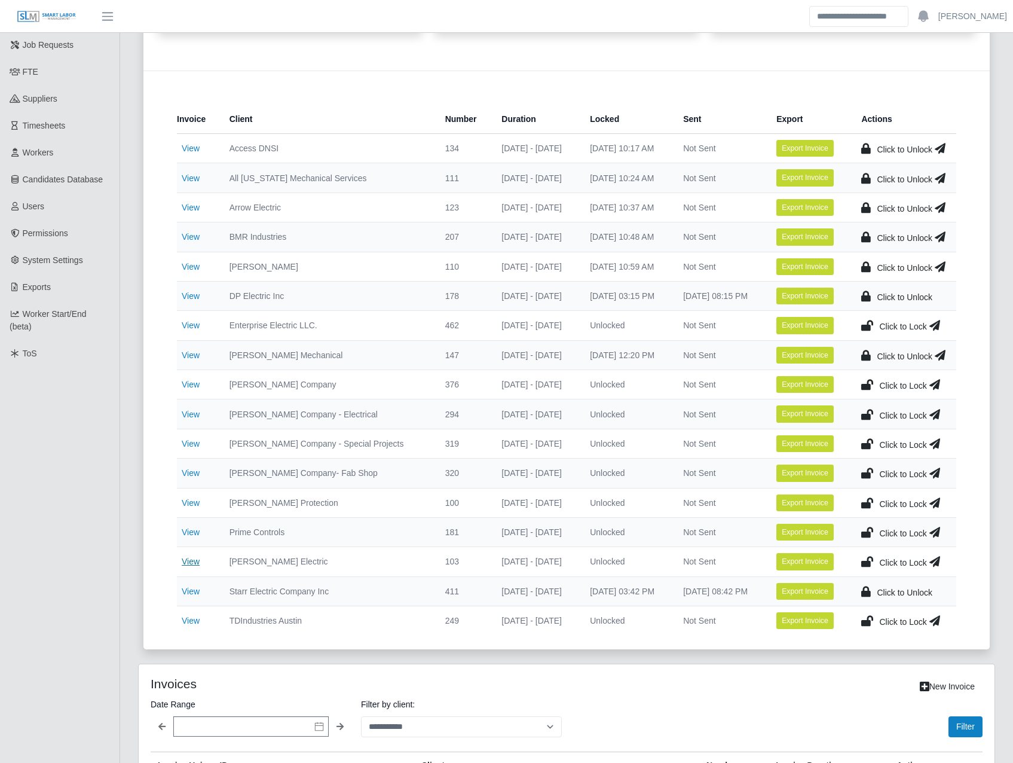
click at [196, 561] on link "View" at bounding box center [191, 561] width 18 height 10
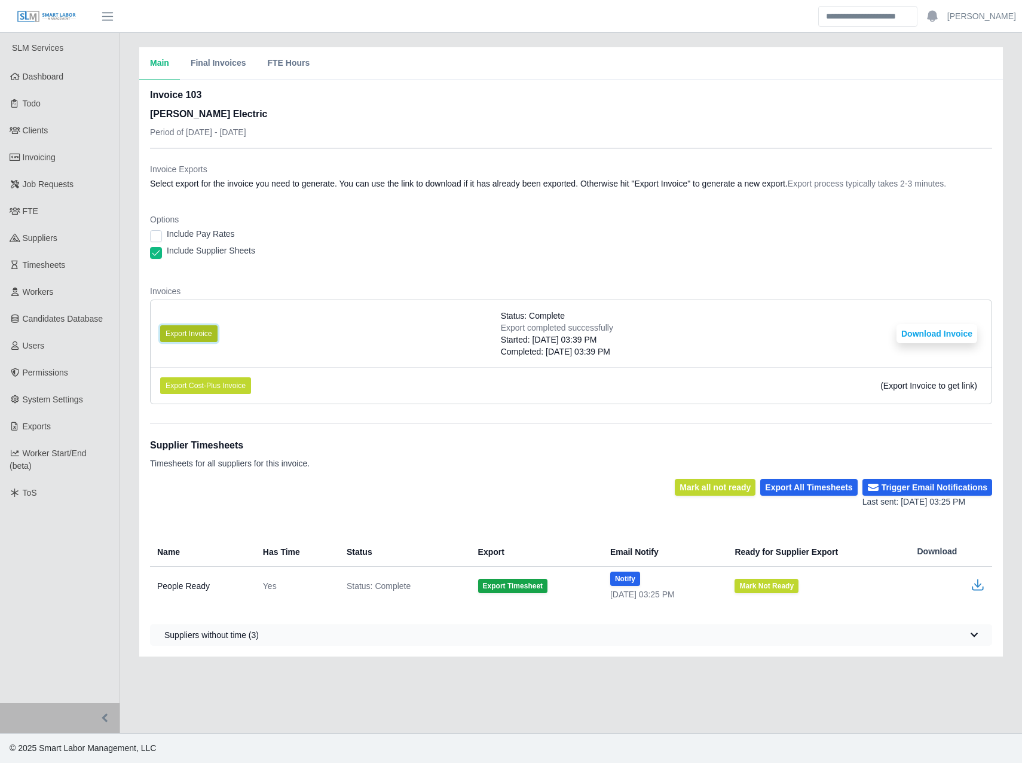
click at [206, 325] on button "Export Invoice" at bounding box center [188, 333] width 57 height 17
click at [704, 287] on dt "Invoices" at bounding box center [571, 291] width 842 height 12
click at [907, 327] on button "Download Invoice" at bounding box center [936, 333] width 81 height 19
click at [55, 152] on span "Invoicing" at bounding box center [39, 157] width 33 height 10
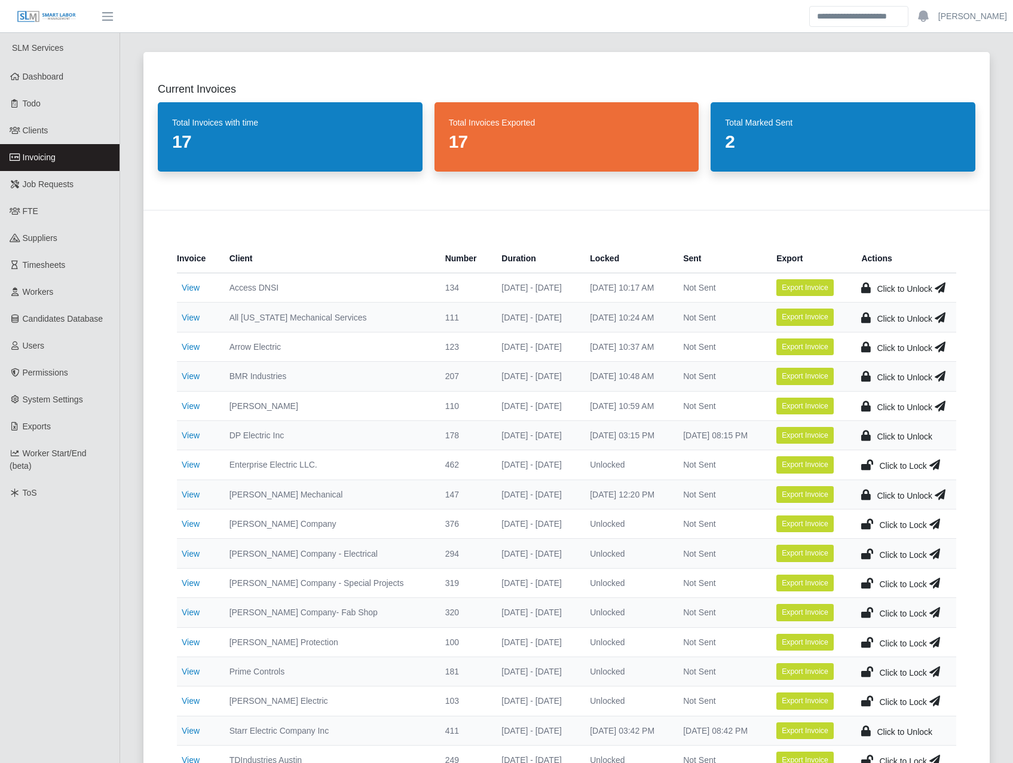
click at [943, 284] on icon at bounding box center [940, 287] width 11 height 17
click at [942, 320] on icon at bounding box center [940, 317] width 11 height 17
click at [793, 42] on div "Current Invoices Total Invoices with time 17 Total Invoices Exported 17 Total M…" at bounding box center [566, 420] width 875 height 765
click at [941, 344] on icon at bounding box center [940, 346] width 11 height 17
click at [943, 378] on icon at bounding box center [940, 376] width 11 height 17
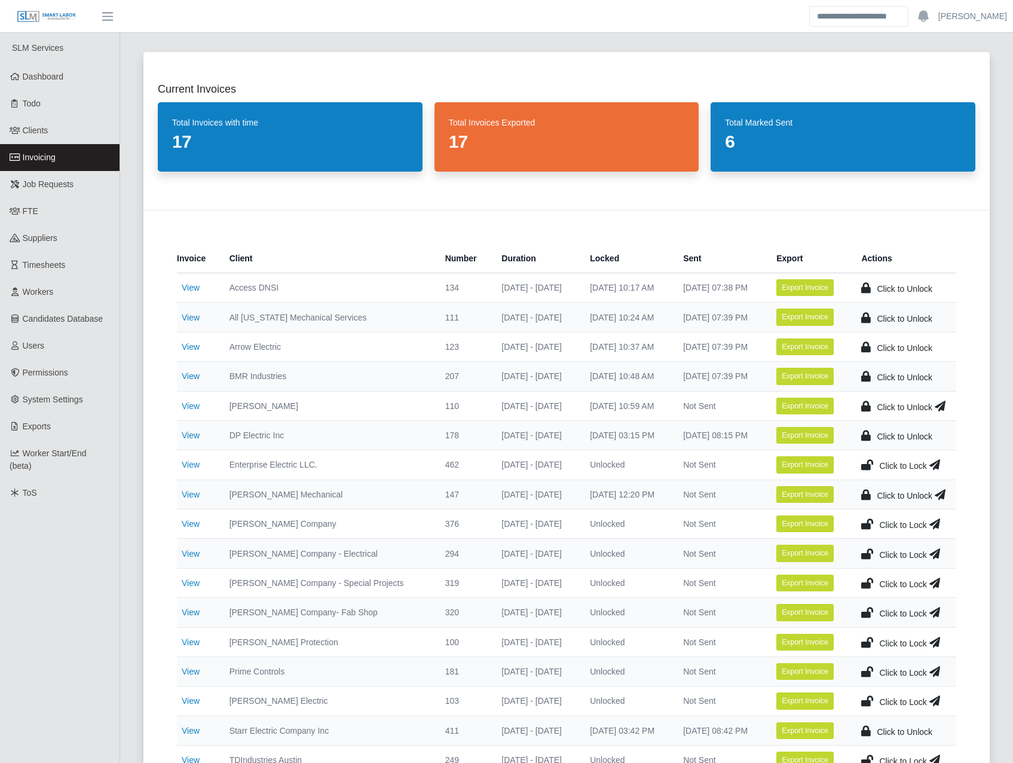
click at [945, 402] on icon at bounding box center [940, 405] width 11 height 17
click at [939, 494] on icon at bounding box center [940, 494] width 11 height 17
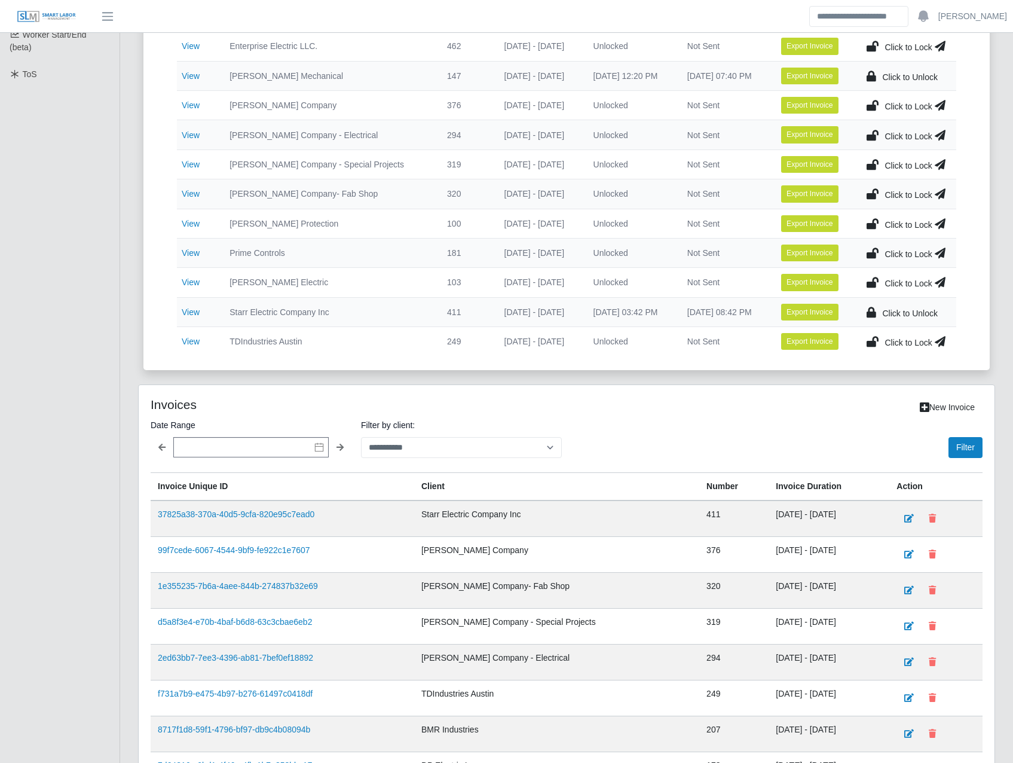
scroll to position [279, 0]
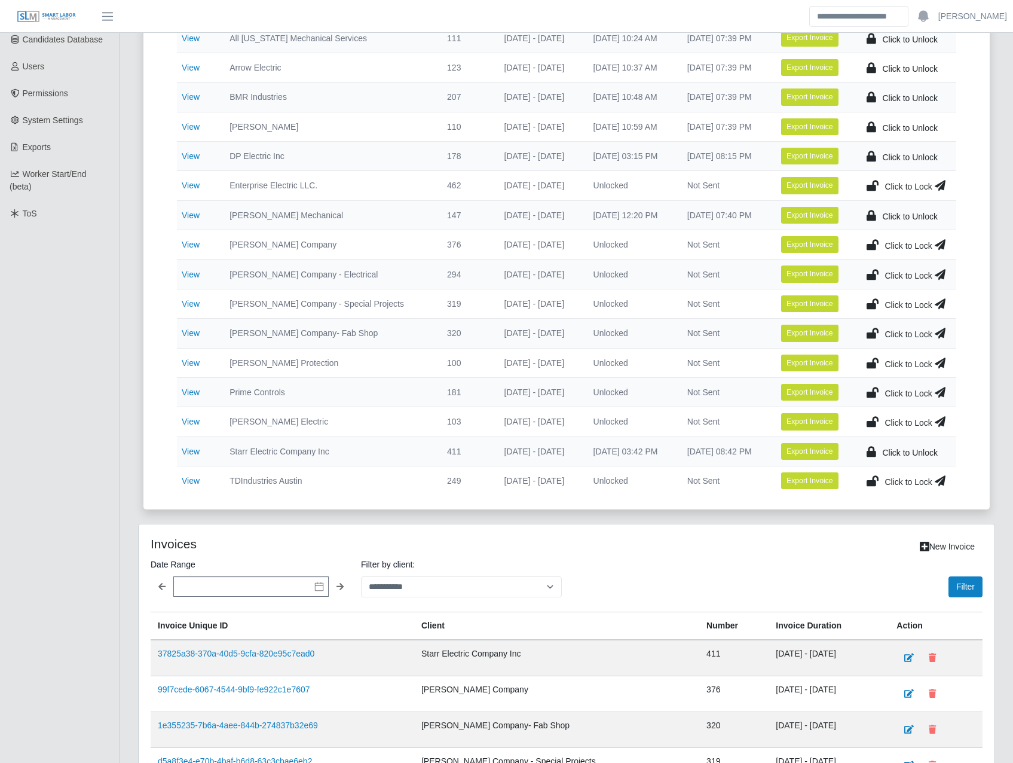
click at [872, 420] on icon at bounding box center [872, 421] width 12 height 17
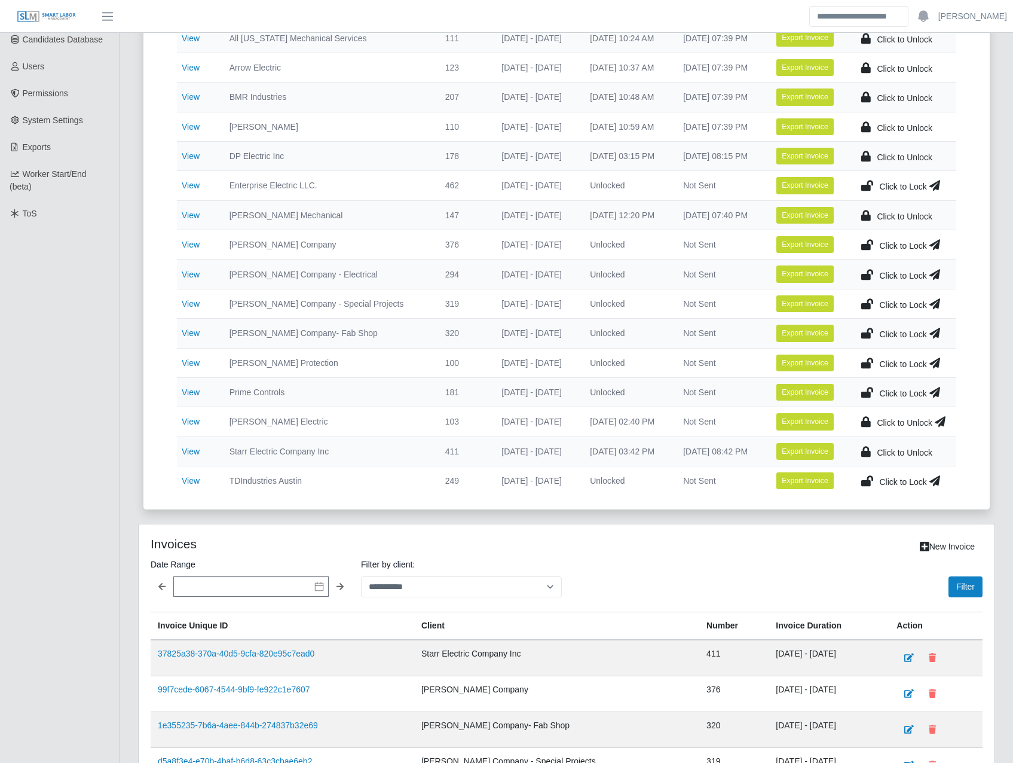
click at [942, 422] on icon at bounding box center [940, 421] width 11 height 17
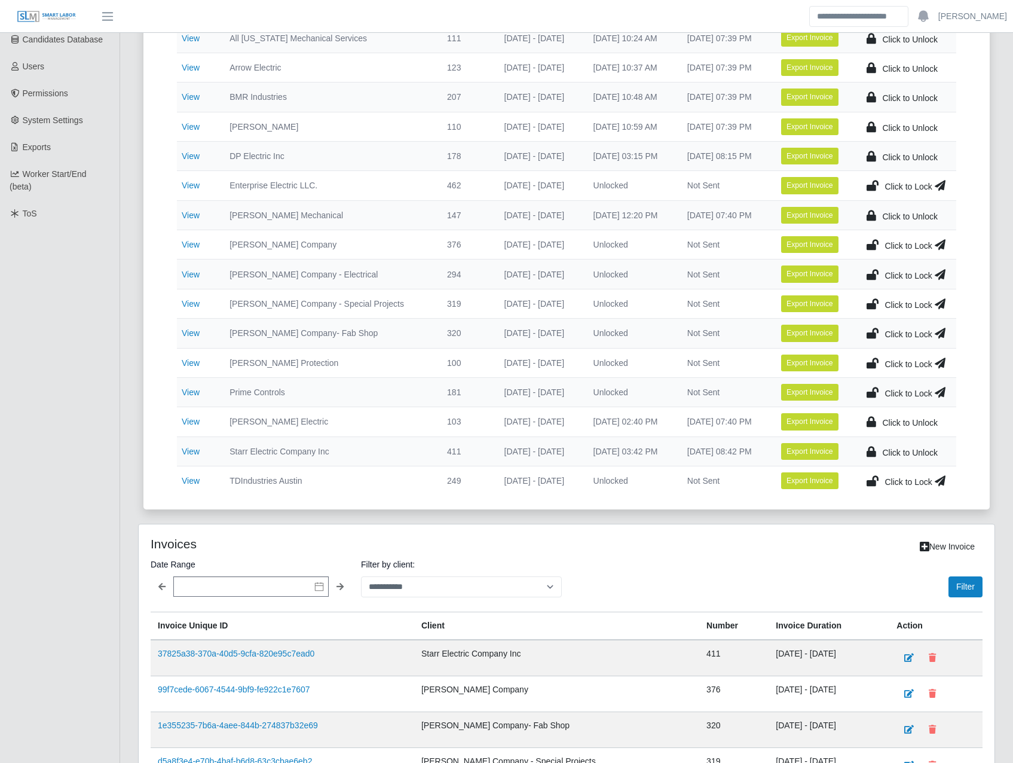
click at [943, 335] on icon at bounding box center [940, 332] width 11 height 17
click at [945, 300] on icon at bounding box center [940, 303] width 11 height 17
click at [942, 274] on icon at bounding box center [940, 274] width 11 height 17
click at [941, 244] on icon at bounding box center [940, 244] width 11 height 17
click at [899, 243] on span "Click to Lock" at bounding box center [907, 246] width 47 height 10
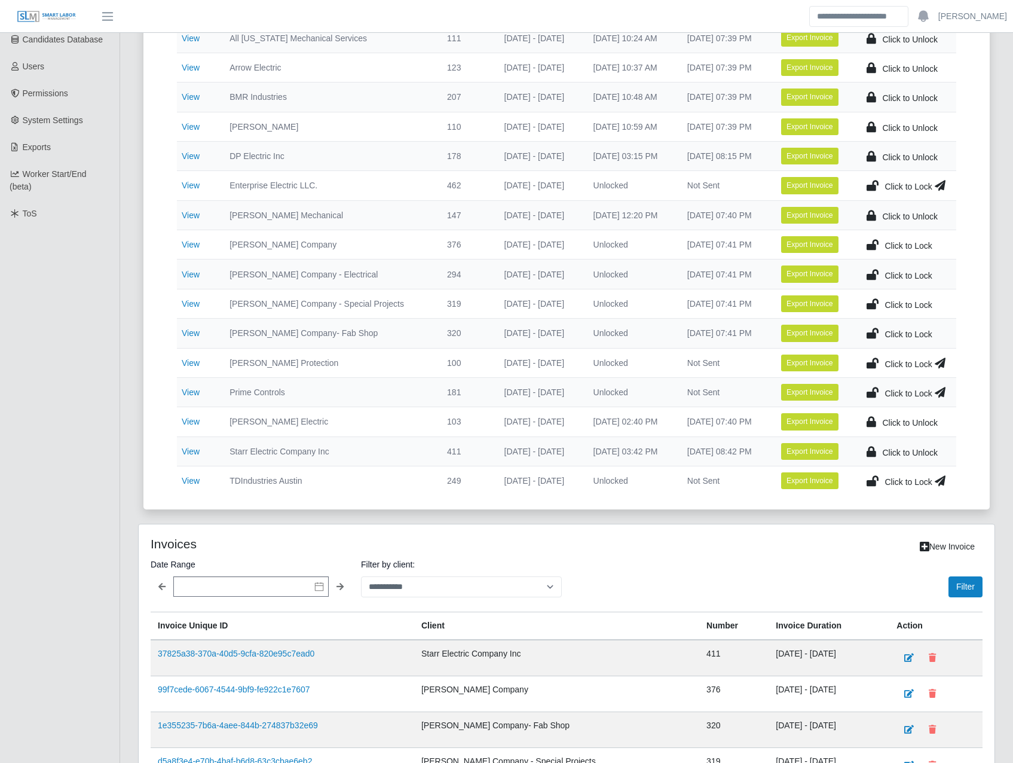
click at [887, 271] on span "Click to Lock" at bounding box center [907, 276] width 47 height 10
click at [894, 302] on span "Click to Lock" at bounding box center [907, 305] width 47 height 10
click at [900, 336] on span "Click to Lock" at bounding box center [907, 334] width 47 height 10
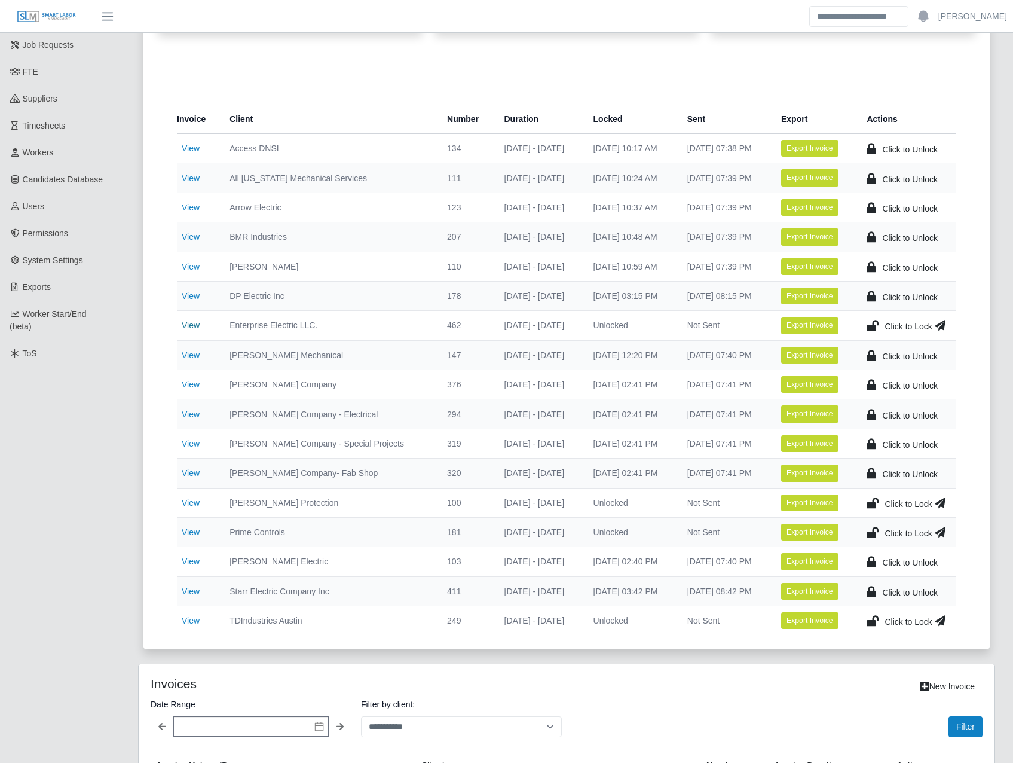
click at [184, 322] on link "View" at bounding box center [191, 325] width 18 height 10
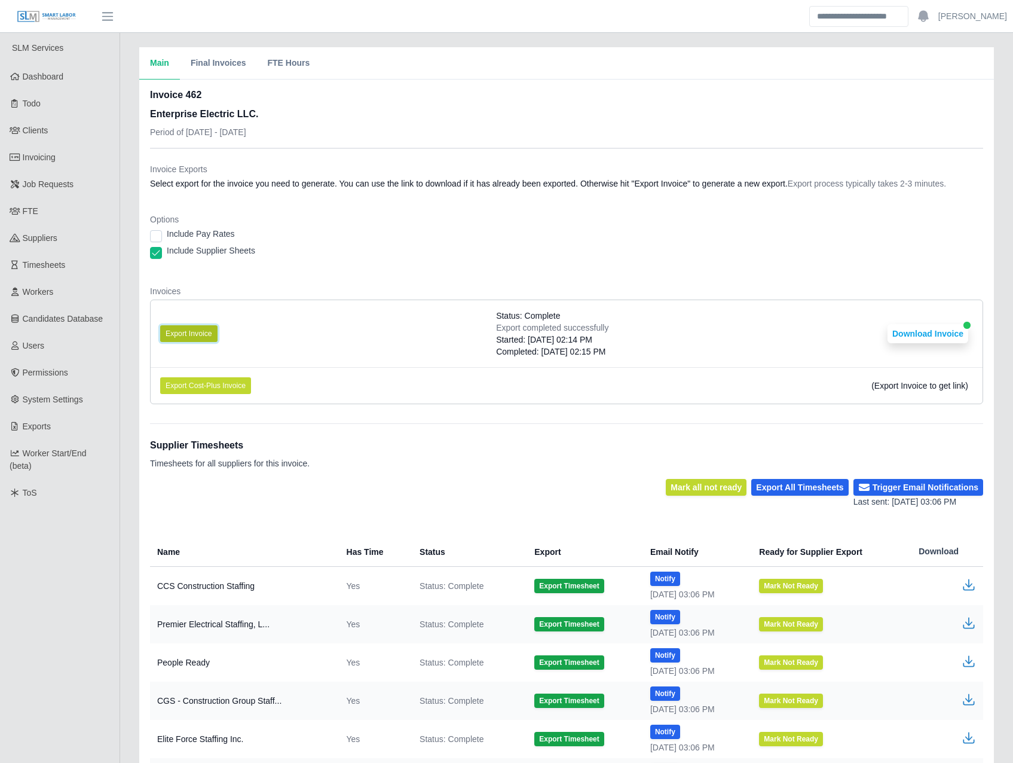
click at [182, 332] on button "Export Invoice" at bounding box center [188, 333] width 57 height 17
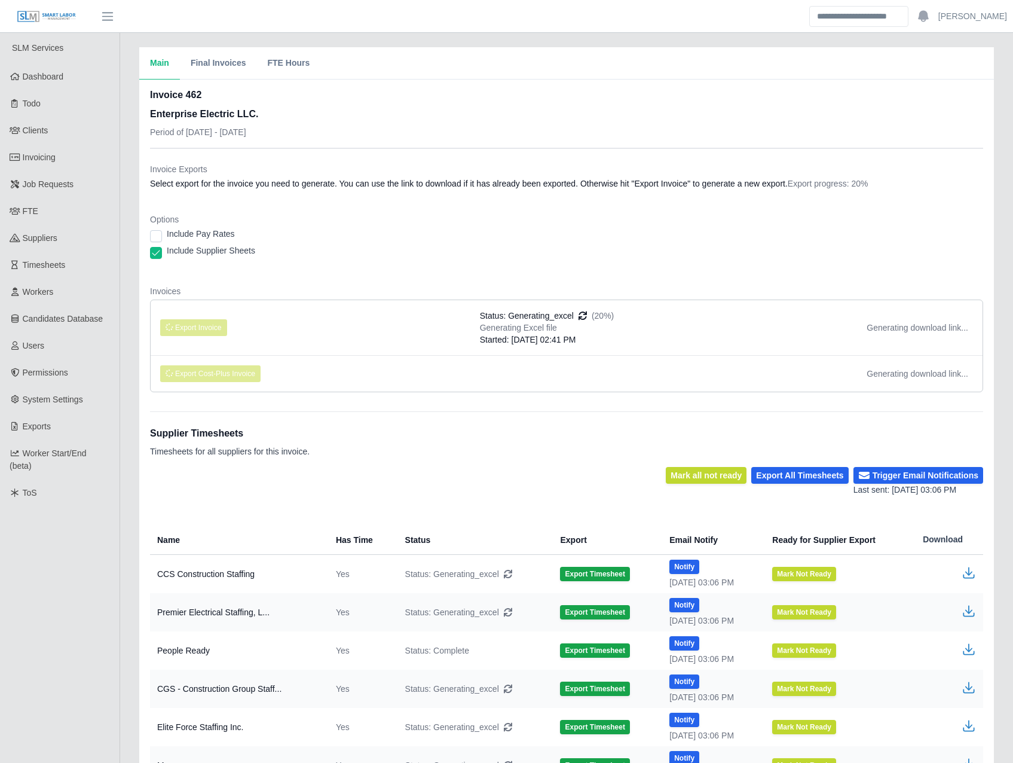
click at [575, 207] on dl "Invoice Exports Select export for the invoice you need to generate. You can use…" at bounding box center [566, 282] width 833 height 238
click at [566, 521] on div "Name Has Time Status Export Email Notify Ready for Supplier Export Download CCS…" at bounding box center [566, 723] width 833 height 427
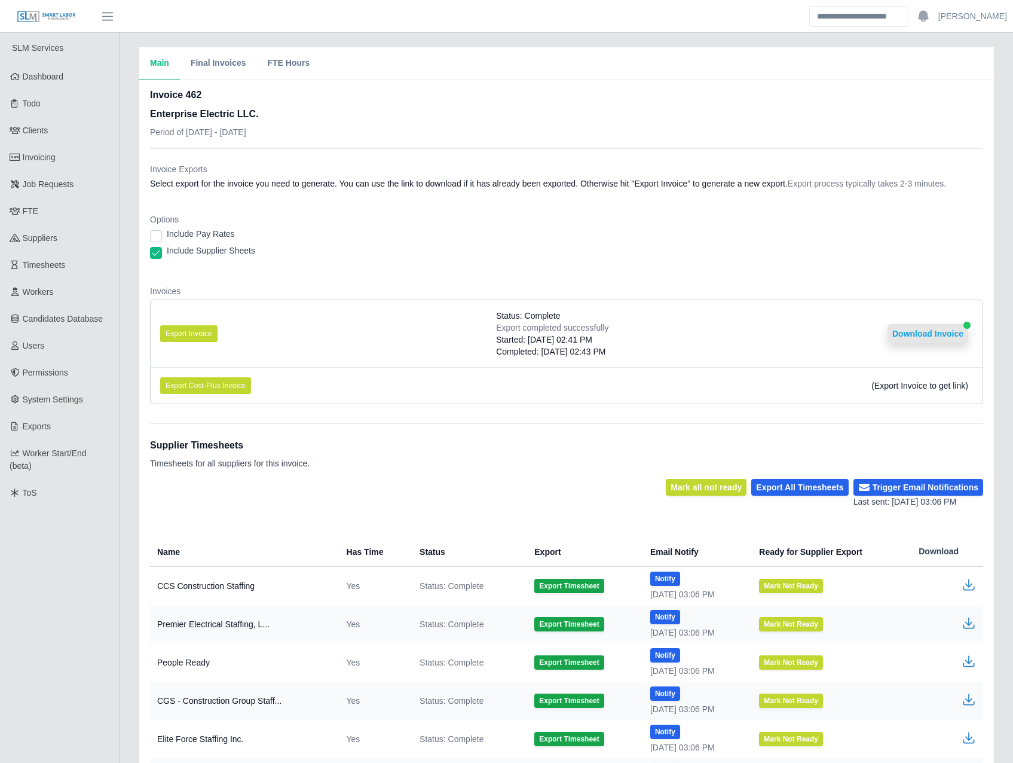
click at [935, 330] on button "Download Invoice" at bounding box center [927, 333] width 81 height 19
